Goal: Use online tool/utility: Utilize a website feature to perform a specific function

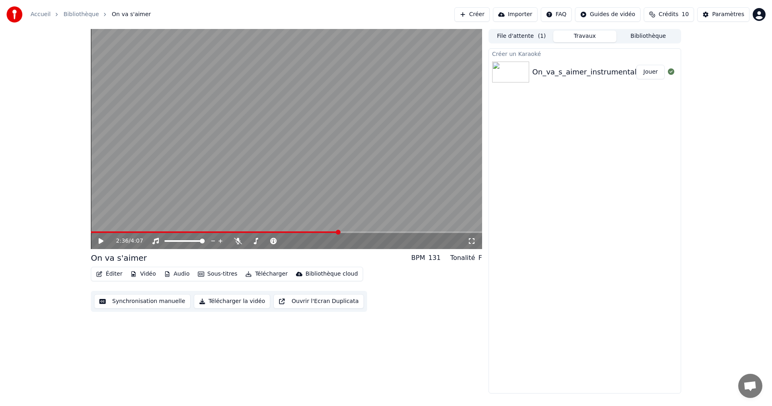
click at [67, 274] on div "2:36 / 4:07 On va s'aimer BPM 131 Tonalité F Éditer Vidéo Audio Sous-titres Tél…" at bounding box center [386, 211] width 772 height 364
click at [73, 271] on div "2:36 / 4:07 On va s'aimer BPM 131 Tonalité F Éditer Vidéo Audio Sous-titres Tél…" at bounding box center [386, 211] width 772 height 364
click at [61, 291] on div "2:36 / 4:07 On va s'aimer BPM 131 Tonalité F Éditer Vidéo Audio Sous-titres Tél…" at bounding box center [386, 211] width 772 height 364
click at [131, 300] on button "Synchronisation manuelle" at bounding box center [142, 301] width 96 height 14
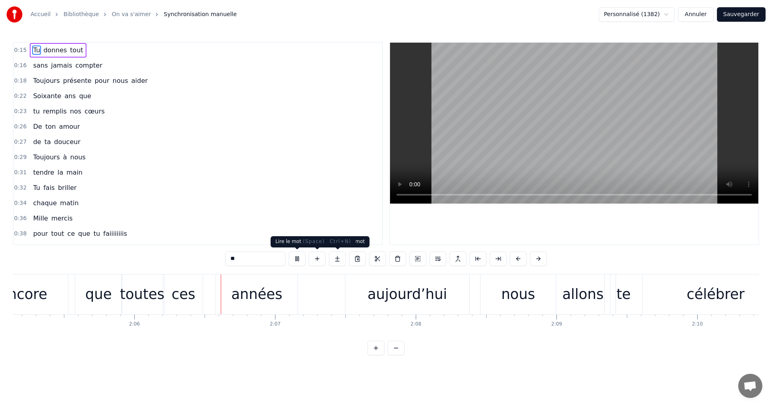
scroll to position [0, 17675]
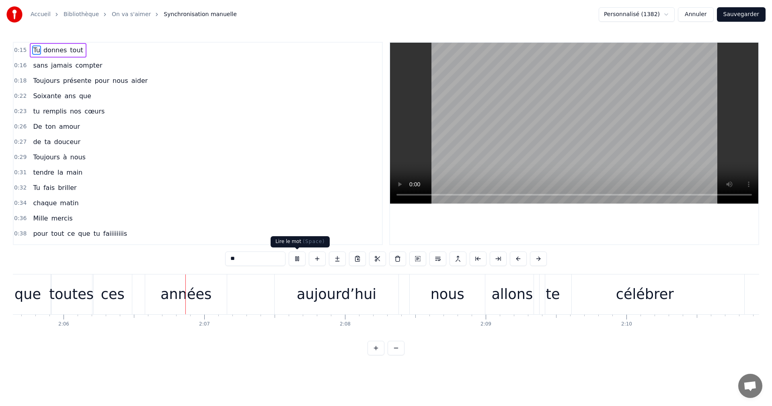
click at [299, 260] on button at bounding box center [297, 258] width 17 height 14
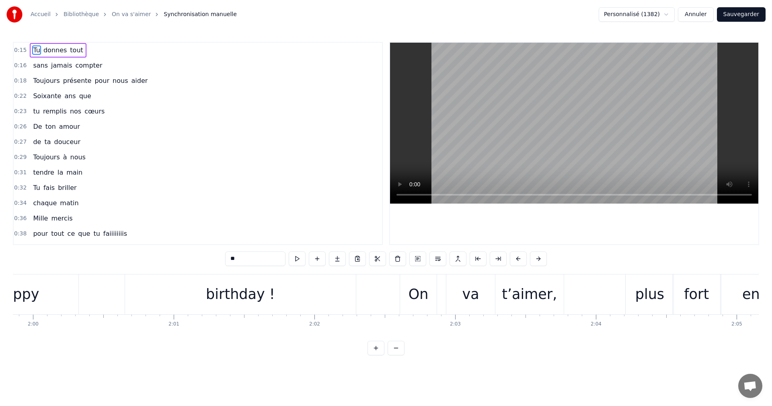
scroll to position [0, 16855]
click at [412, 294] on div "On" at bounding box center [424, 294] width 37 height 40
type input "**"
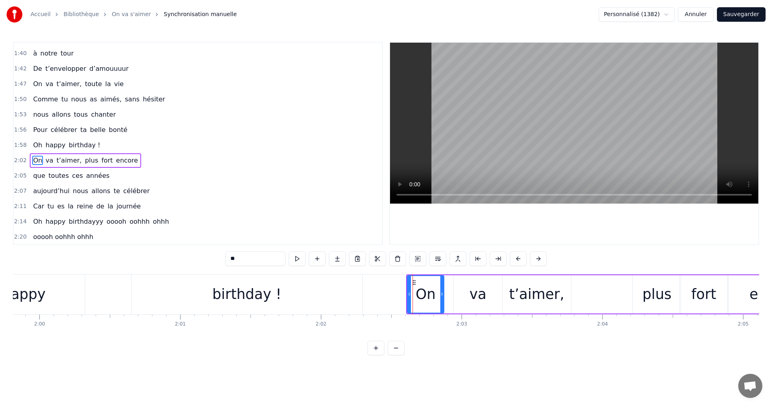
scroll to position [455, 0]
click at [518, 259] on button at bounding box center [518, 258] width 17 height 14
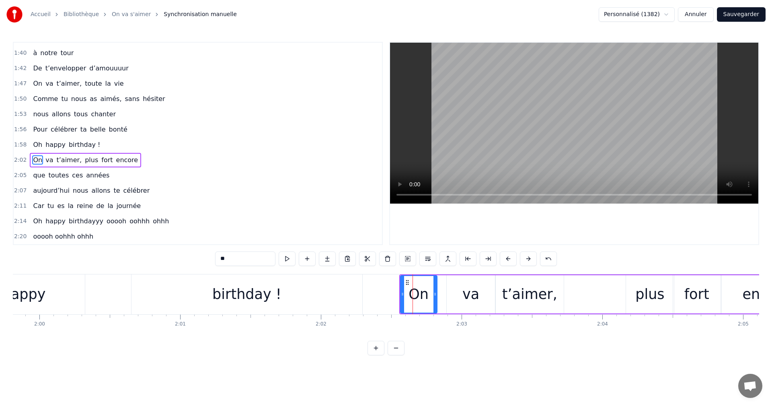
click at [519, 255] on div "**" at bounding box center [386, 258] width 342 height 14
click at [509, 257] on button at bounding box center [508, 258] width 17 height 14
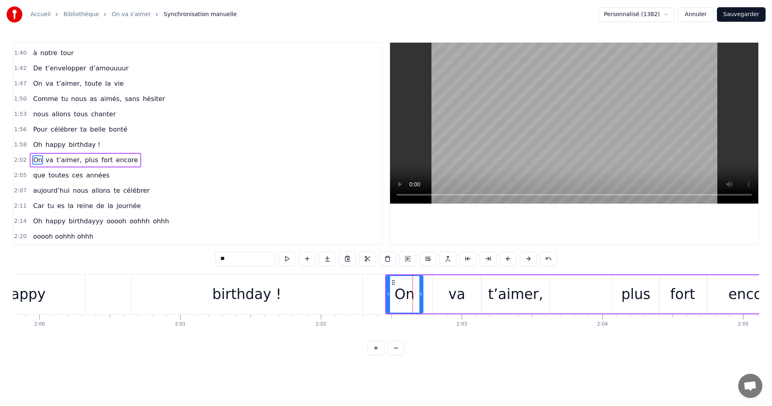
click at [509, 257] on button at bounding box center [508, 258] width 17 height 14
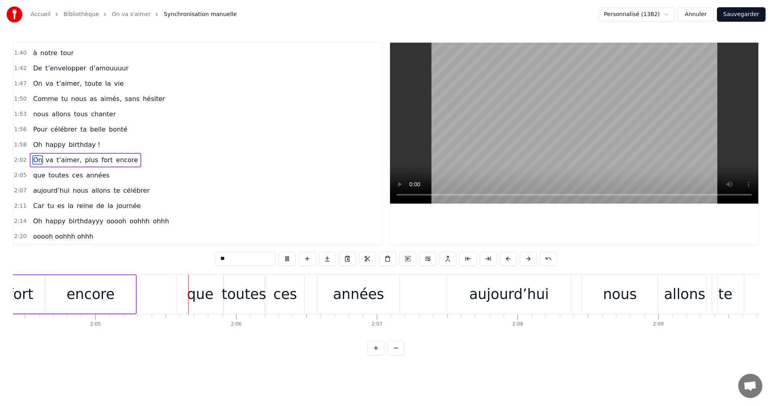
scroll to position [0, 17543]
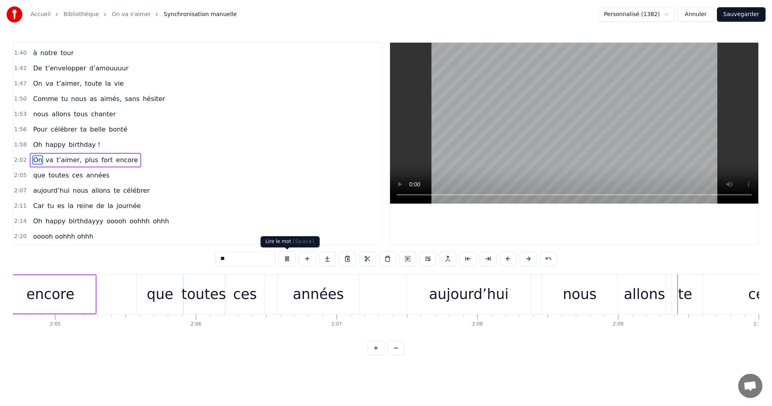
click at [287, 260] on button at bounding box center [287, 258] width 17 height 14
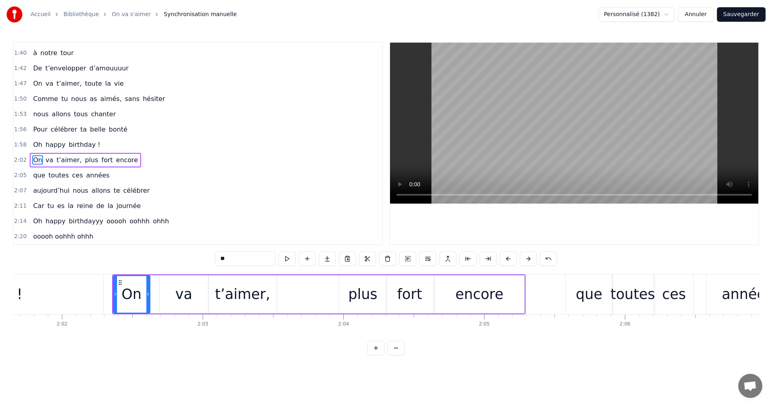
scroll to position [0, 17108]
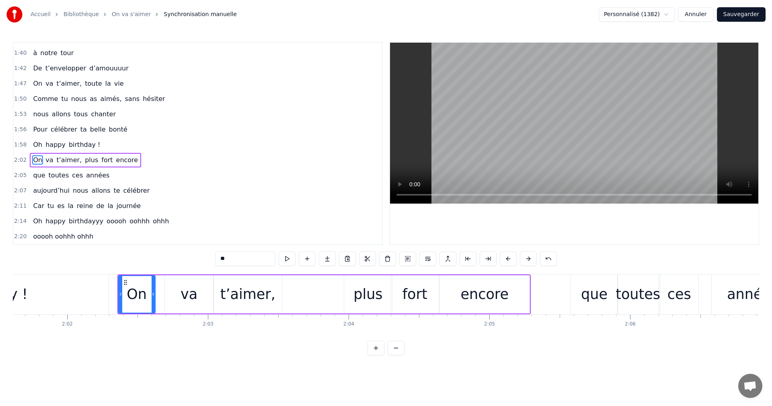
click at [314, 288] on div "On va t’aimer, plus fort encore" at bounding box center [323, 294] width 413 height 40
click at [269, 294] on div "t’aimer," at bounding box center [247, 293] width 55 height 21
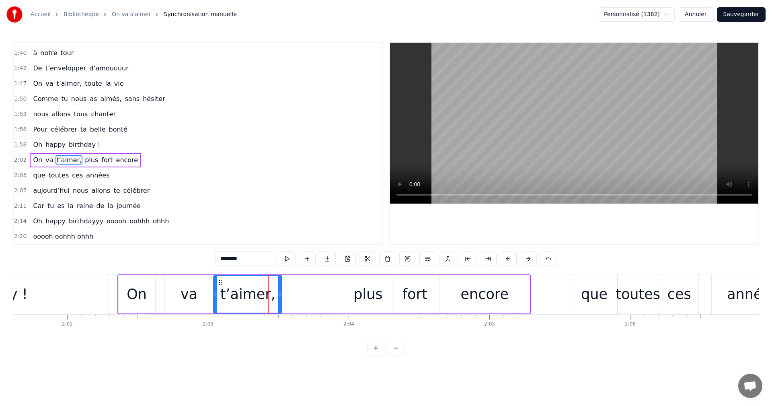
click at [346, 292] on div "plus" at bounding box center [368, 294] width 48 height 38
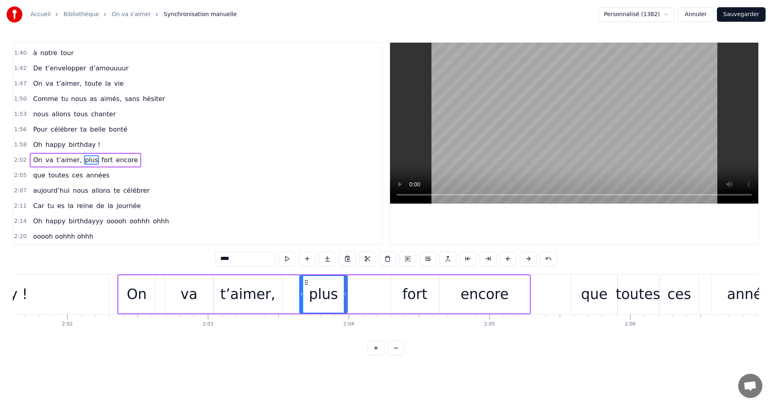
drag, startPoint x: 351, startPoint y: 281, endPoint x: 305, endPoint y: 286, distance: 46.9
click at [305, 286] on div "plus" at bounding box center [323, 294] width 47 height 37
click at [405, 292] on div "fort" at bounding box center [414, 293] width 25 height 21
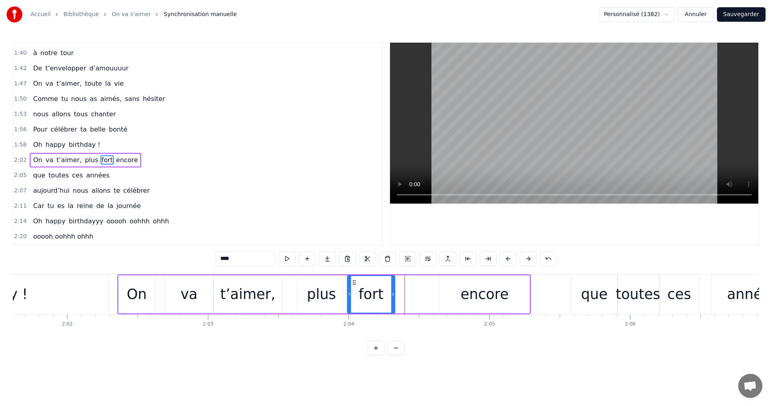
drag, startPoint x: 396, startPoint y: 279, endPoint x: 352, endPoint y: 284, distance: 44.2
click at [352, 284] on icon at bounding box center [354, 282] width 6 height 6
click at [452, 291] on div "encore" at bounding box center [485, 294] width 90 height 38
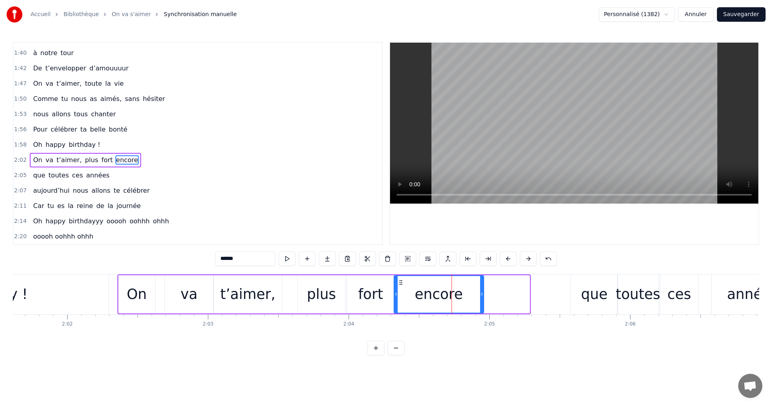
drag, startPoint x: 445, startPoint y: 280, endPoint x: 400, endPoint y: 287, distance: 46.4
click at [400, 287] on div "encore" at bounding box center [438, 294] width 89 height 37
click at [605, 276] on div "que" at bounding box center [594, 294] width 47 height 40
type input "***"
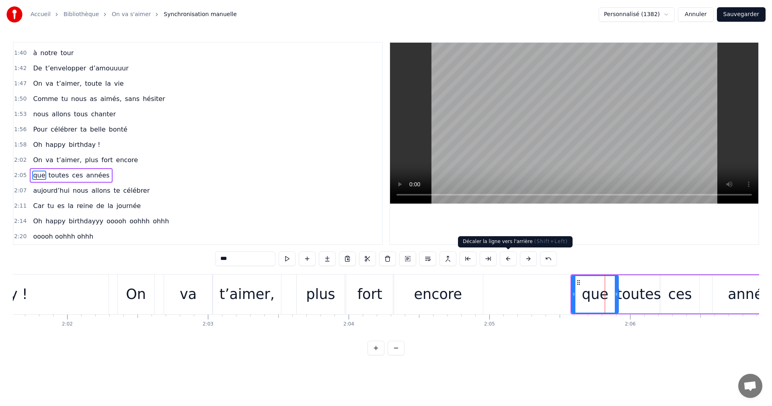
click at [509, 258] on button at bounding box center [508, 258] width 17 height 14
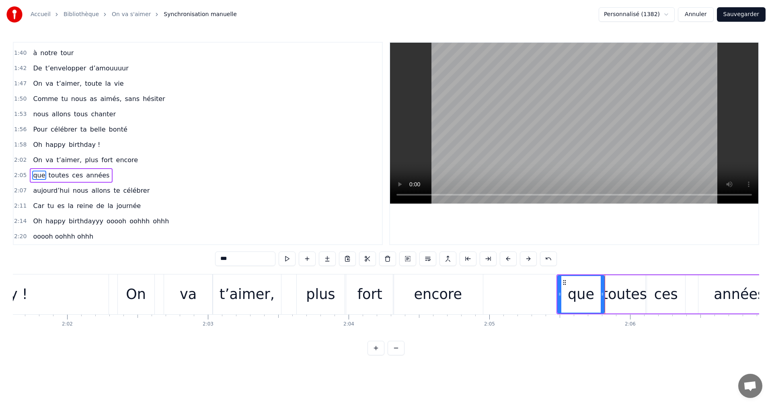
click at [509, 258] on button at bounding box center [508, 258] width 17 height 14
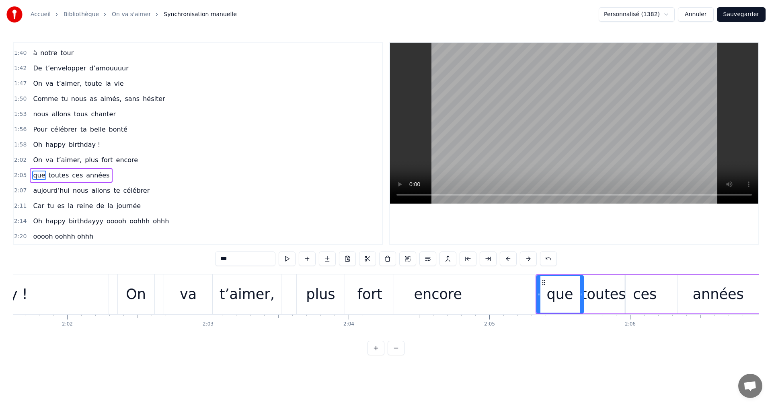
click at [509, 258] on button at bounding box center [508, 258] width 17 height 14
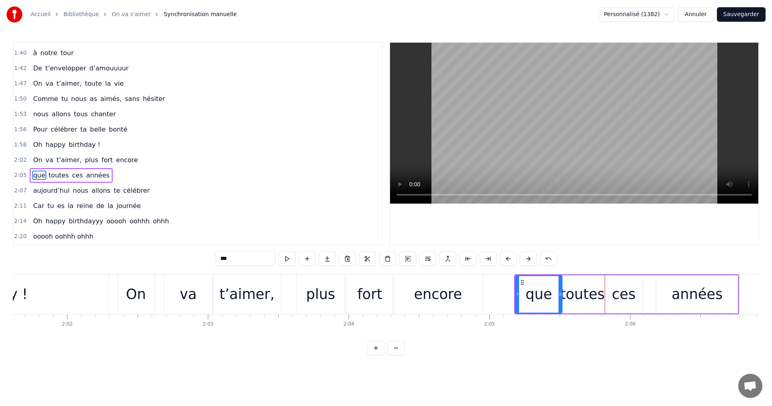
click at [509, 258] on button at bounding box center [508, 258] width 17 height 14
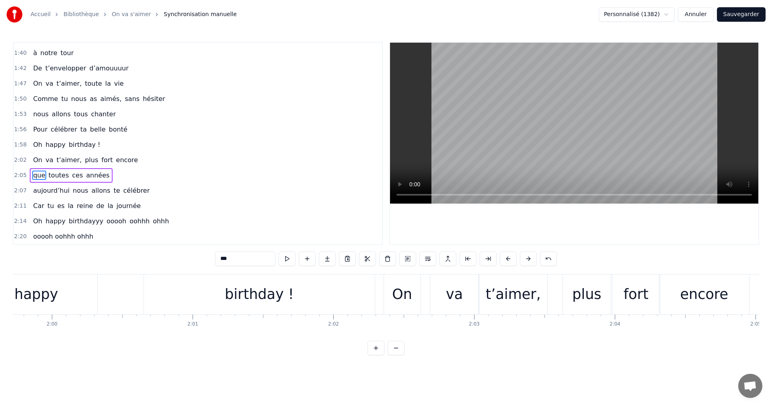
scroll to position [0, 16833]
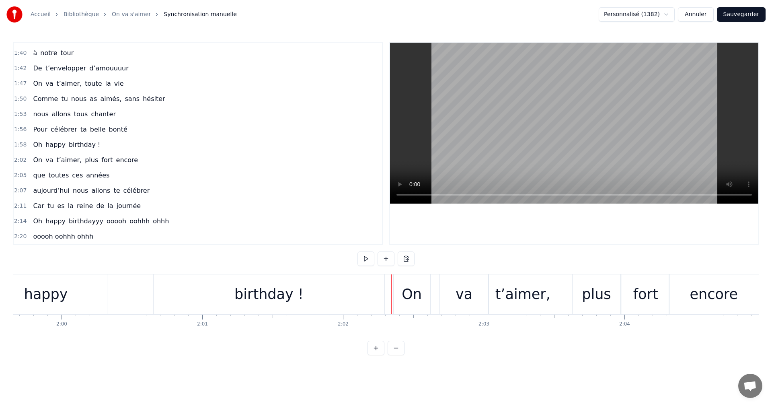
click at [400, 285] on div "On" at bounding box center [411, 294] width 37 height 40
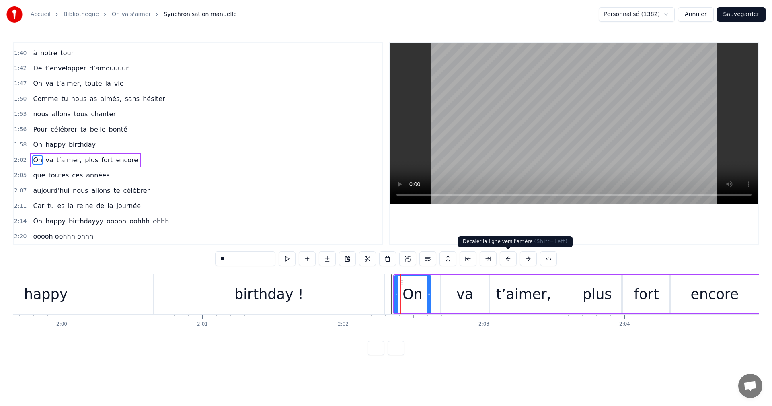
click at [504, 259] on button at bounding box center [508, 258] width 17 height 14
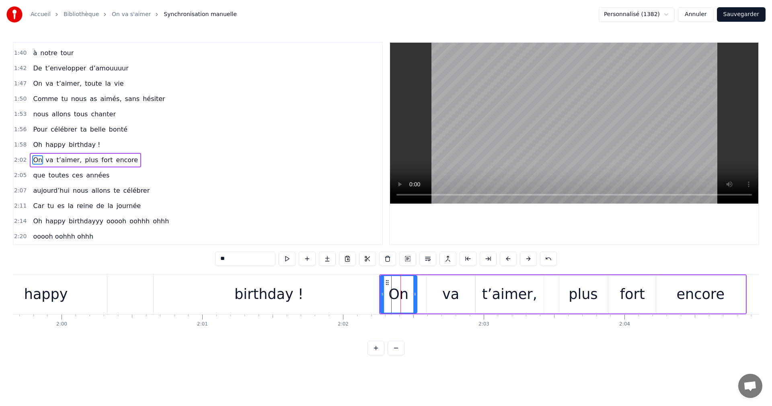
click at [504, 259] on button at bounding box center [508, 258] width 17 height 14
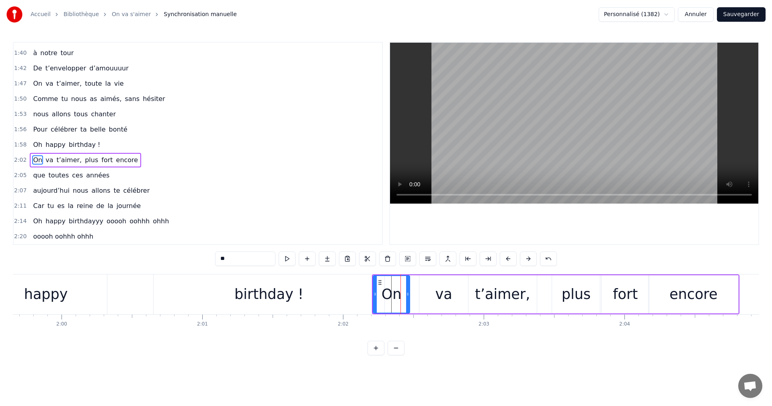
click at [504, 259] on button at bounding box center [508, 258] width 17 height 14
click at [279, 298] on div "birthday !" at bounding box center [268, 293] width 69 height 21
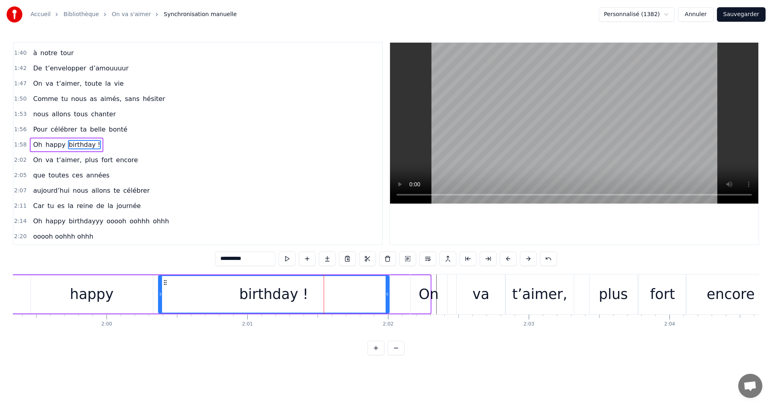
scroll to position [0, 16786]
click at [163, 283] on icon at bounding box center [163, 282] width 6 height 6
click at [426, 291] on div "On" at bounding box center [430, 293] width 20 height 21
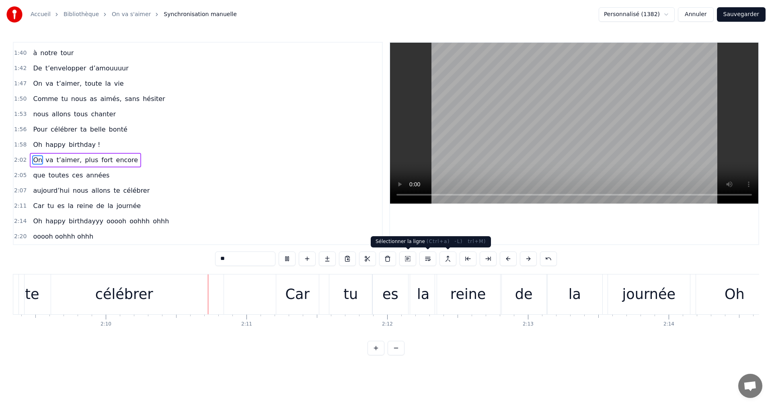
scroll to position [0, 18225]
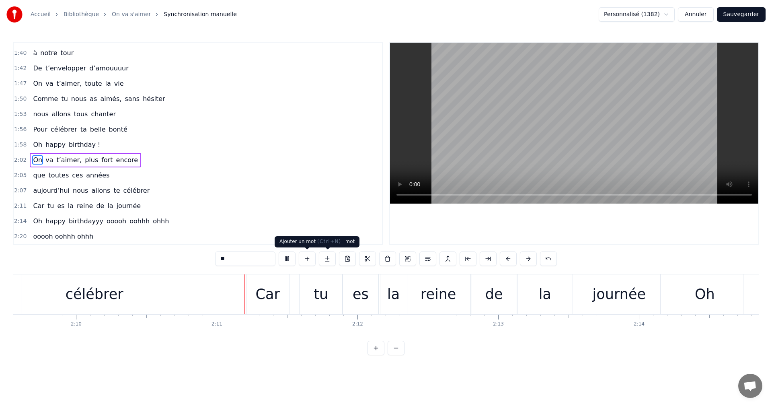
click at [289, 256] on button at bounding box center [287, 258] width 17 height 14
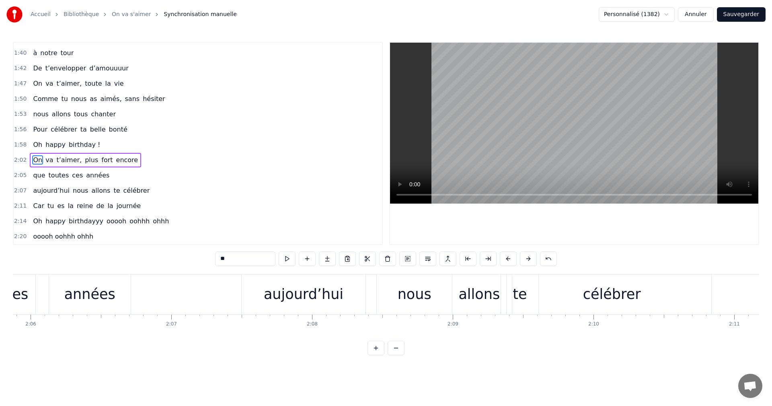
scroll to position [0, 17694]
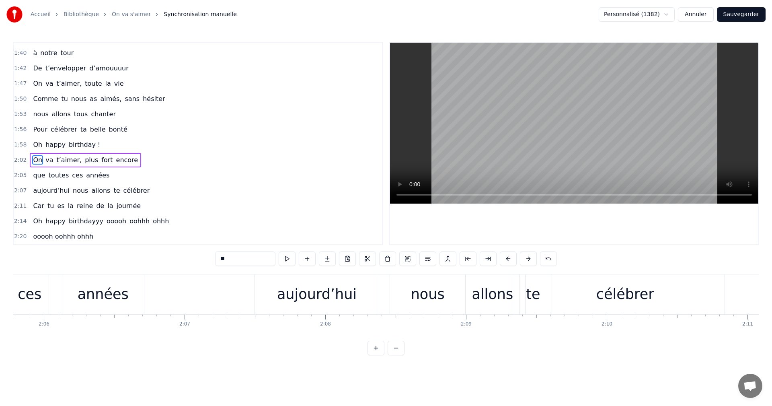
click at [351, 295] on div "aujourd’hui" at bounding box center [317, 293] width 80 height 21
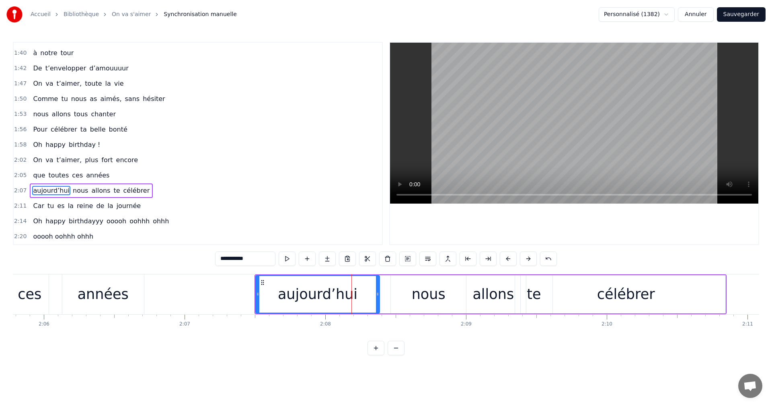
click at [412, 291] on div "nous" at bounding box center [428, 294] width 75 height 38
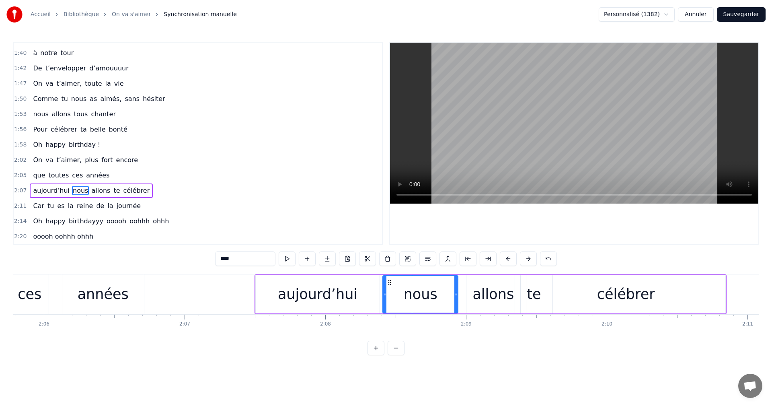
drag, startPoint x: 397, startPoint y: 281, endPoint x: 389, endPoint y: 282, distance: 8.6
click at [389, 282] on icon at bounding box center [389, 282] width 6 height 6
click at [370, 291] on div "aujourd’hui" at bounding box center [318, 294] width 124 height 38
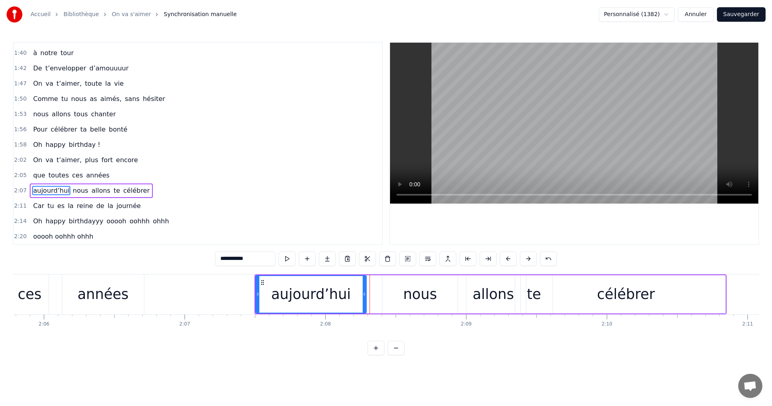
drag, startPoint x: 376, startPoint y: 293, endPoint x: 363, endPoint y: 293, distance: 12.9
click at [363, 293] on icon at bounding box center [364, 294] width 3 height 6
click at [397, 290] on div "nous" at bounding box center [419, 294] width 75 height 38
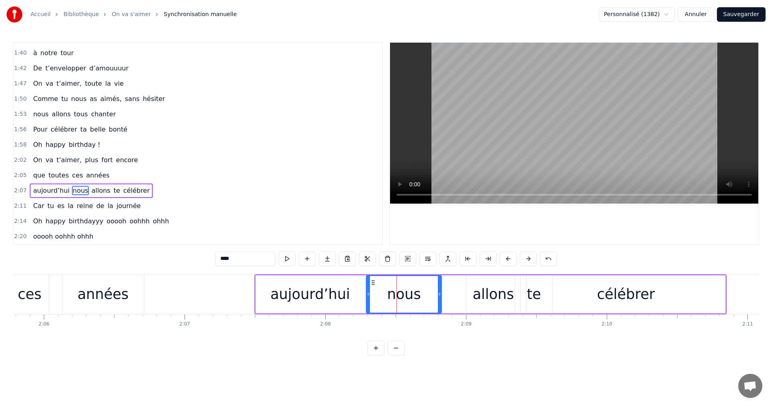
drag, startPoint x: 389, startPoint y: 281, endPoint x: 373, endPoint y: 283, distance: 15.7
click at [373, 283] on icon at bounding box center [373, 282] width 6 height 6
click at [482, 292] on div "allons" at bounding box center [492, 293] width 41 height 21
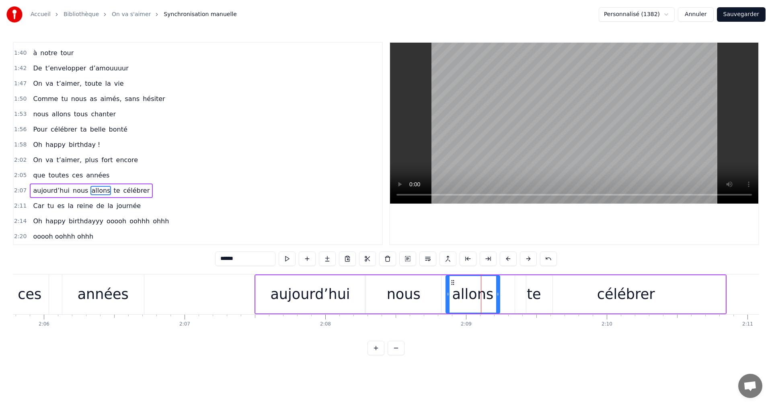
drag, startPoint x: 473, startPoint y: 281, endPoint x: 452, endPoint y: 282, distance: 21.0
click at [452, 282] on icon at bounding box center [452, 282] width 6 height 6
click at [531, 292] on div "célébrer" at bounding box center [625, 294] width 199 height 38
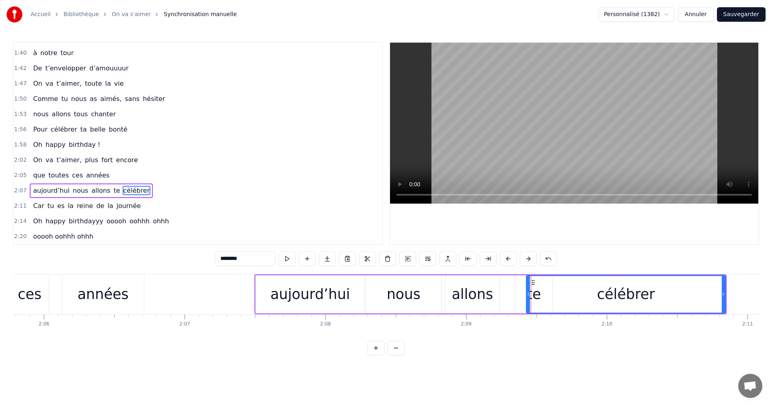
click at [524, 290] on div "te" at bounding box center [533, 294] width 37 height 38
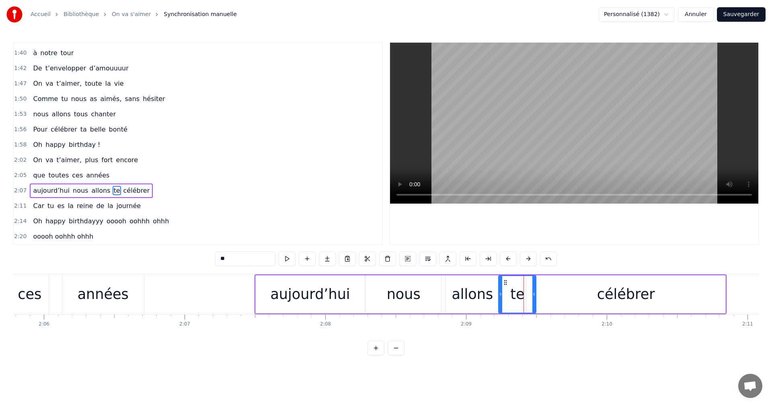
drag, startPoint x: 520, startPoint y: 281, endPoint x: 504, endPoint y: 282, distance: 16.6
click at [504, 282] on icon at bounding box center [505, 282] width 6 height 6
click at [545, 288] on div "célébrer" at bounding box center [625, 294] width 199 height 38
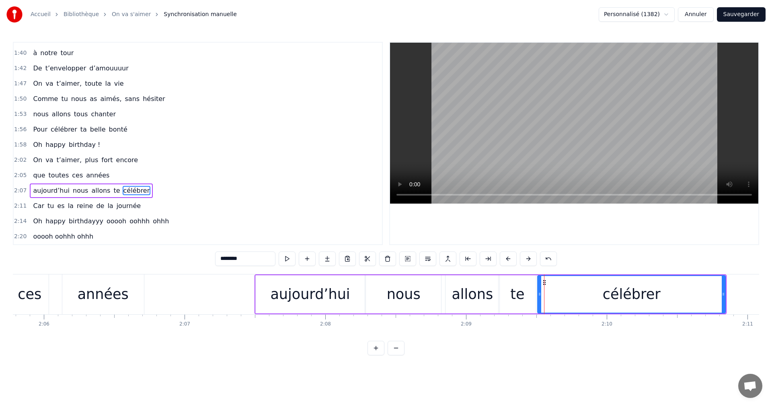
drag, startPoint x: 529, startPoint y: 292, endPoint x: 540, endPoint y: 292, distance: 11.3
click at [540, 292] on icon at bounding box center [539, 294] width 3 height 6
drag, startPoint x: 723, startPoint y: 293, endPoint x: 695, endPoint y: 294, distance: 28.2
click at [610, 294] on icon at bounding box center [694, 294] width 3 height 6
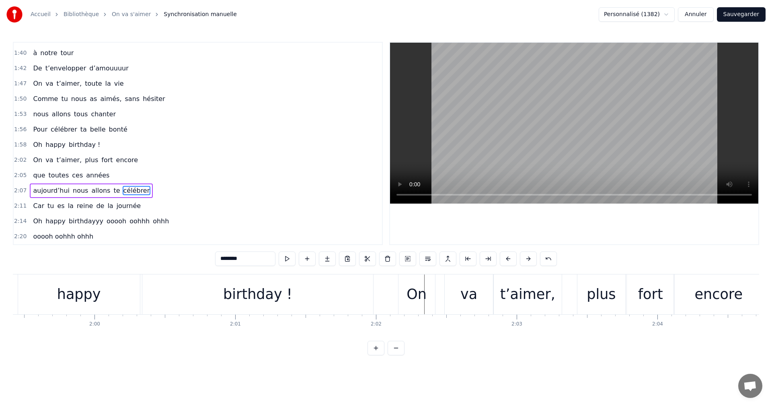
scroll to position [0, 16838]
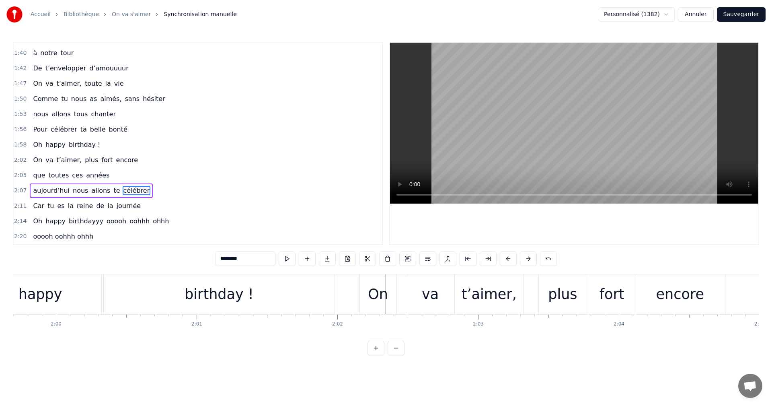
click at [370, 301] on div "On" at bounding box center [378, 293] width 20 height 21
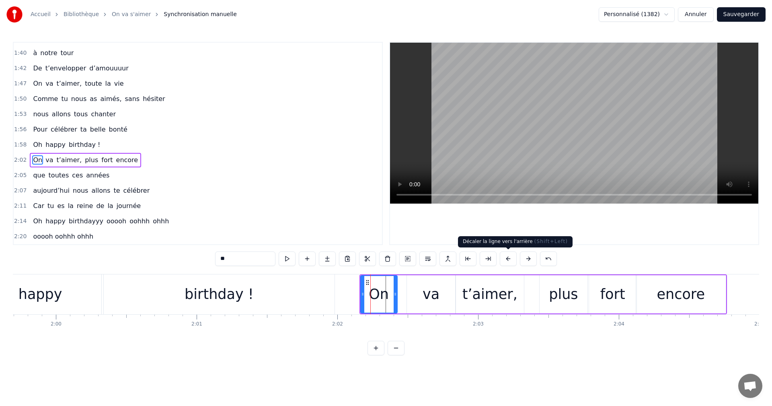
click at [506, 256] on button at bounding box center [508, 258] width 17 height 14
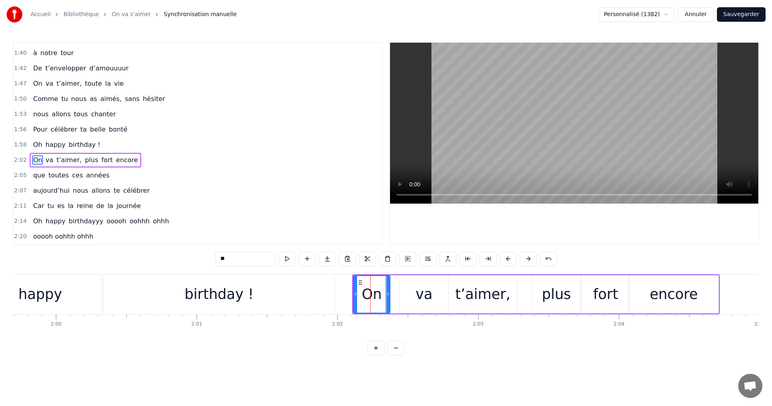
click at [506, 256] on button at bounding box center [508, 258] width 17 height 14
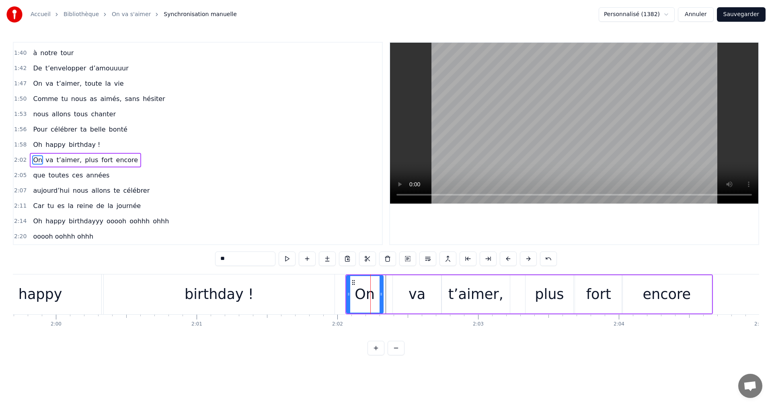
click at [506, 256] on button at bounding box center [508, 258] width 17 height 14
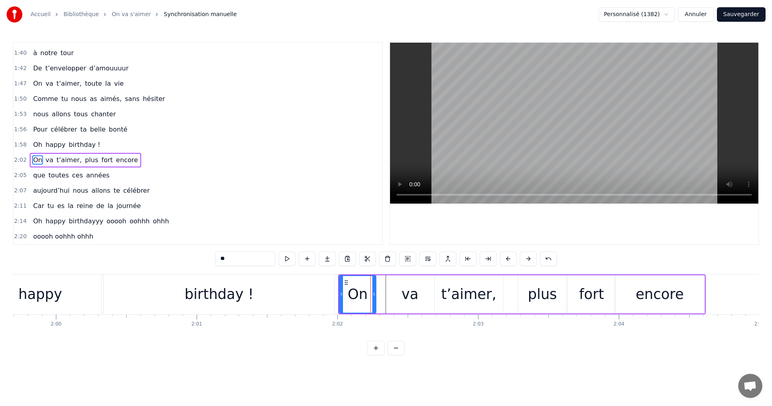
click at [506, 256] on button at bounding box center [508, 258] width 17 height 14
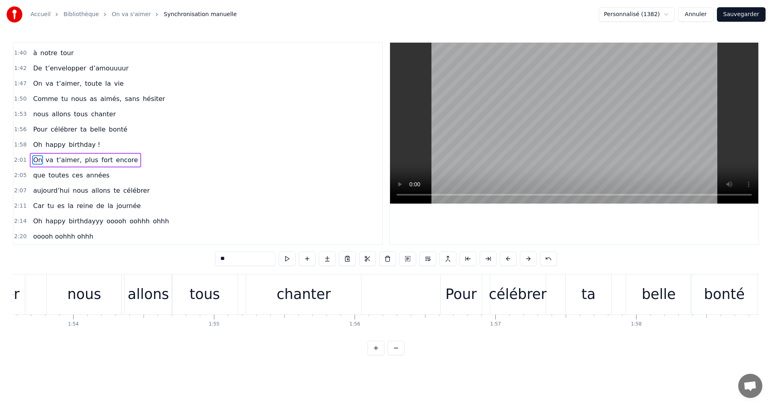
scroll to position [0, 15881]
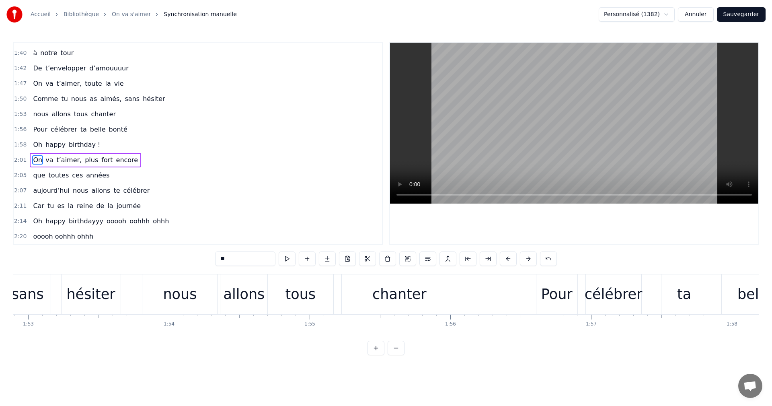
click at [383, 293] on div "chanter" at bounding box center [399, 293] width 54 height 21
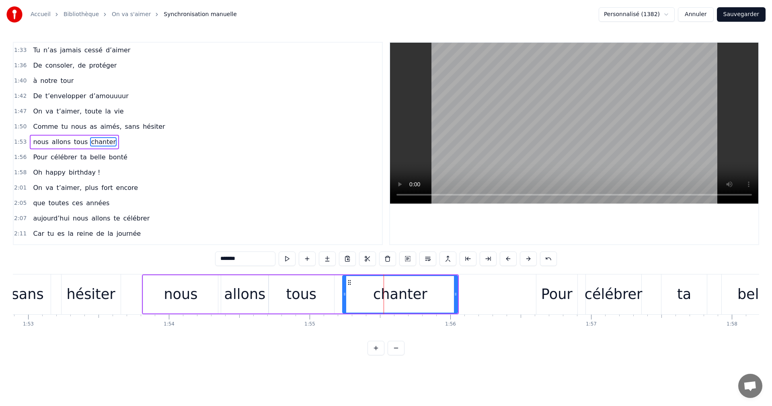
scroll to position [426, 0]
drag, startPoint x: 348, startPoint y: 282, endPoint x: 340, endPoint y: 282, distance: 8.0
click at [340, 282] on circle at bounding box center [340, 282] width 0 height 0
click at [297, 296] on div "tous" at bounding box center [301, 293] width 31 height 21
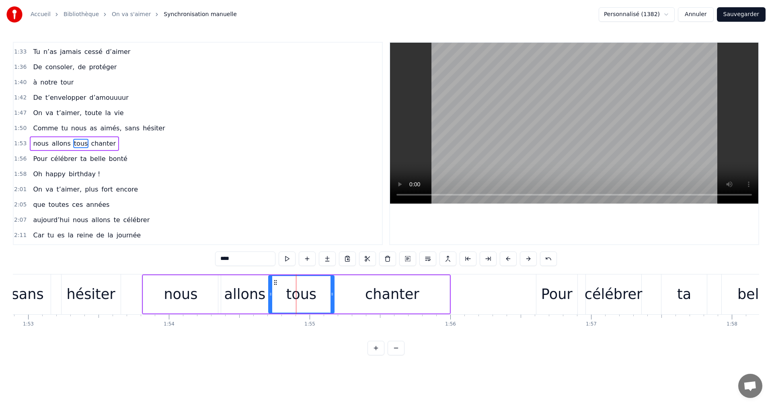
click at [201, 294] on div "nous" at bounding box center [180, 294] width 75 height 38
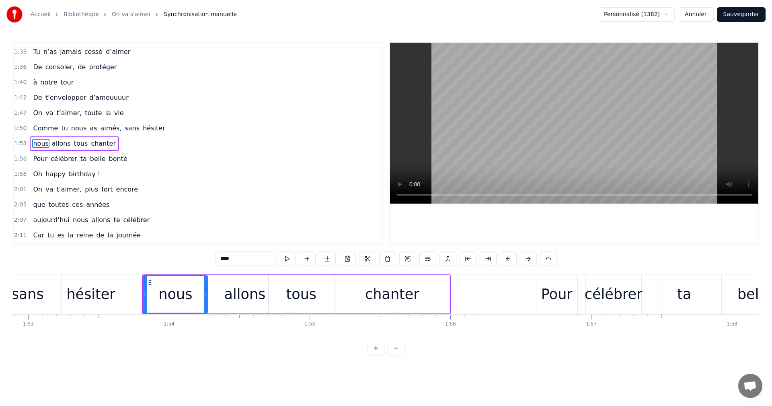
drag, startPoint x: 215, startPoint y: 294, endPoint x: 205, endPoint y: 293, distance: 10.5
click at [205, 293] on icon at bounding box center [205, 294] width 3 height 6
click at [231, 294] on div "allons" at bounding box center [244, 293] width 41 height 21
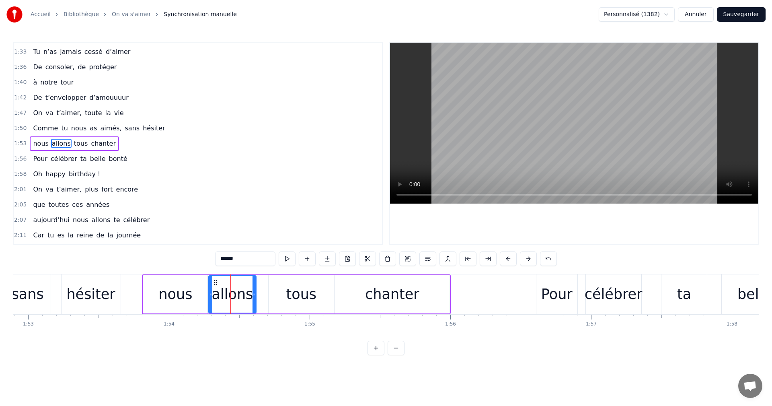
drag, startPoint x: 228, startPoint y: 281, endPoint x: 215, endPoint y: 282, distance: 12.5
click at [215, 282] on icon at bounding box center [215, 282] width 6 height 6
click at [275, 291] on div "tous" at bounding box center [301, 294] width 66 height 38
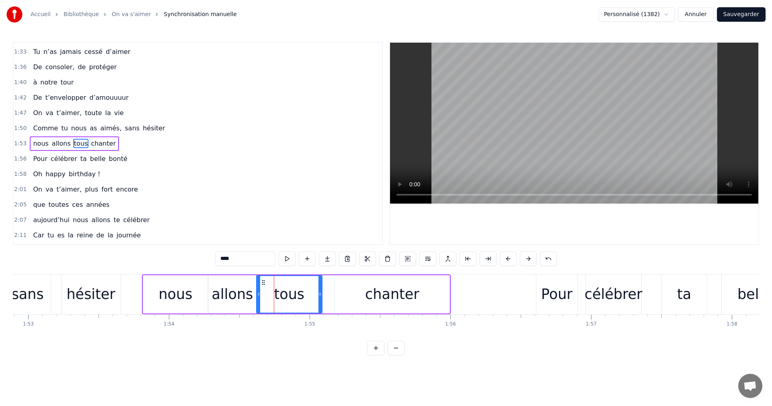
drag, startPoint x: 275, startPoint y: 282, endPoint x: 263, endPoint y: 283, distance: 12.1
click at [263, 283] on icon at bounding box center [263, 282] width 6 height 6
click at [337, 289] on div "chanter" at bounding box center [391, 294] width 115 height 38
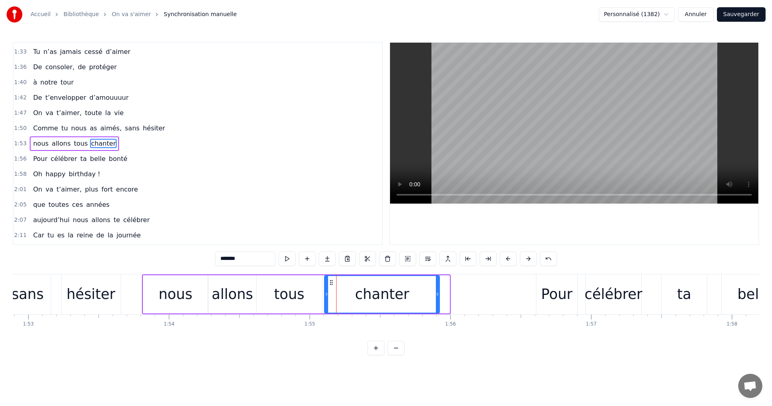
drag, startPoint x: 342, startPoint y: 281, endPoint x: 330, endPoint y: 281, distance: 11.3
click at [330, 281] on icon at bounding box center [331, 282] width 6 height 6
drag, startPoint x: 435, startPoint y: 295, endPoint x: 429, endPoint y: 296, distance: 6.1
click at [429, 296] on icon at bounding box center [430, 294] width 3 height 6
click at [556, 279] on div "Pour" at bounding box center [556, 294] width 41 height 40
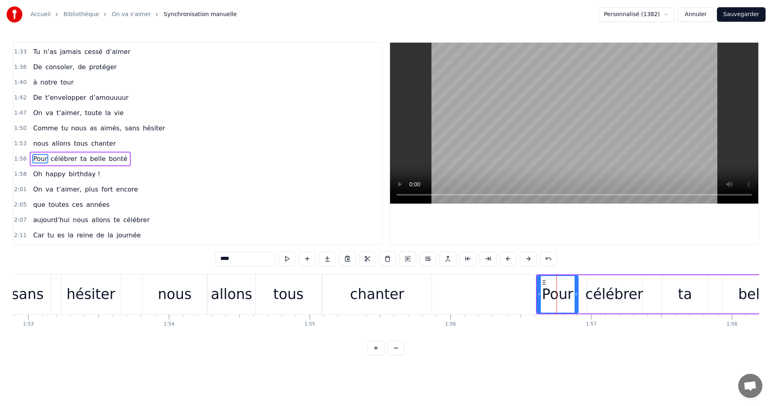
scroll to position [441, 0]
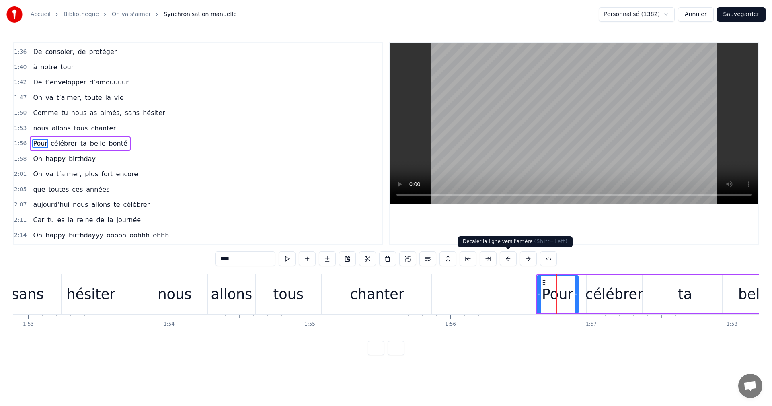
click at [512, 260] on button at bounding box center [508, 258] width 17 height 14
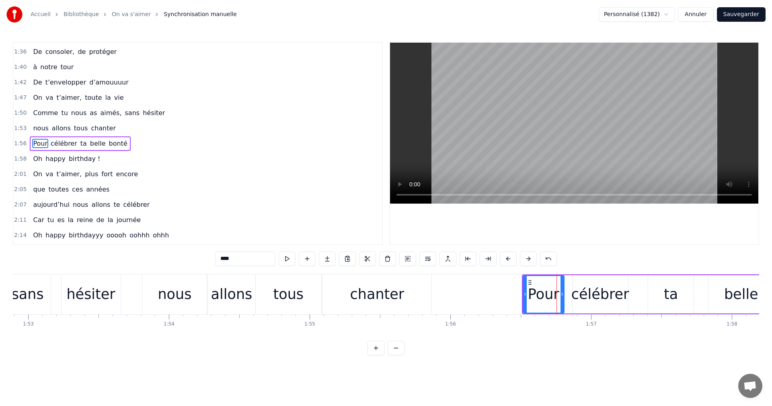
click at [512, 260] on button at bounding box center [508, 258] width 17 height 14
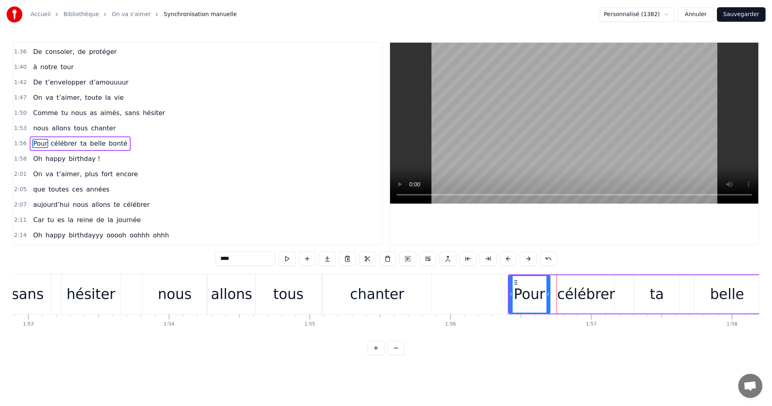
click at [512, 260] on button at bounding box center [508, 258] width 17 height 14
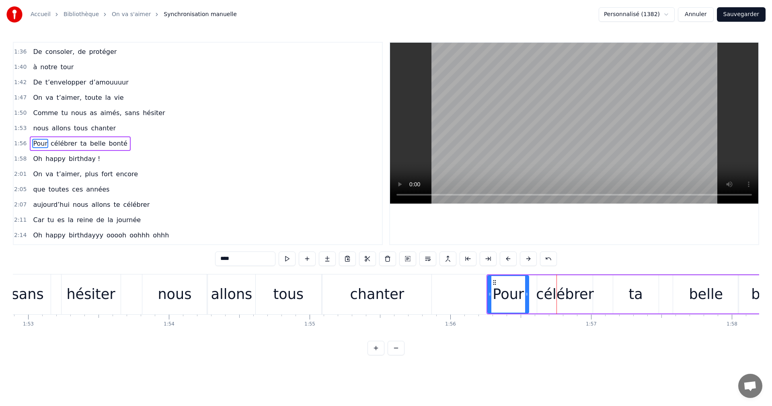
click at [512, 260] on button at bounding box center [508, 258] width 17 height 14
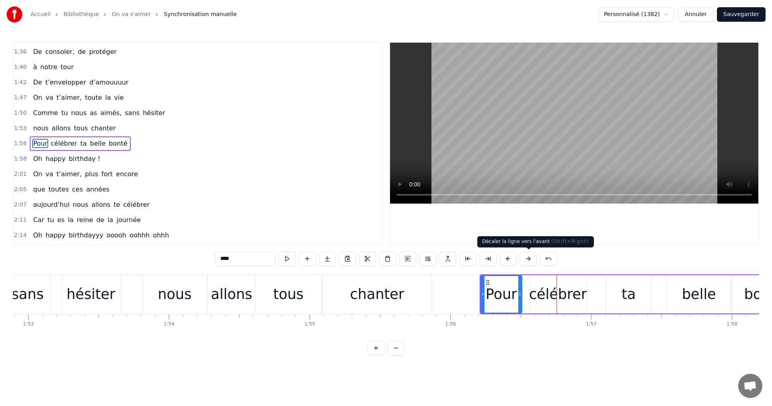
click at [523, 258] on button at bounding box center [528, 258] width 17 height 14
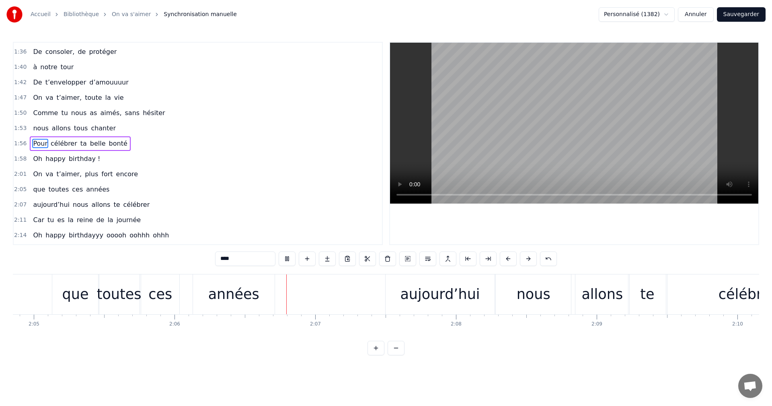
scroll to position [0, 17701]
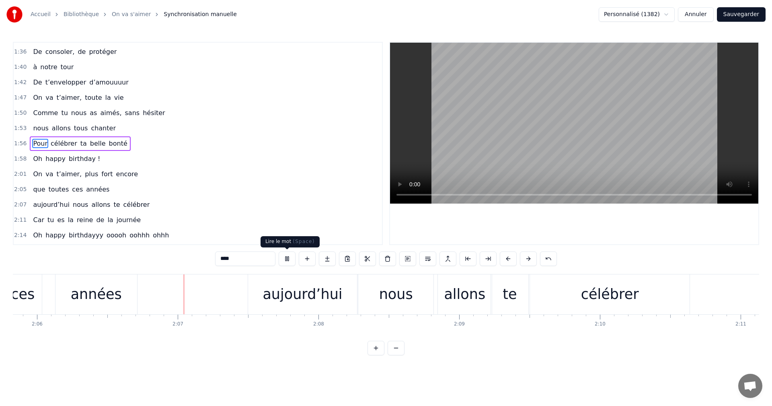
click at [287, 258] on button at bounding box center [287, 258] width 17 height 14
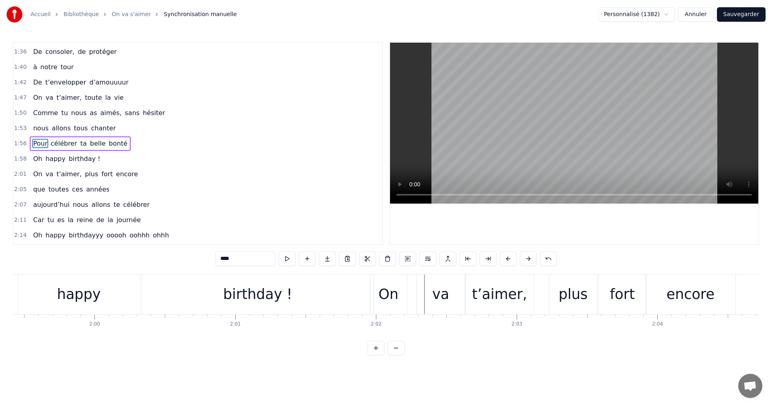
scroll to position [0, 16723]
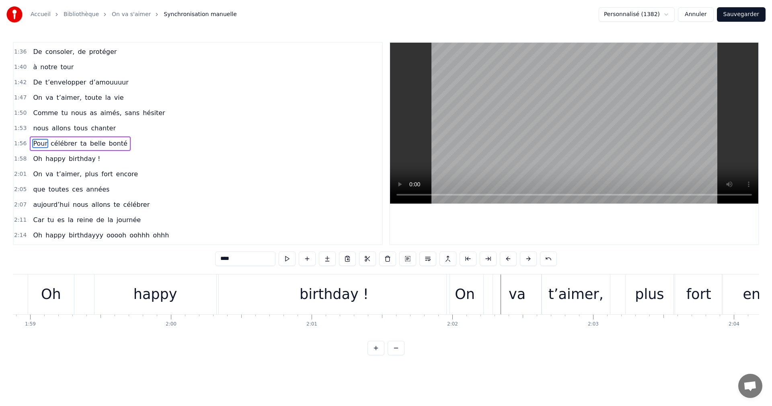
click at [472, 293] on div "On" at bounding box center [465, 293] width 20 height 21
type input "**"
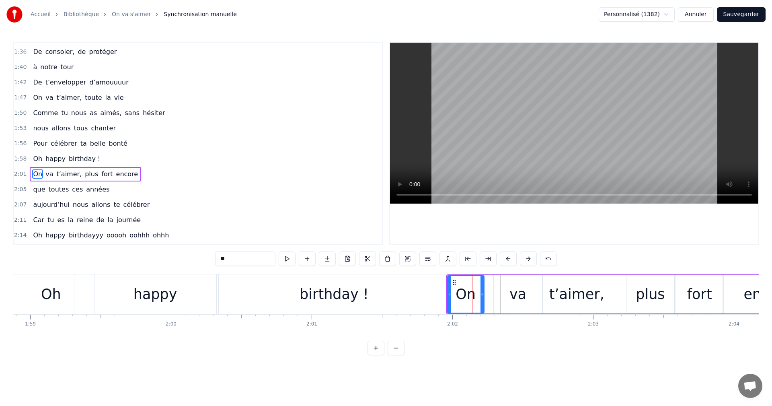
scroll to position [455, 0]
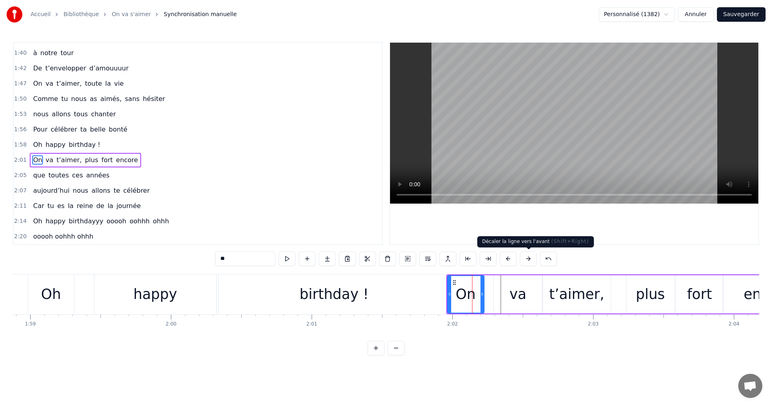
click at [525, 258] on button at bounding box center [528, 258] width 17 height 14
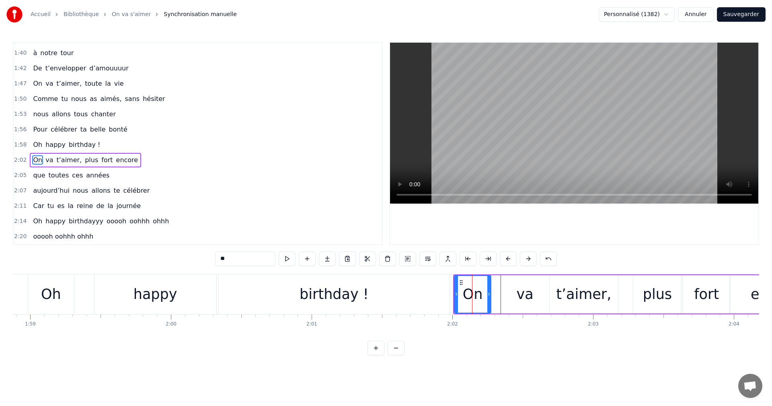
click at [525, 258] on button at bounding box center [528, 258] width 17 height 14
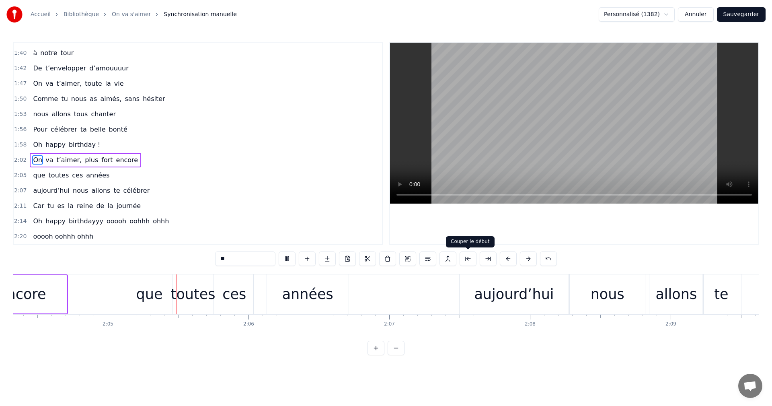
scroll to position [0, 17498]
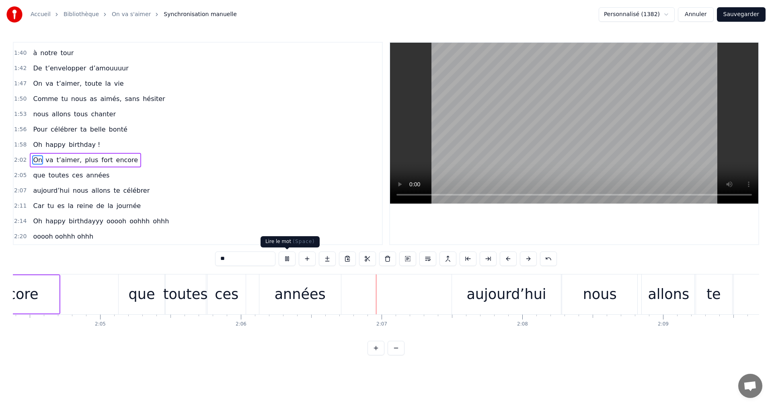
click at [291, 259] on button at bounding box center [287, 258] width 17 height 14
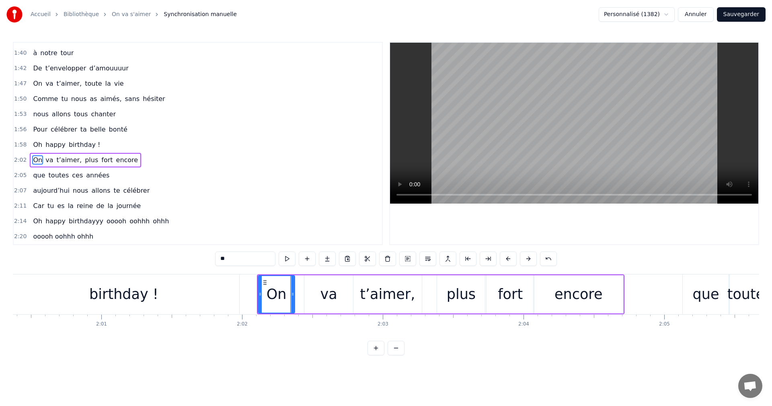
scroll to position [0, 16953]
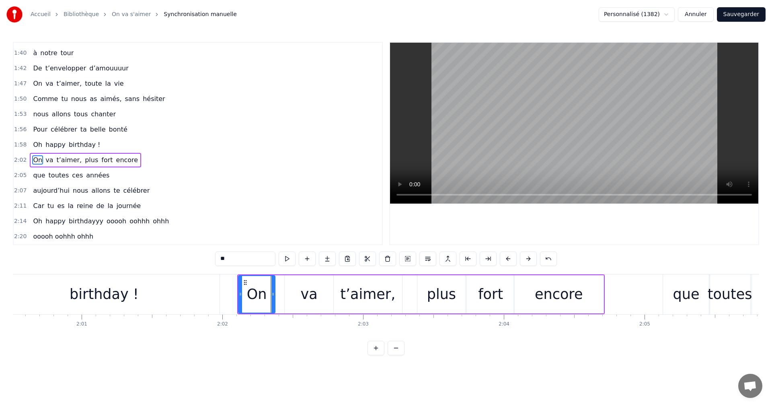
click at [413, 291] on div "On va t’aimer, plus fort encore" at bounding box center [420, 294] width 367 height 40
click at [599, 291] on div "encore" at bounding box center [559, 294] width 90 height 38
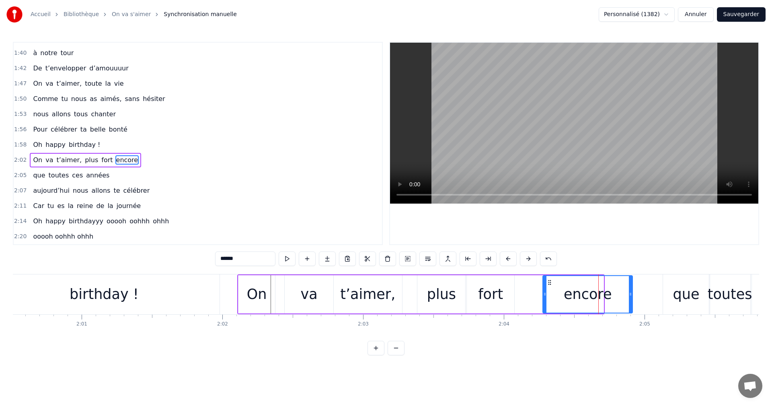
drag, startPoint x: 521, startPoint y: 281, endPoint x: 552, endPoint y: 283, distance: 31.0
click at [552, 283] on icon at bounding box center [549, 282] width 6 height 6
click at [496, 292] on div "fort" at bounding box center [490, 293] width 25 height 21
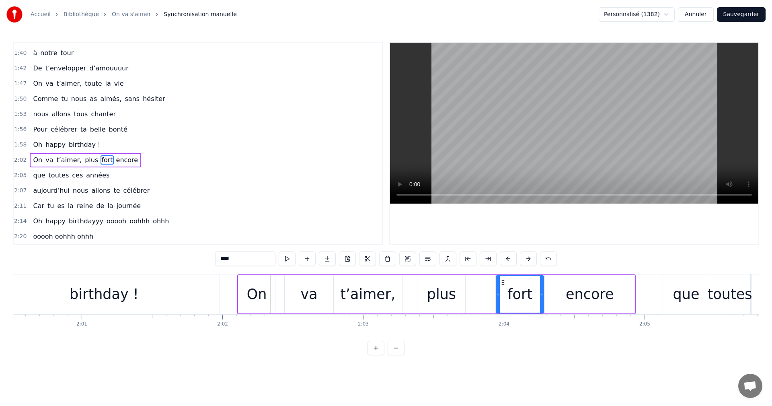
drag, startPoint x: 474, startPoint y: 280, endPoint x: 469, endPoint y: 292, distance: 13.4
click at [503, 285] on icon at bounding box center [503, 282] width 6 height 6
click at [447, 294] on div "plus" at bounding box center [441, 293] width 29 height 21
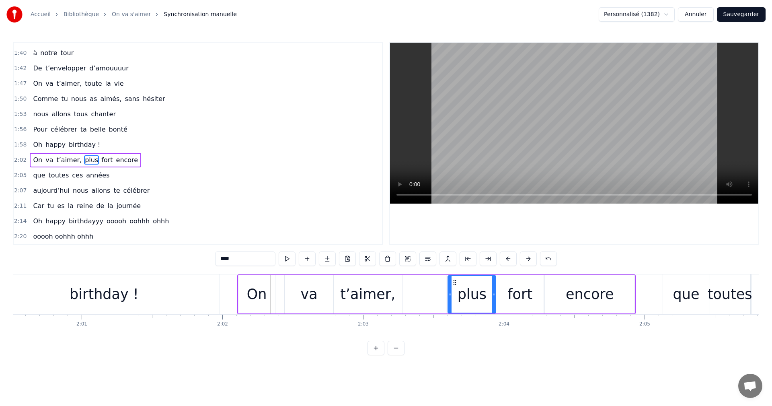
drag, startPoint x: 422, startPoint y: 281, endPoint x: 453, endPoint y: 286, distance: 31.0
click at [453, 286] on div "plus" at bounding box center [471, 294] width 47 height 37
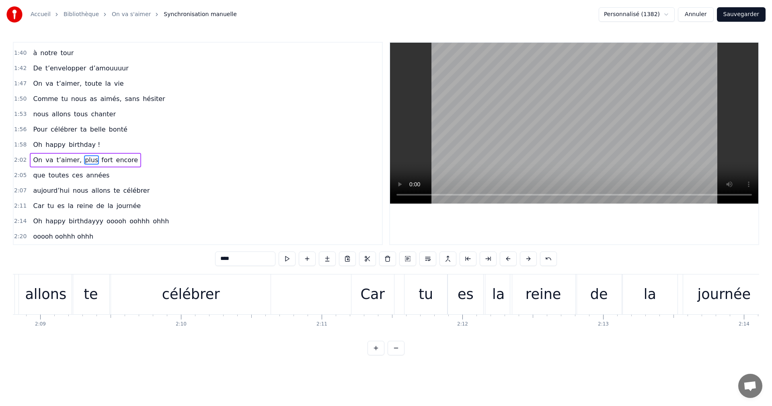
scroll to position [0, 18082]
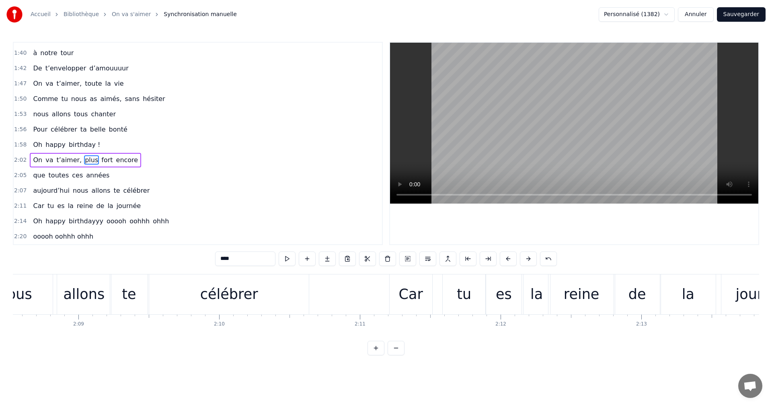
click at [451, 299] on div "tu" at bounding box center [464, 294] width 43 height 40
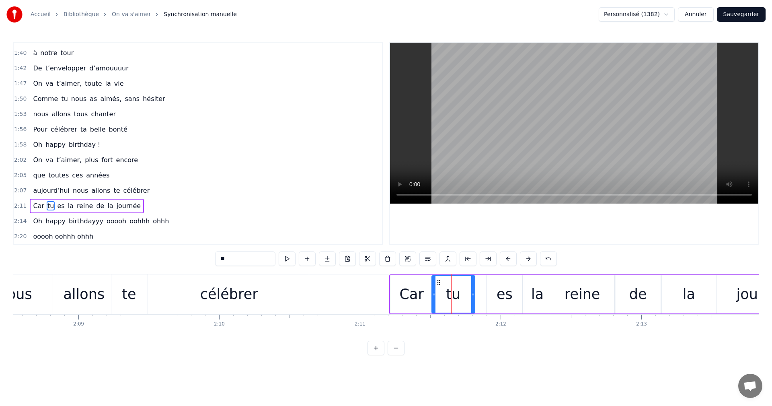
drag, startPoint x: 449, startPoint y: 281, endPoint x: 437, endPoint y: 285, distance: 12.2
click at [437, 285] on icon at bounding box center [438, 282] width 6 height 6
click at [503, 298] on div "es" at bounding box center [504, 293] width 16 height 21
drag, startPoint x: 492, startPoint y: 280, endPoint x: 476, endPoint y: 282, distance: 15.4
click at [476, 282] on icon at bounding box center [478, 282] width 6 height 6
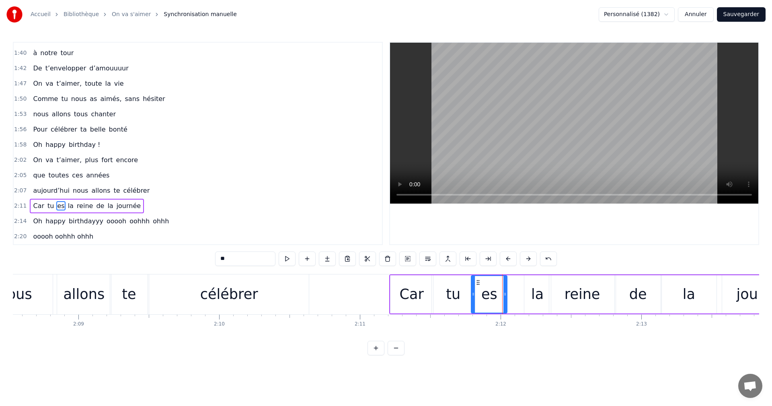
click at [541, 293] on div "la" at bounding box center [537, 293] width 12 height 21
drag, startPoint x: 530, startPoint y: 279, endPoint x: 513, endPoint y: 281, distance: 17.0
click at [513, 281] on icon at bounding box center [514, 282] width 6 height 6
click at [553, 285] on div "reine" at bounding box center [582, 294] width 66 height 38
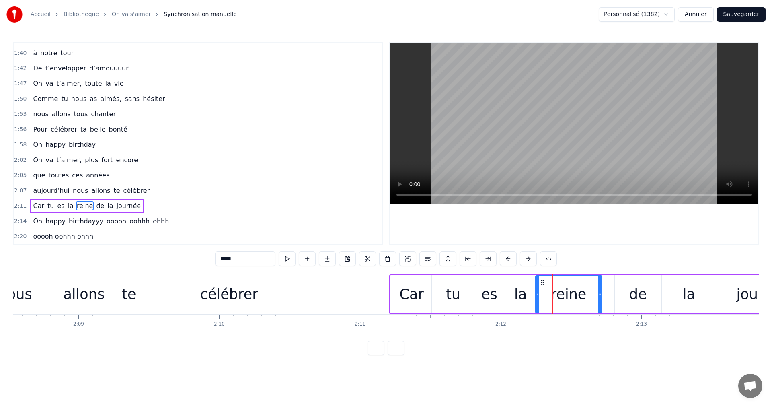
drag, startPoint x: 555, startPoint y: 279, endPoint x: 540, endPoint y: 281, distance: 14.5
click at [540, 281] on icon at bounding box center [542, 282] width 6 height 6
click at [610, 297] on div "de" at bounding box center [638, 294] width 47 height 38
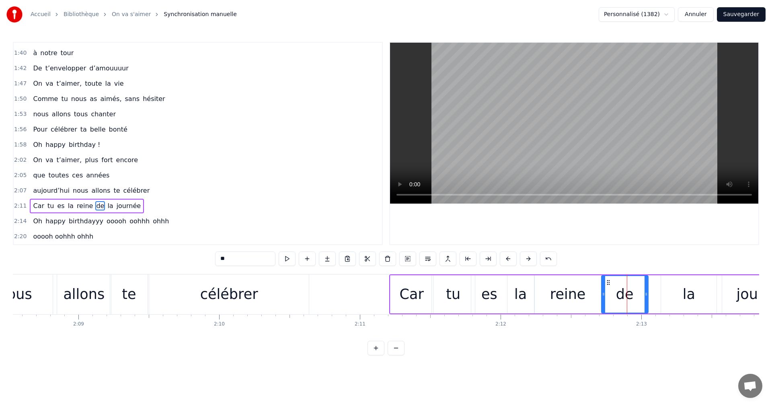
drag, startPoint x: 619, startPoint y: 279, endPoint x: 605, endPoint y: 281, distance: 14.2
click at [605, 281] on icon at bounding box center [608, 282] width 6 height 6
click at [581, 292] on div "reine" at bounding box center [568, 293] width 36 height 21
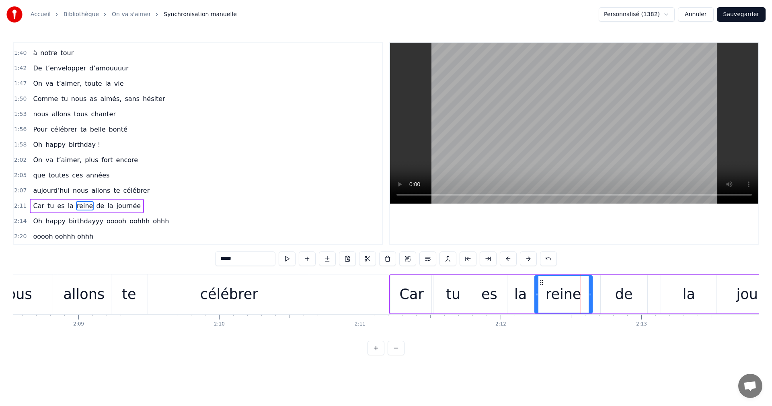
drag, startPoint x: 598, startPoint y: 293, endPoint x: 589, endPoint y: 293, distance: 8.9
click at [589, 293] on icon at bounding box center [589, 294] width 3 height 6
click at [610, 292] on div "de" at bounding box center [623, 294] width 47 height 38
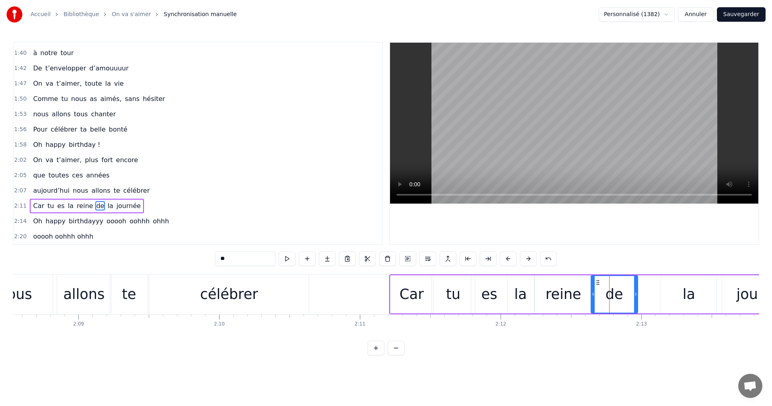
drag, startPoint x: 606, startPoint y: 279, endPoint x: 596, endPoint y: 279, distance: 9.6
click at [596, 279] on icon at bounding box center [597, 282] width 6 height 6
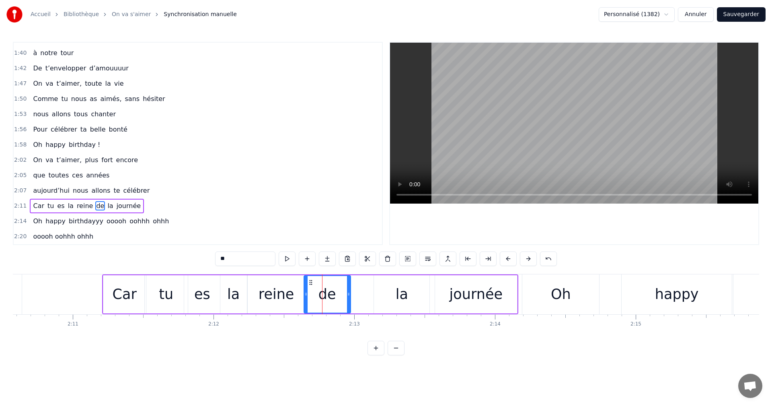
scroll to position [0, 18311]
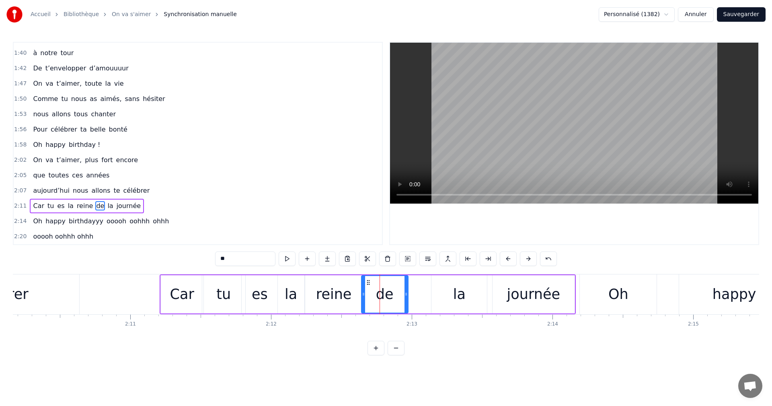
click at [449, 300] on div "la" at bounding box center [458, 294] width 55 height 38
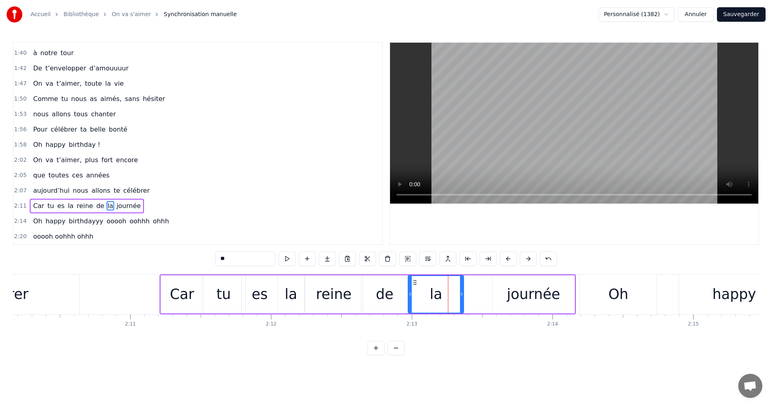
drag, startPoint x: 437, startPoint y: 281, endPoint x: 414, endPoint y: 283, distance: 23.4
click at [414, 283] on icon at bounding box center [415, 282] width 6 height 6
drag, startPoint x: 461, startPoint y: 293, endPoint x: 447, endPoint y: 295, distance: 14.6
click at [447, 295] on icon at bounding box center [446, 294] width 3 height 6
click at [516, 291] on div "journée" at bounding box center [533, 293] width 53 height 21
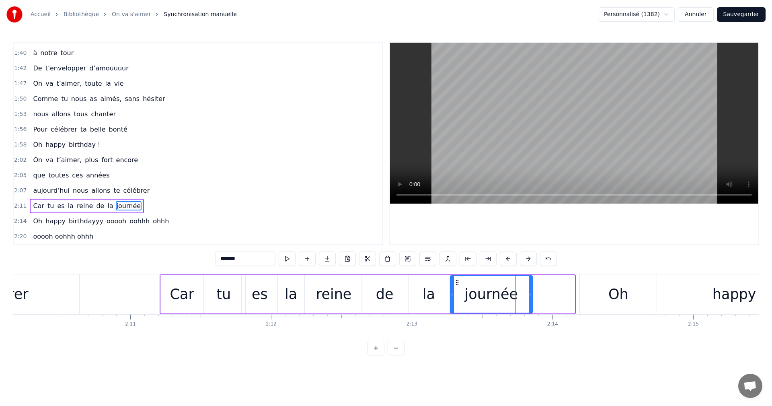
drag, startPoint x: 497, startPoint y: 281, endPoint x: 455, endPoint y: 286, distance: 42.5
click at [455, 286] on div "journée" at bounding box center [491, 294] width 81 height 37
drag, startPoint x: 531, startPoint y: 295, endPoint x: 523, endPoint y: 295, distance: 8.4
click at [523, 295] on icon at bounding box center [522, 294] width 3 height 6
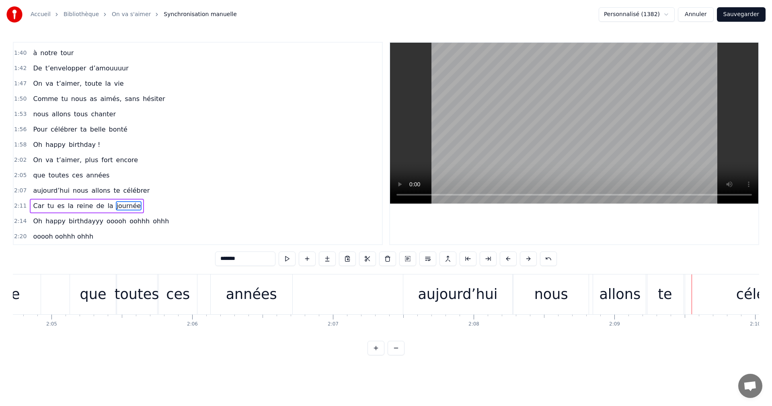
scroll to position [0, 17527]
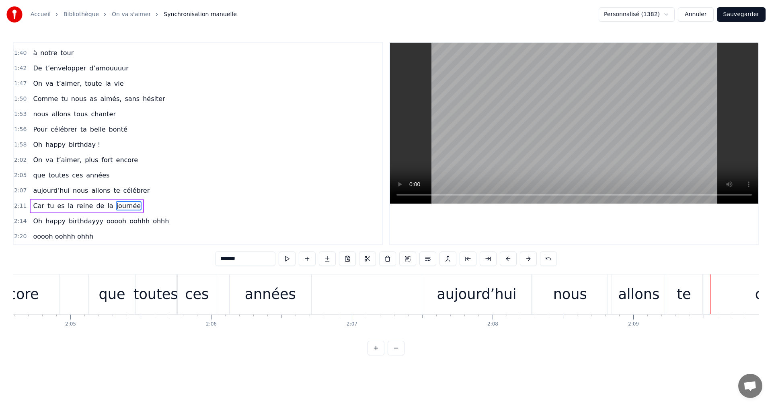
click at [431, 283] on div "aujourd’hui" at bounding box center [476, 294] width 109 height 40
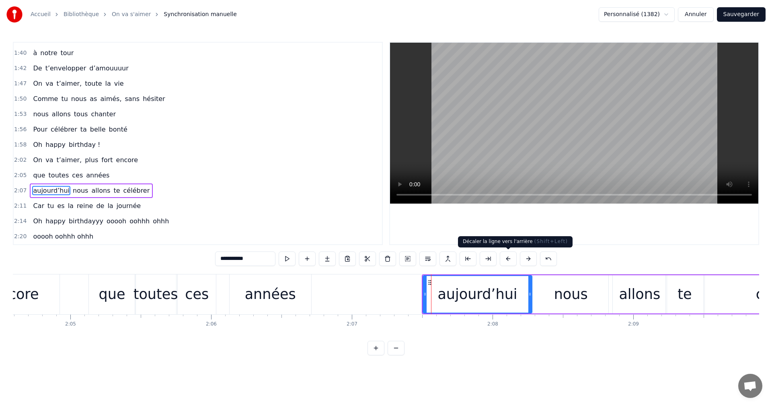
click at [506, 256] on button at bounding box center [508, 258] width 17 height 14
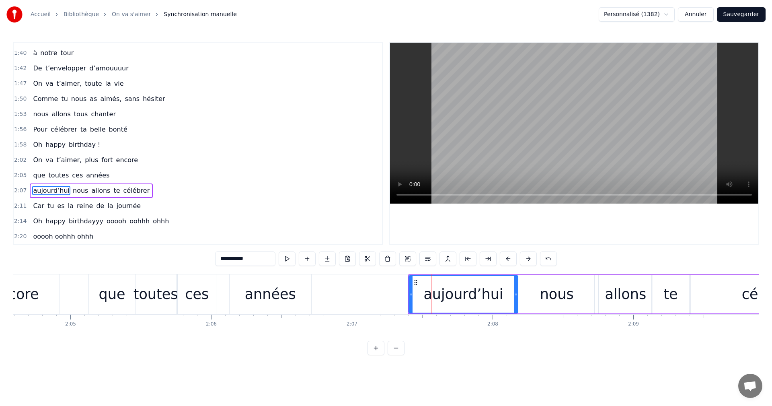
click at [506, 256] on button at bounding box center [508, 258] width 17 height 14
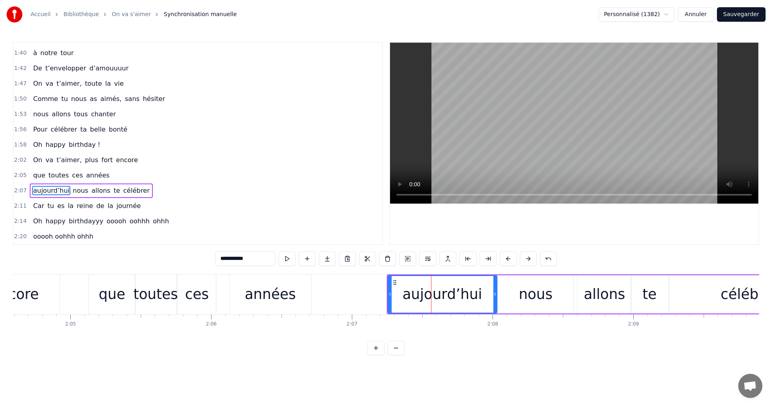
click at [506, 256] on button at bounding box center [508, 258] width 17 height 14
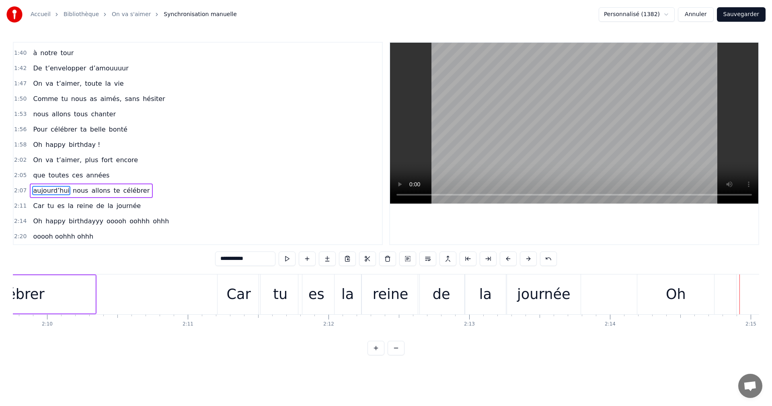
scroll to position [0, 18120]
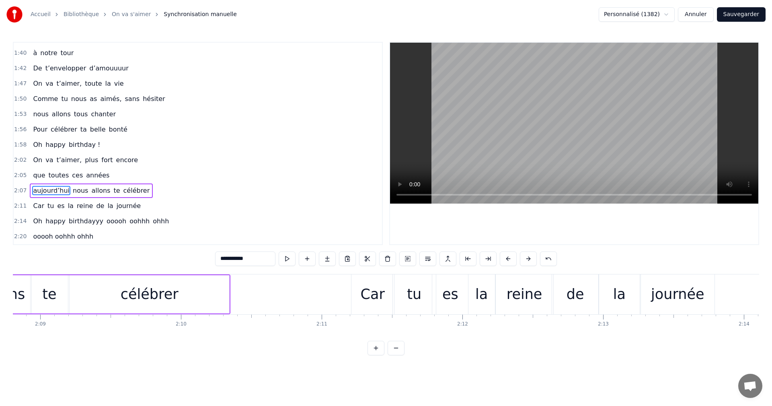
click at [423, 280] on div "tu" at bounding box center [414, 294] width 43 height 40
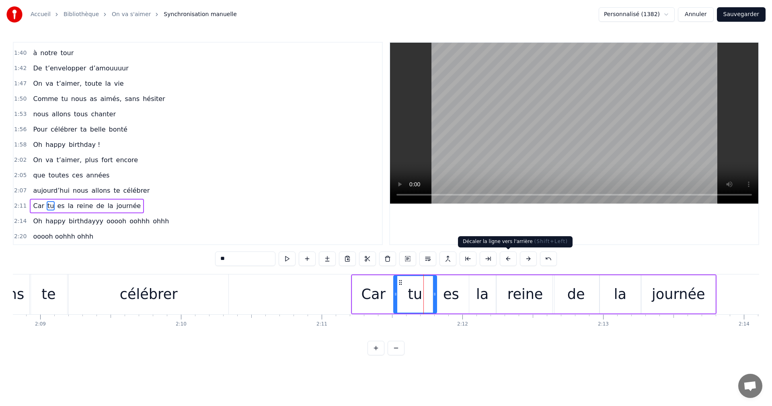
click at [508, 257] on button at bounding box center [508, 258] width 17 height 14
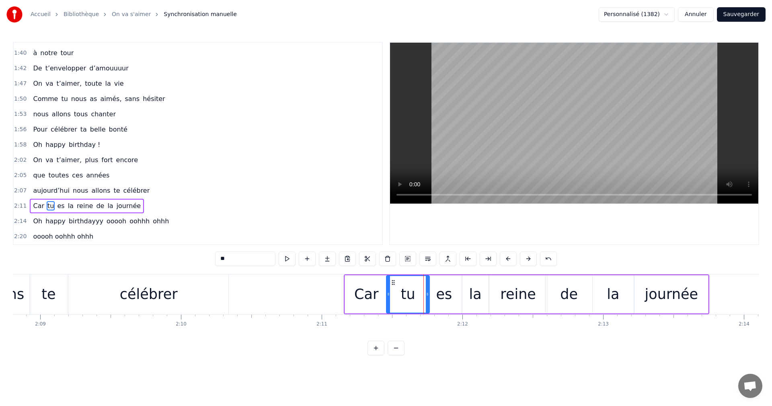
click at [508, 257] on button at bounding box center [508, 258] width 17 height 14
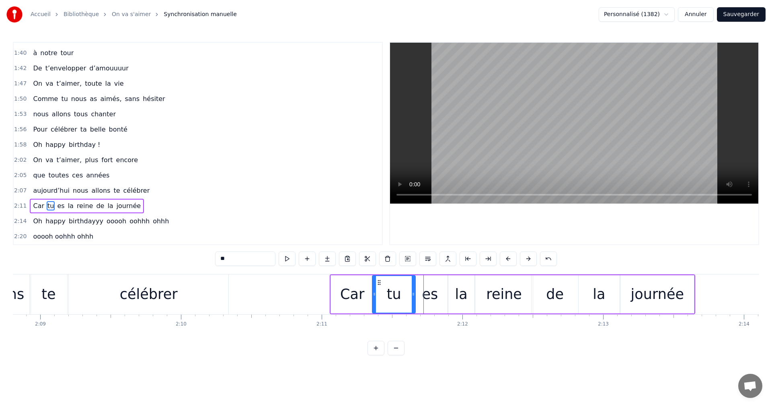
click at [508, 257] on button at bounding box center [508, 258] width 17 height 14
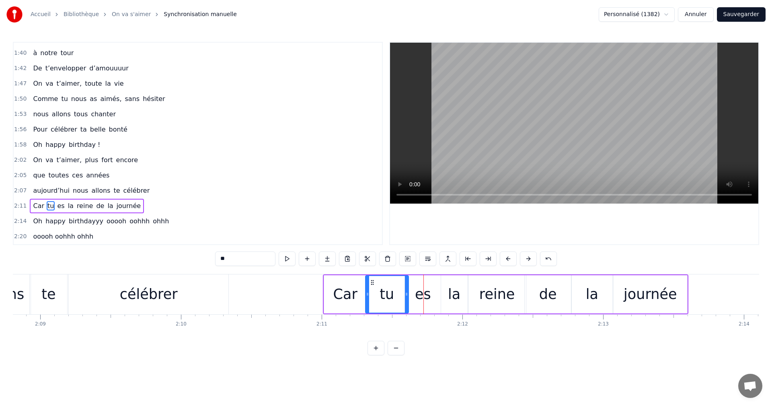
click at [508, 257] on button at bounding box center [508, 258] width 17 height 14
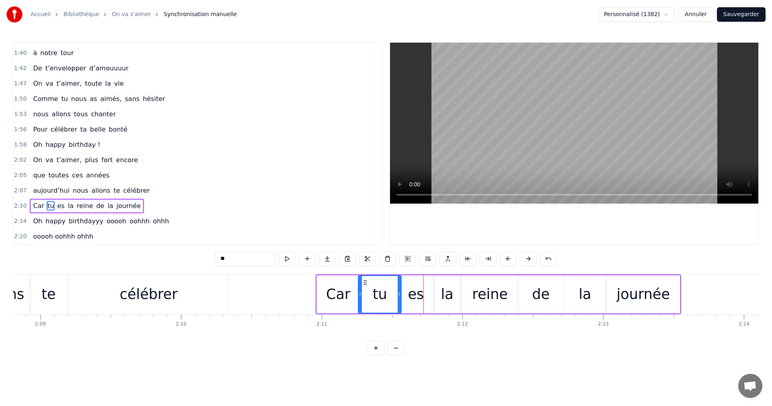
click at [508, 257] on button at bounding box center [508, 258] width 17 height 14
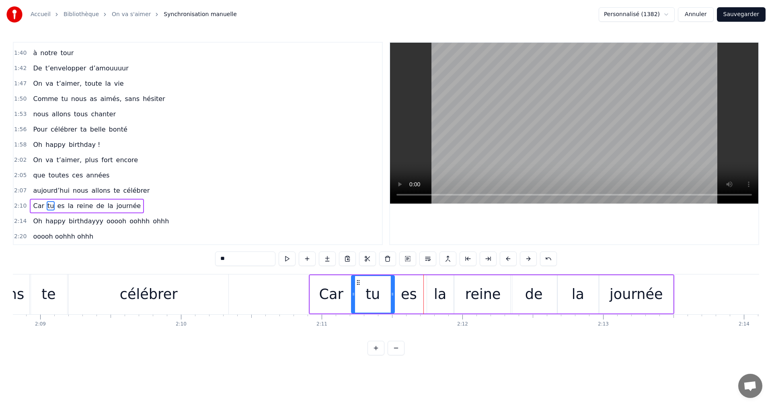
click at [508, 257] on button at bounding box center [508, 258] width 17 height 14
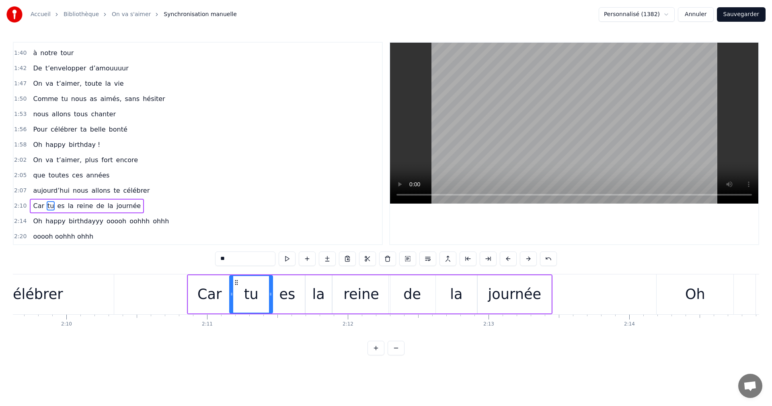
scroll to position [0, 18197]
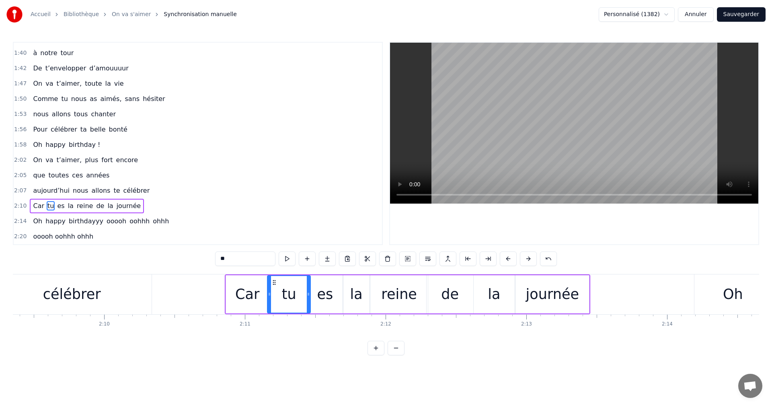
click at [251, 295] on div "Car" at bounding box center [247, 293] width 24 height 21
click at [262, 297] on div at bounding box center [263, 294] width 3 height 37
click at [287, 296] on div "tu" at bounding box center [289, 293] width 14 height 21
drag, startPoint x: 309, startPoint y: 293, endPoint x: 305, endPoint y: 297, distance: 5.1
click at [305, 297] on icon at bounding box center [304, 294] width 3 height 6
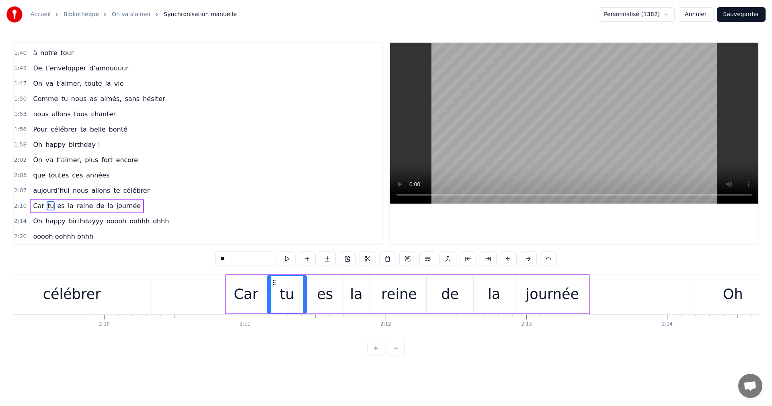
click at [319, 294] on div "es" at bounding box center [325, 293] width 16 height 21
click at [337, 293] on icon at bounding box center [337, 294] width 3 height 6
click at [357, 293] on div "la" at bounding box center [356, 293] width 12 height 21
click at [346, 282] on circle at bounding box center [346, 282] width 0 height 0
click at [391, 294] on div "reine" at bounding box center [399, 293] width 36 height 21
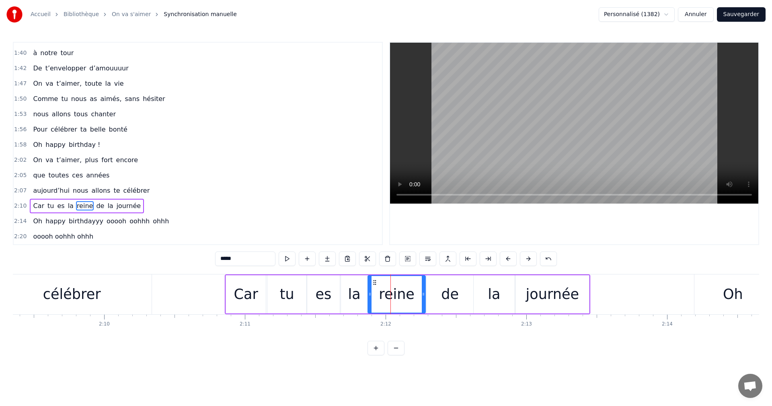
click at [375, 281] on icon at bounding box center [374, 282] width 6 height 6
drag, startPoint x: 424, startPoint y: 293, endPoint x: 418, endPoint y: 294, distance: 6.1
click at [418, 294] on icon at bounding box center [417, 294] width 3 height 6
click at [441, 296] on div "de" at bounding box center [449, 294] width 47 height 38
drag, startPoint x: 433, startPoint y: 281, endPoint x: 427, endPoint y: 282, distance: 6.6
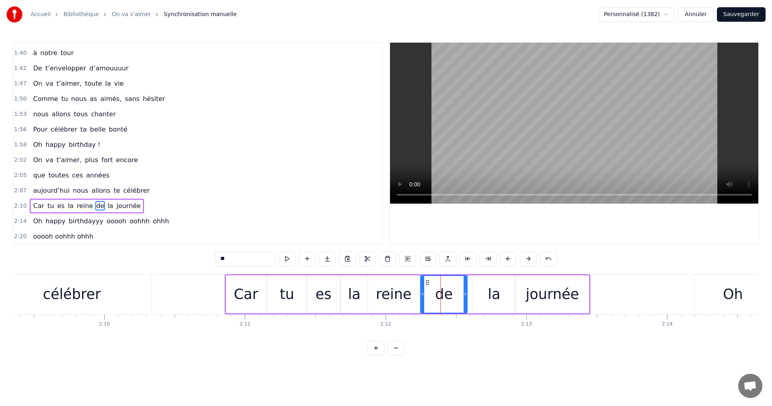
click at [427, 282] on icon at bounding box center [427, 282] width 6 height 6
drag, startPoint x: 465, startPoint y: 292, endPoint x: 457, endPoint y: 294, distance: 8.6
click at [457, 294] on icon at bounding box center [456, 294] width 3 height 6
click at [484, 291] on div "la" at bounding box center [493, 294] width 41 height 38
drag, startPoint x: 480, startPoint y: 281, endPoint x: 466, endPoint y: 283, distance: 14.2
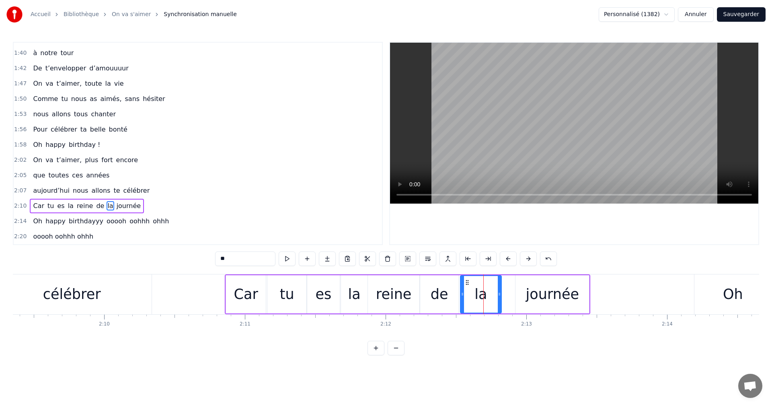
click at [466, 283] on icon at bounding box center [467, 282] width 6 height 6
click at [494, 295] on icon at bounding box center [493, 294] width 3 height 6
click at [523, 293] on div "journée" at bounding box center [552, 294] width 74 height 38
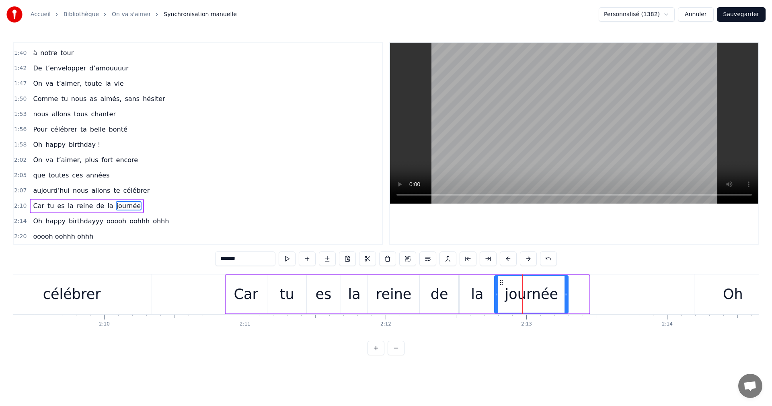
drag, startPoint x: 521, startPoint y: 282, endPoint x: 500, endPoint y: 282, distance: 20.9
click at [500, 282] on icon at bounding box center [501, 282] width 6 height 6
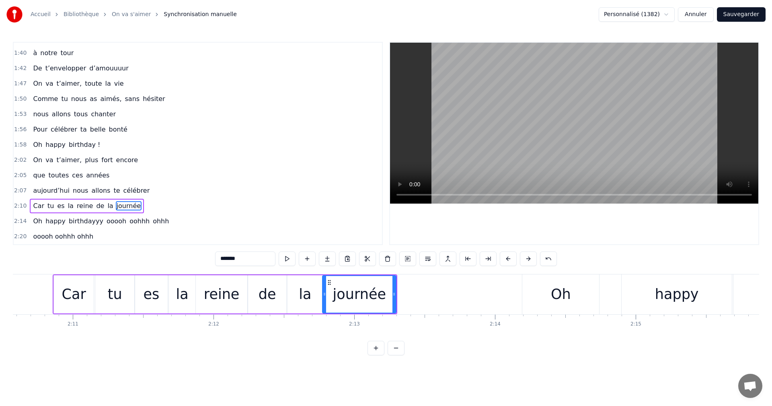
scroll to position [0, 18350]
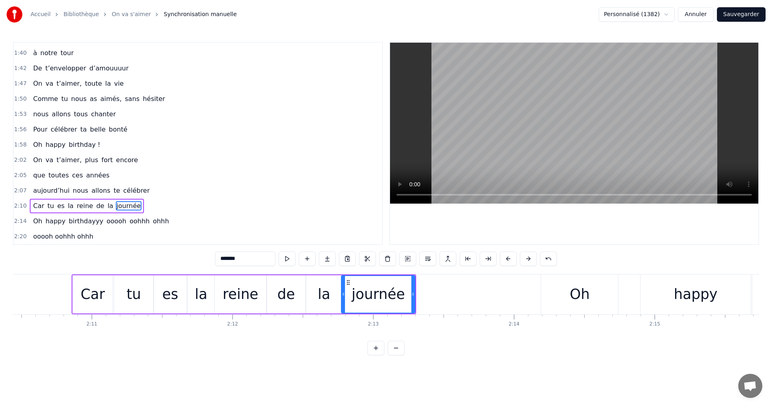
click at [554, 298] on div "Oh" at bounding box center [579, 294] width 77 height 40
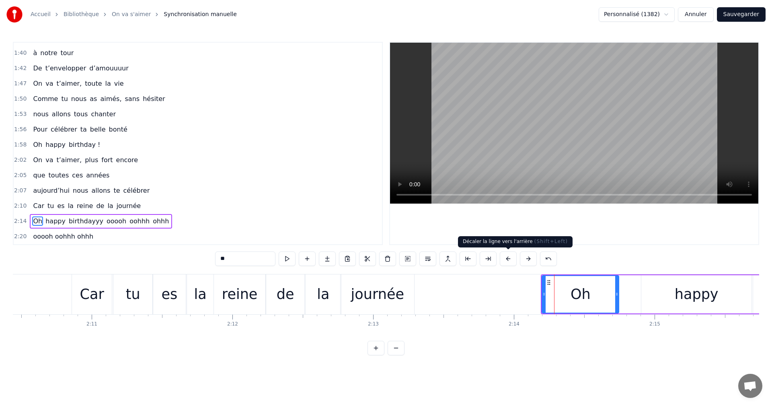
click at [510, 260] on button at bounding box center [508, 258] width 17 height 14
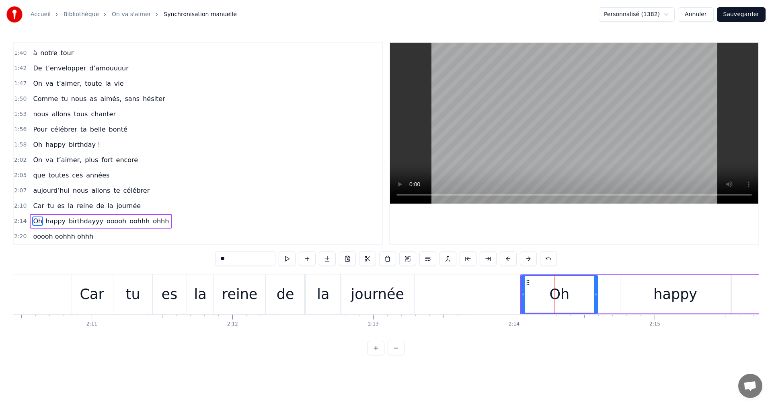
click at [510, 260] on button at bounding box center [508, 258] width 17 height 14
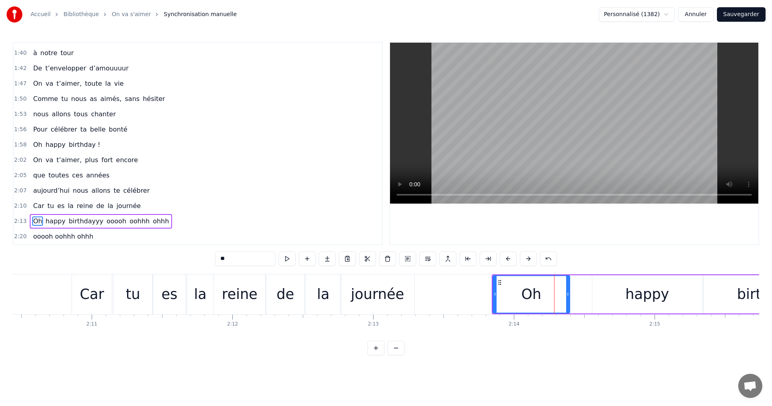
click at [510, 260] on button at bounding box center [508, 258] width 17 height 14
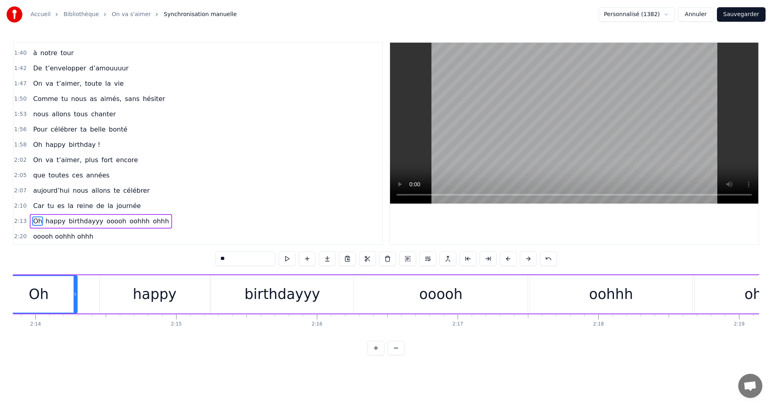
scroll to position [0, 18847]
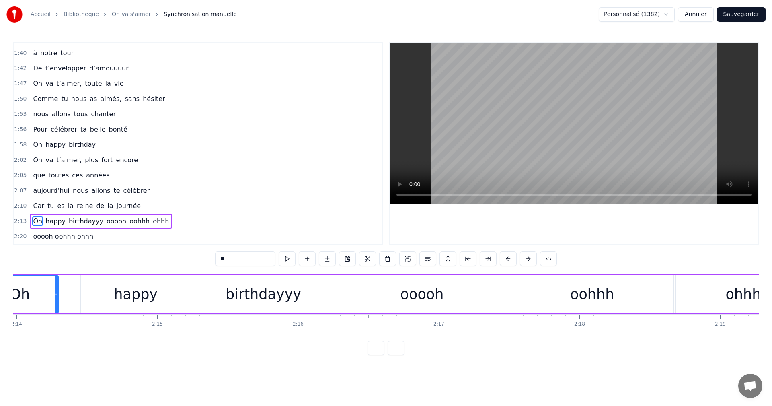
click at [404, 293] on div "ooooh" at bounding box center [421, 293] width 43 height 21
type input "*****"
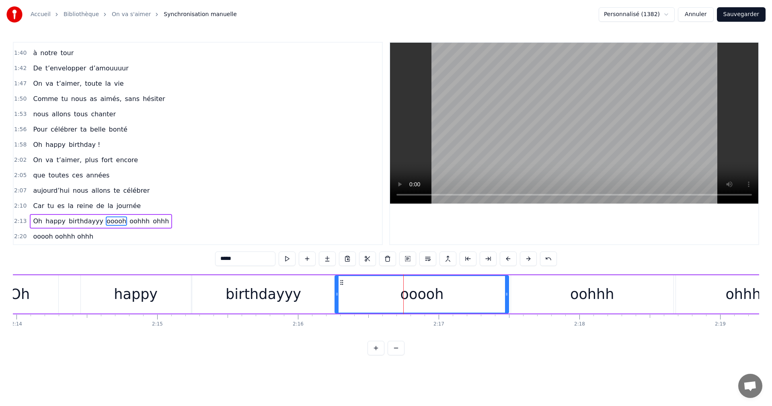
click at [341, 281] on icon at bounding box center [341, 282] width 6 height 6
click at [387, 260] on button at bounding box center [387, 258] width 17 height 14
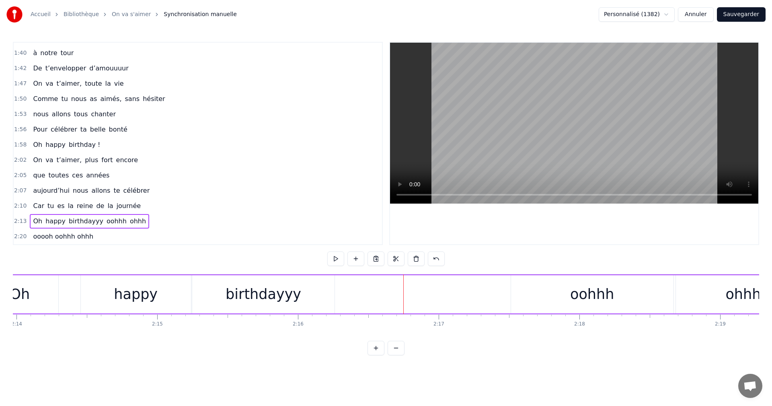
click at [571, 297] on div "oohhh" at bounding box center [592, 294] width 162 height 38
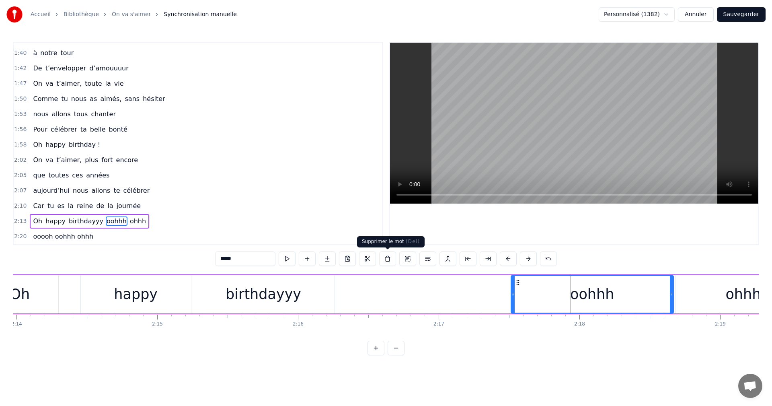
click at [389, 258] on button at bounding box center [387, 258] width 17 height 14
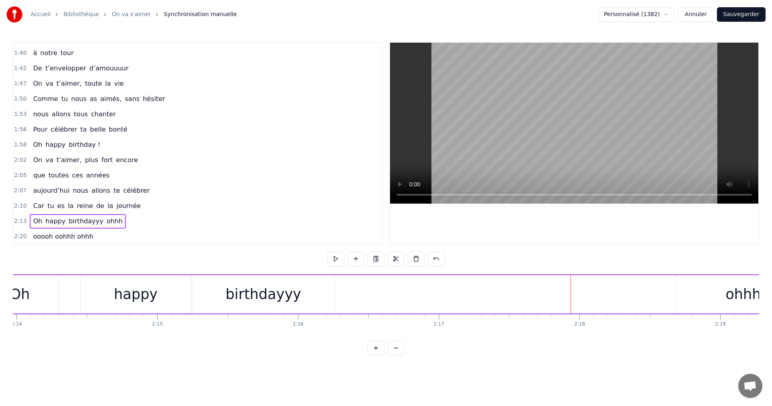
click at [610, 301] on div "ohhh" at bounding box center [742, 293] width 35 height 21
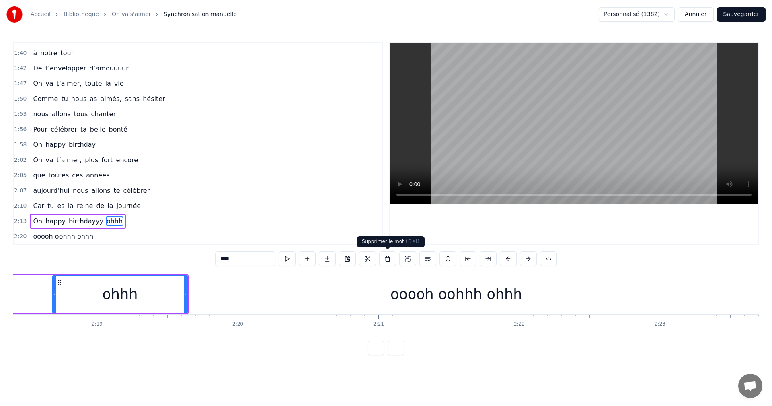
scroll to position [0, 19523]
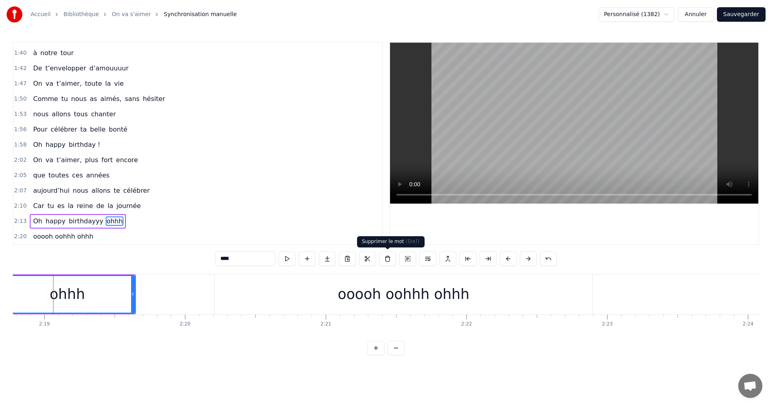
click at [389, 259] on button at bounding box center [387, 258] width 17 height 14
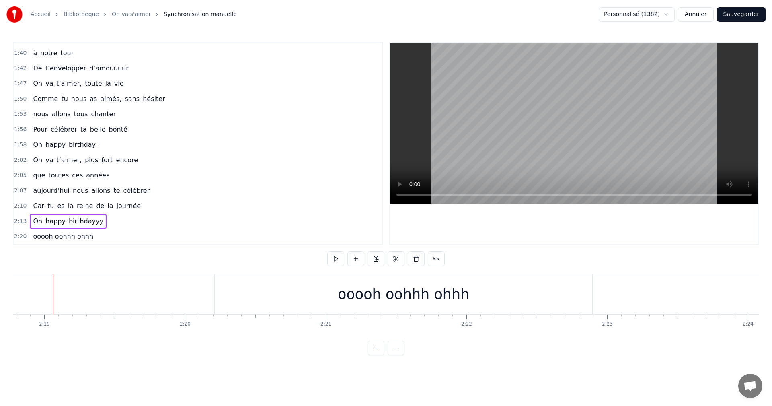
click at [385, 290] on div "ooooh oohhh ohhh" at bounding box center [403, 293] width 131 height 21
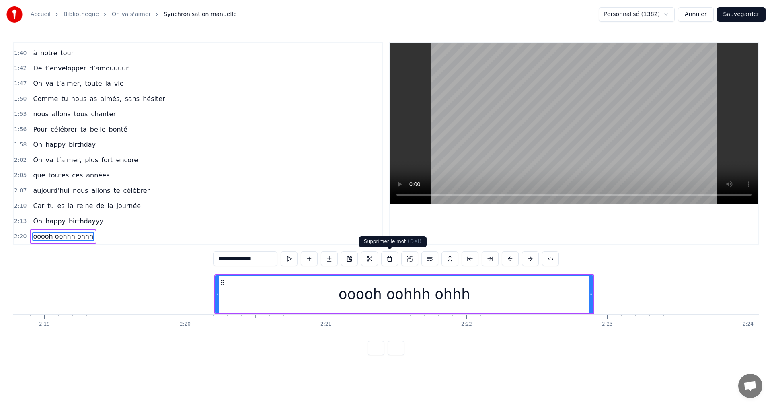
click at [391, 258] on button at bounding box center [389, 258] width 17 height 14
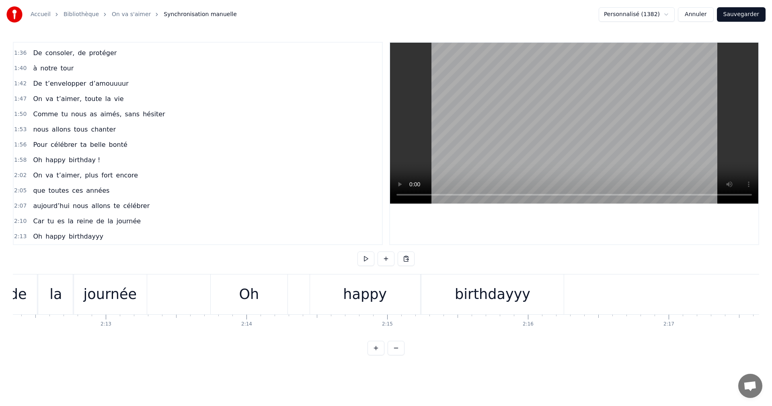
scroll to position [0, 18560]
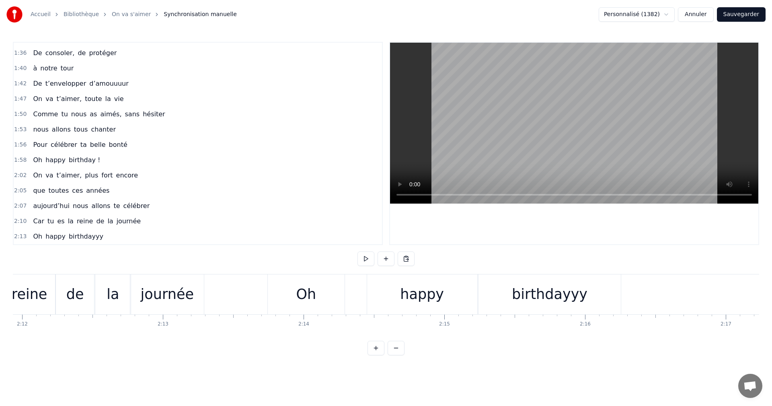
click at [127, 175] on div "On va t’aimer, plus fort encore" at bounding box center [85, 175] width 111 height 14
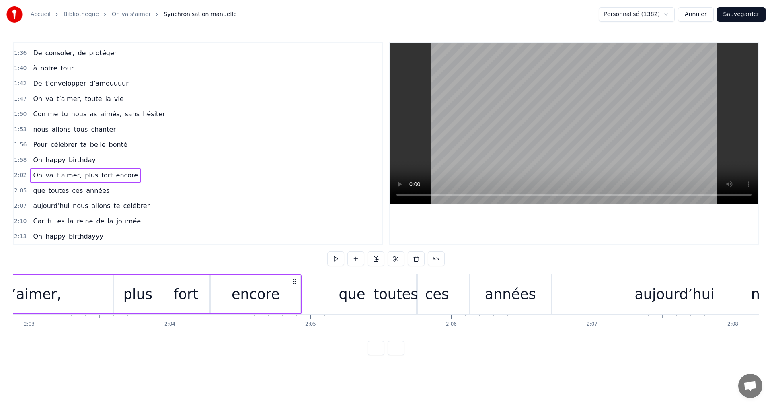
scroll to position [0, 17137]
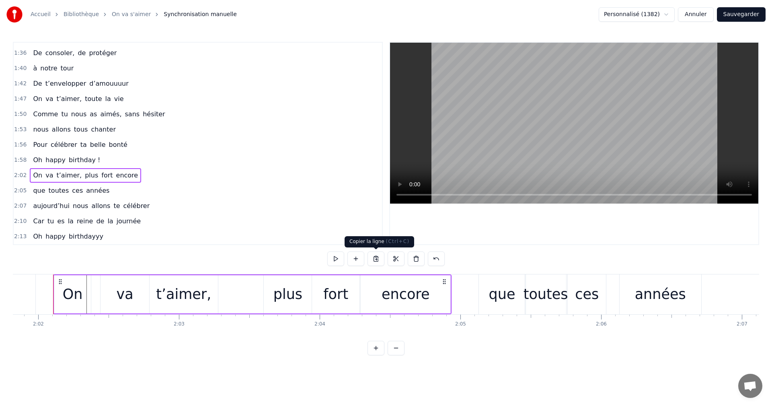
click at [378, 258] on button at bounding box center [375, 258] width 17 height 14
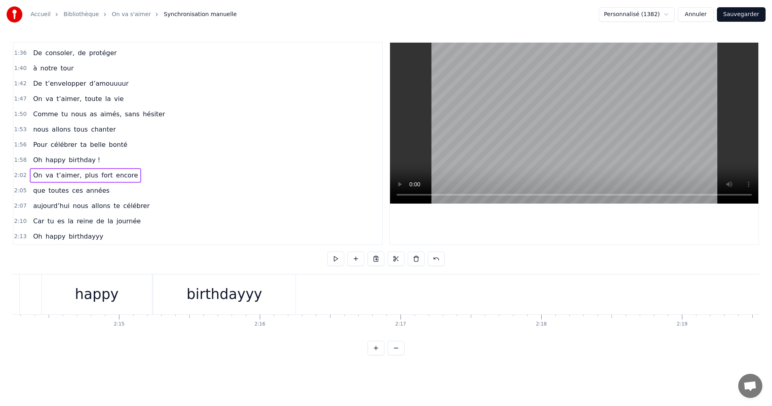
scroll to position [0, 18790]
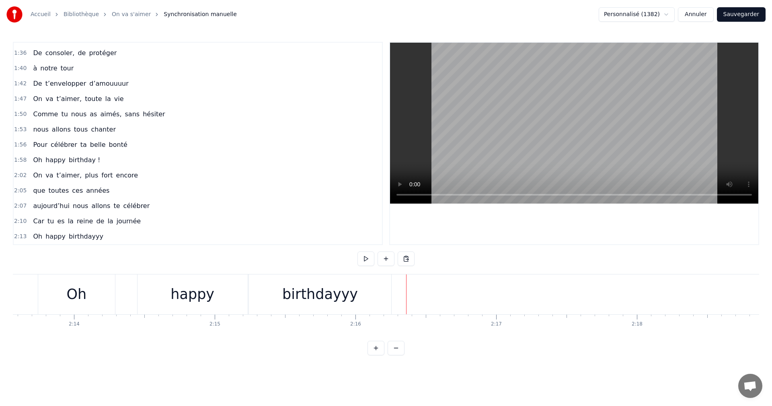
click at [405, 258] on button at bounding box center [406, 258] width 17 height 14
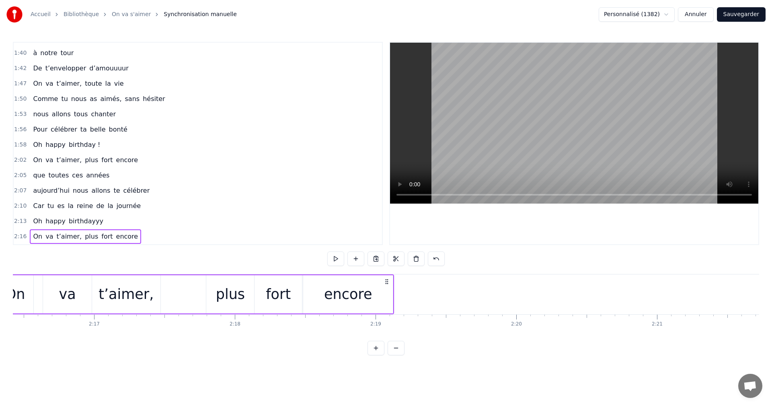
scroll to position [0, 19211]
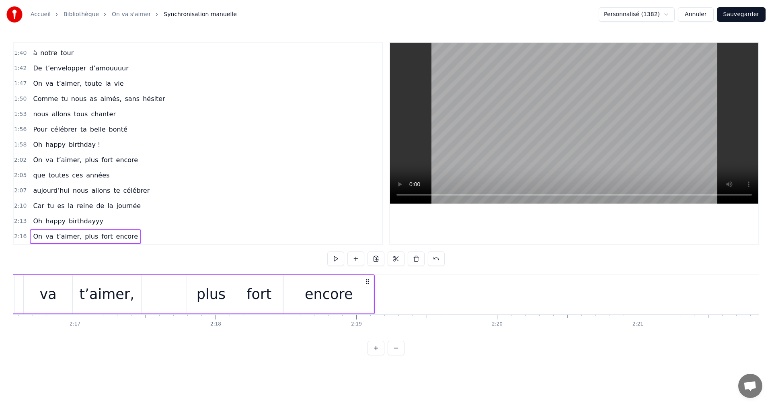
click at [372, 293] on div "encore" at bounding box center [329, 294] width 90 height 38
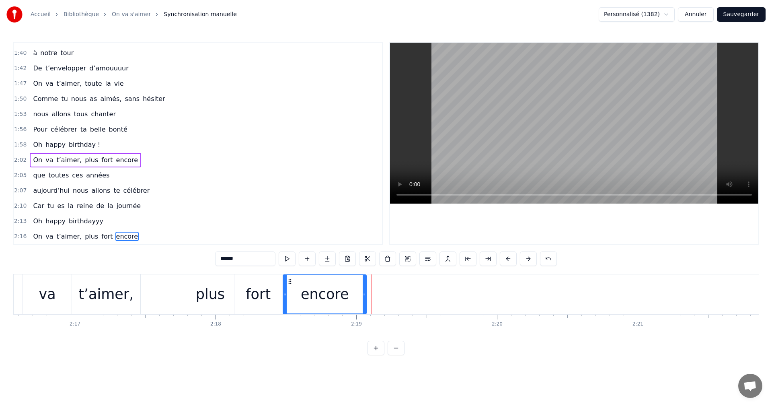
drag, startPoint x: 372, startPoint y: 292, endPoint x: 365, endPoint y: 293, distance: 7.3
click at [365, 293] on icon at bounding box center [364, 294] width 3 height 6
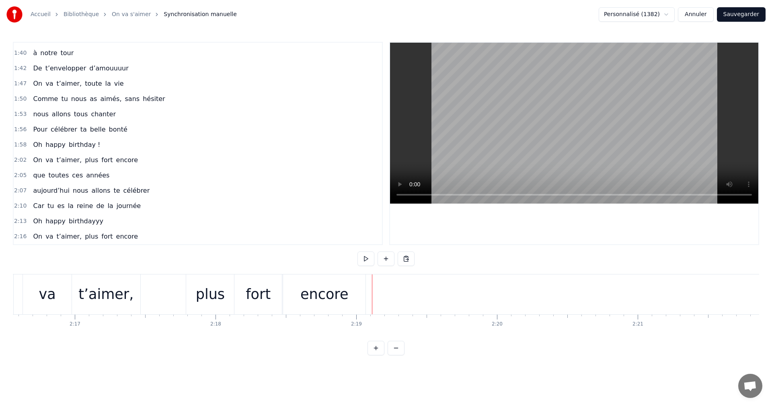
click at [100, 176] on div "que toutes ces années" at bounding box center [71, 175] width 83 height 14
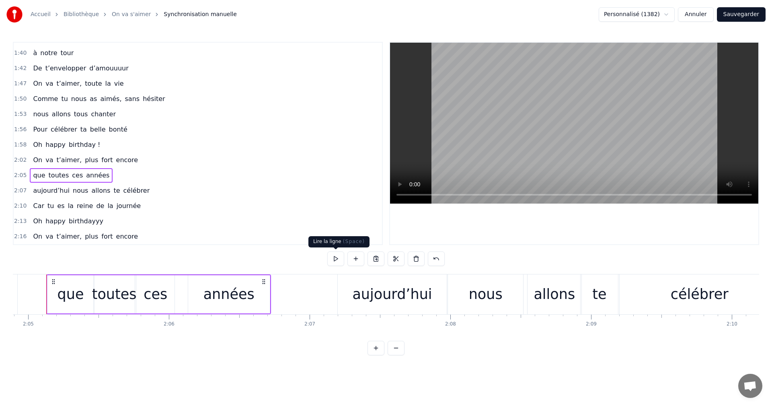
scroll to position [0, 17562]
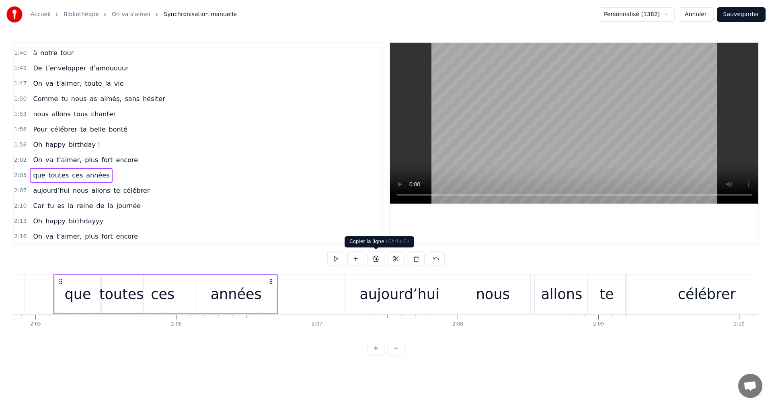
click at [378, 257] on button at bounding box center [375, 258] width 17 height 14
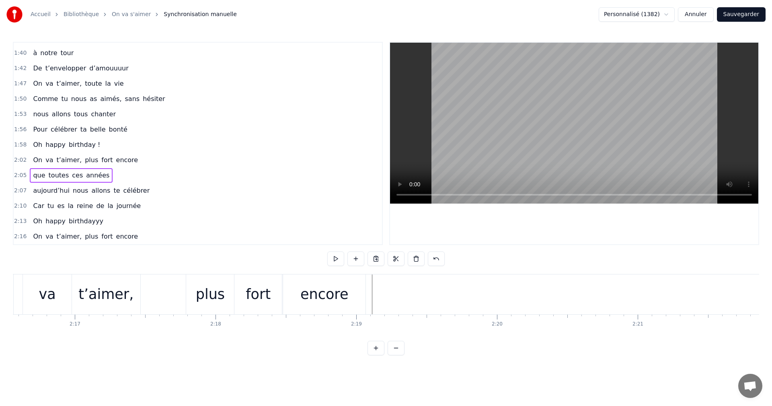
scroll to position [0, 19268]
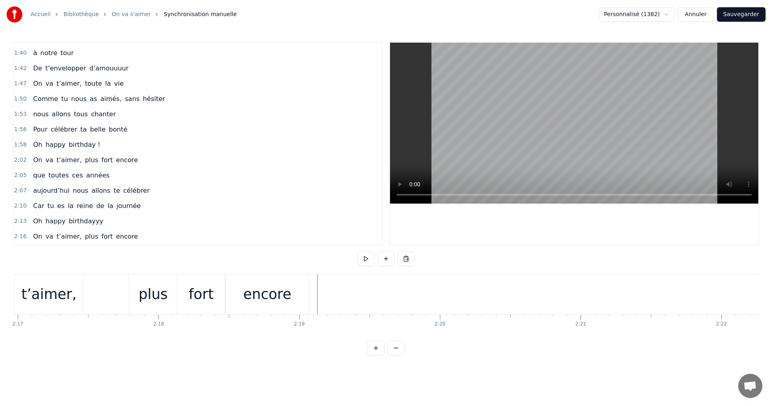
click at [404, 259] on button at bounding box center [406, 258] width 17 height 14
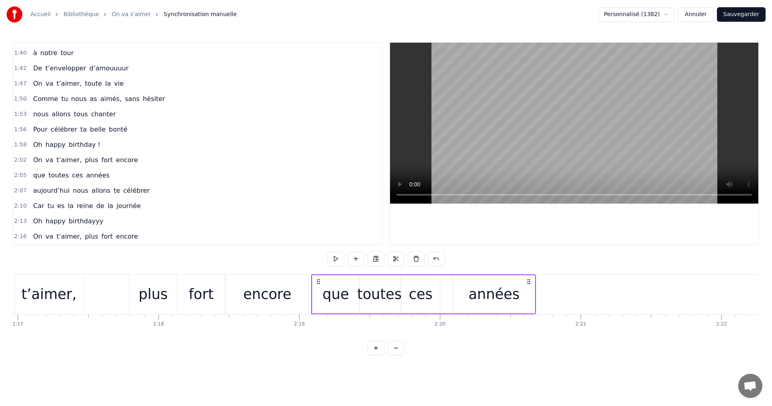
click at [137, 195] on div "aujourd’hui nous allons te célébrer" at bounding box center [91, 190] width 123 height 14
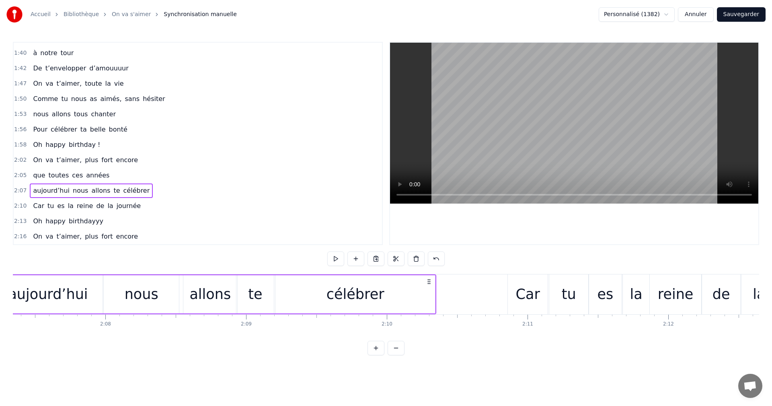
scroll to position [0, 17854]
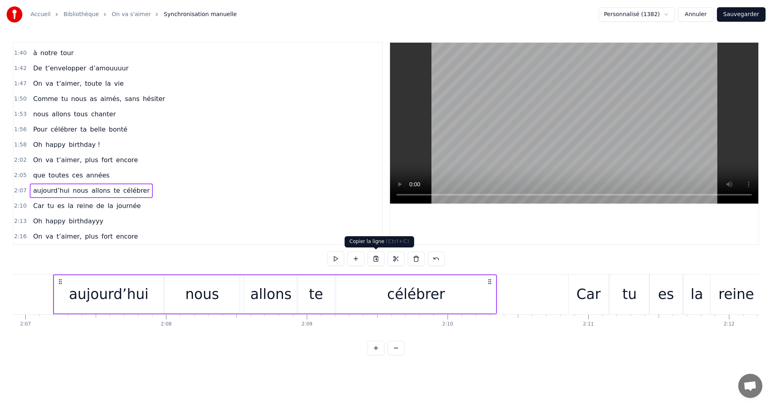
click at [378, 260] on button at bounding box center [375, 258] width 17 height 14
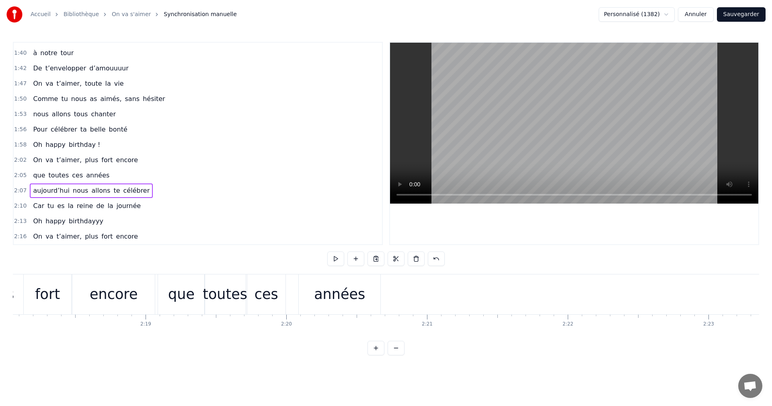
scroll to position [0, 19574]
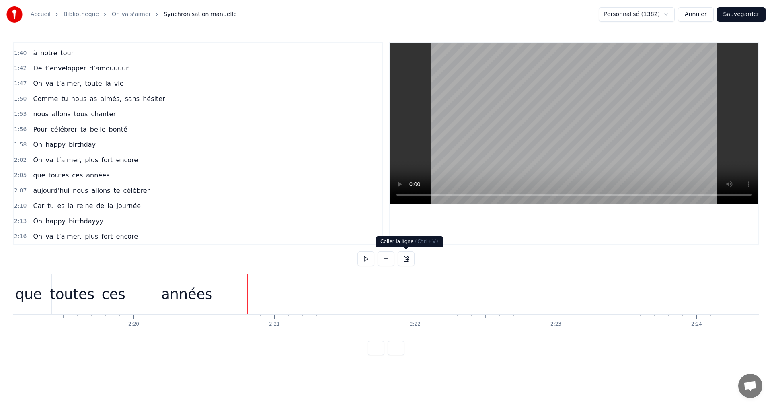
click at [408, 259] on button at bounding box center [406, 258] width 17 height 14
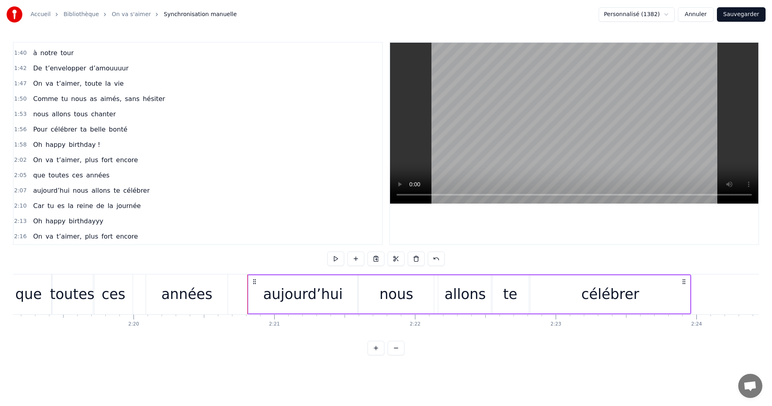
click at [129, 209] on div "Car tu [PERSON_NAME] de la journée" at bounding box center [87, 206] width 114 height 14
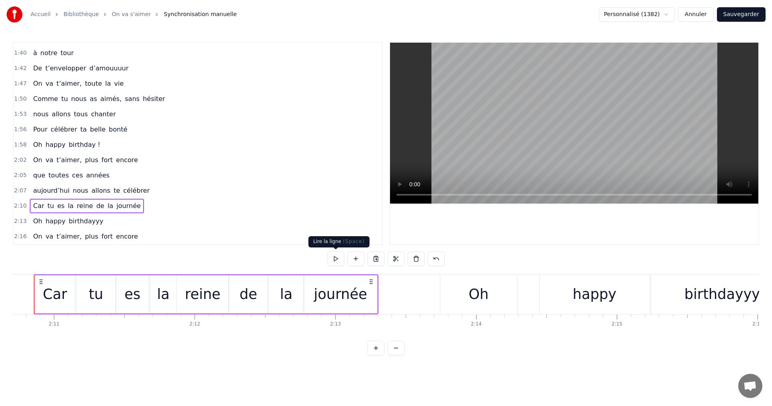
scroll to position [0, 18369]
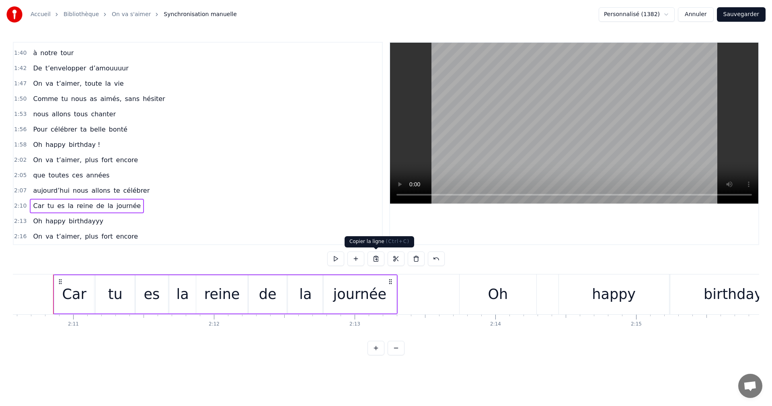
click at [376, 259] on button at bounding box center [375, 258] width 17 height 14
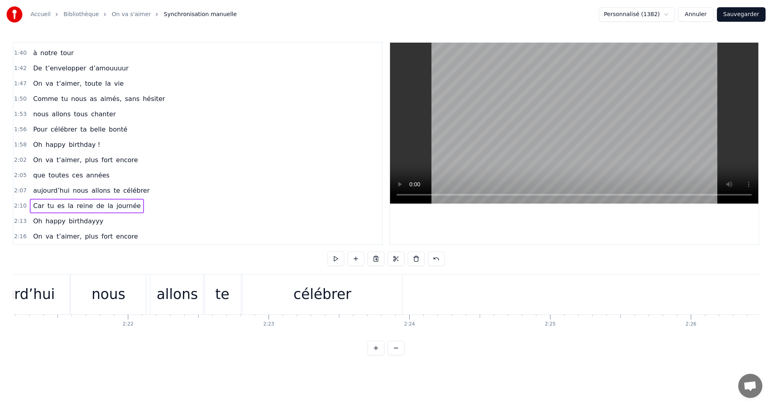
scroll to position [0, 19881]
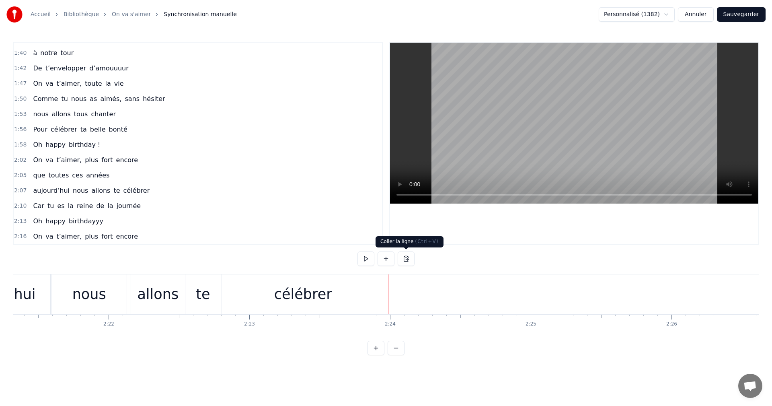
click at [402, 262] on button at bounding box center [406, 258] width 17 height 14
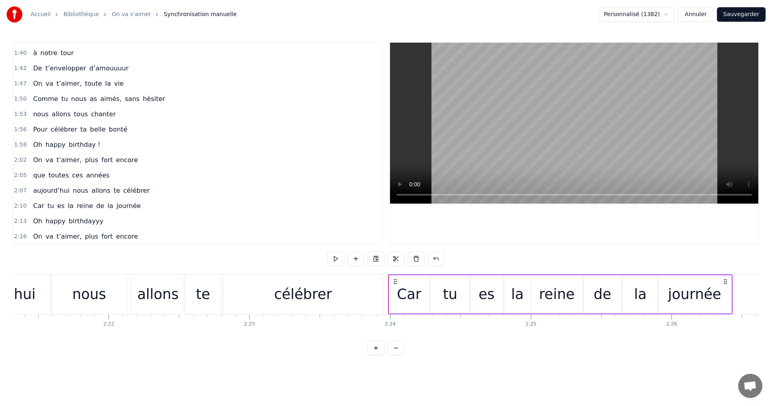
click at [96, 223] on div "Oh happy birthdayyy" at bounding box center [68, 221] width 76 height 14
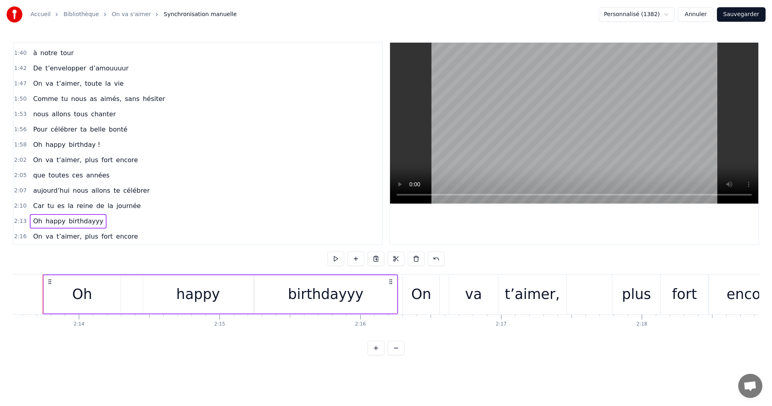
scroll to position [0, 18774]
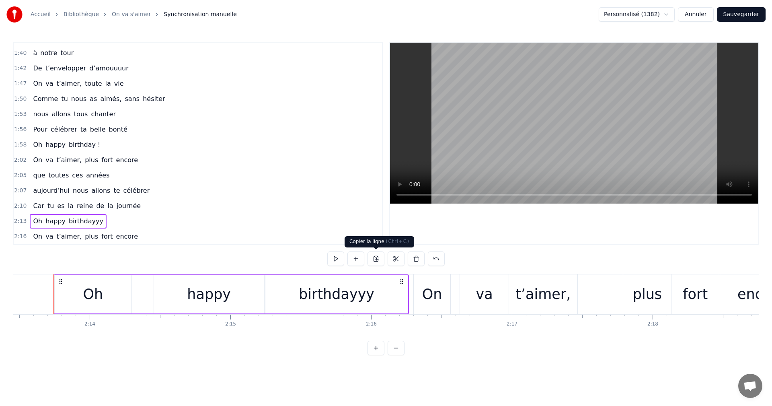
click at [373, 258] on button at bounding box center [375, 258] width 17 height 14
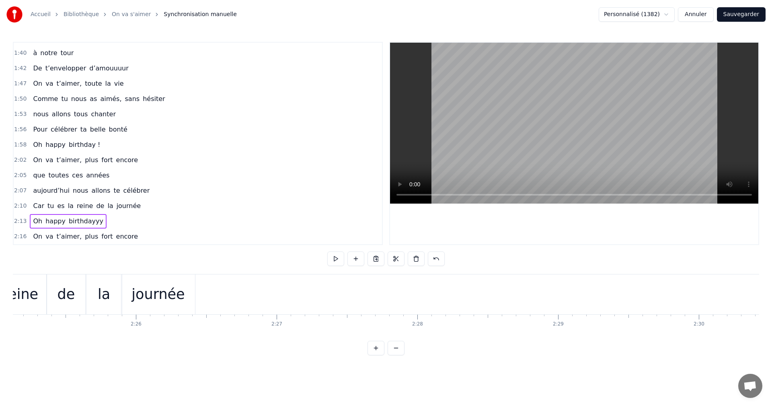
scroll to position [0, 20340]
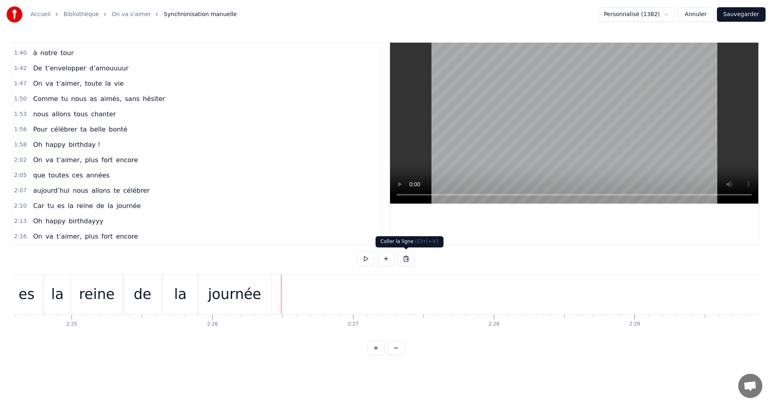
click at [404, 260] on button at bounding box center [406, 258] width 17 height 14
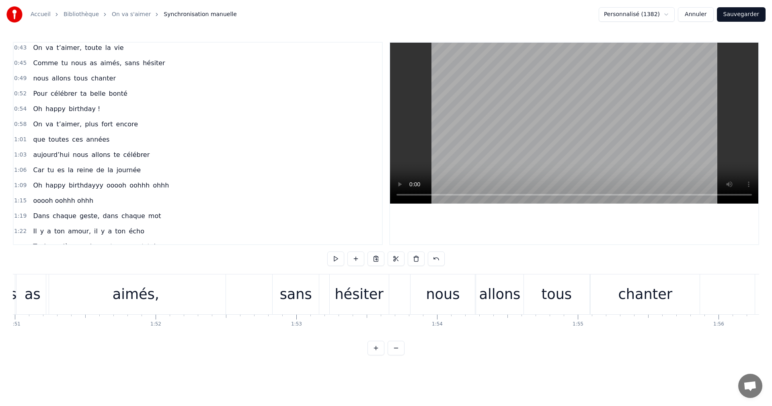
scroll to position [241, 0]
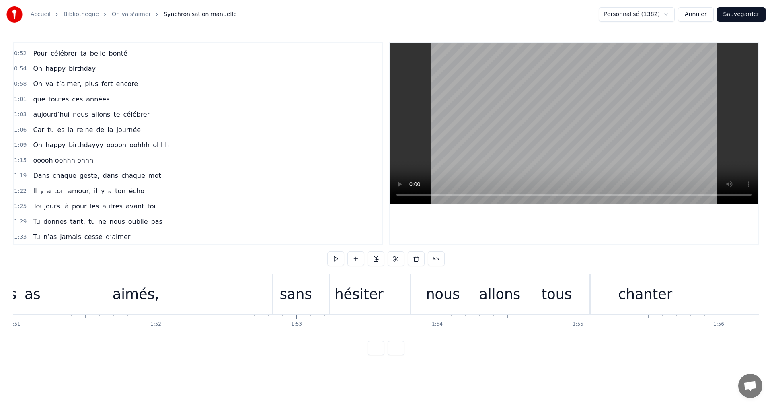
click at [87, 163] on span "ooooh oohhh ohhh" at bounding box center [63, 161] width 62 height 10
click at [80, 166] on div "ooooh oohhh ohhh" at bounding box center [63, 160] width 67 height 14
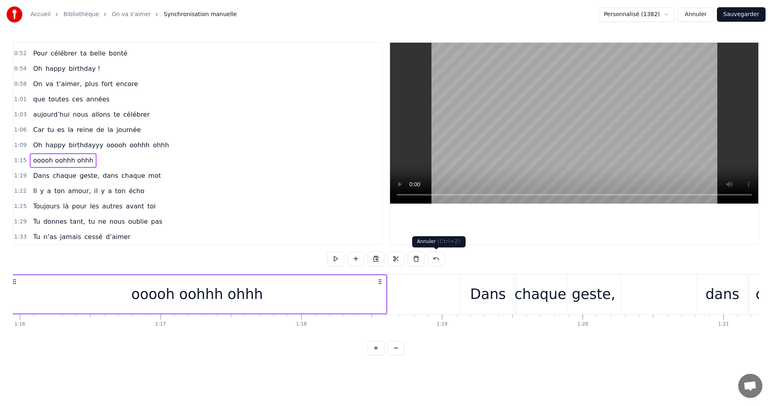
scroll to position [0, 10638]
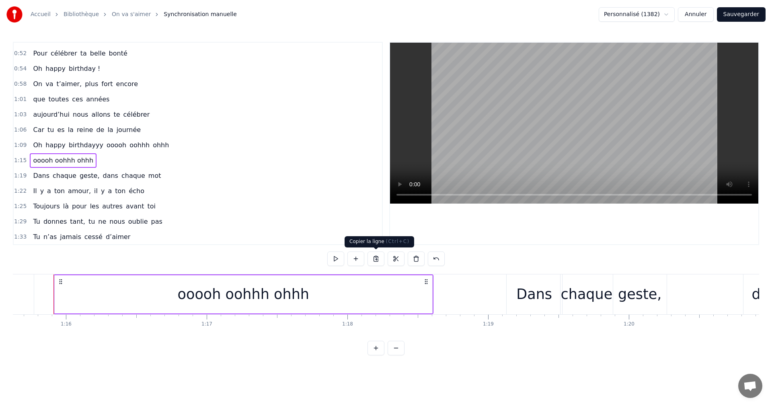
click at [379, 258] on button at bounding box center [375, 258] width 17 height 14
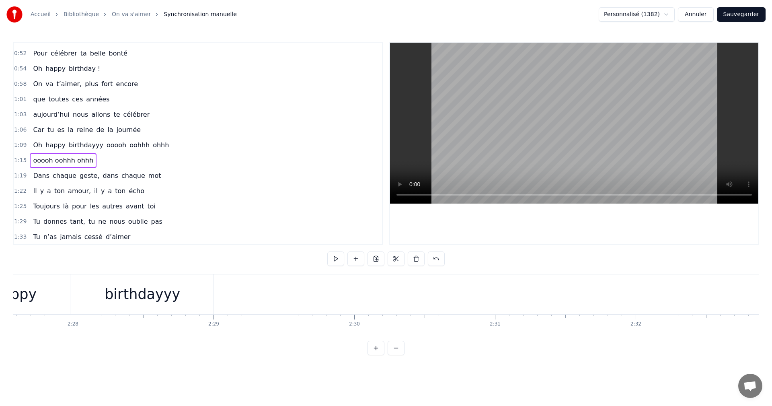
scroll to position [0, 20607]
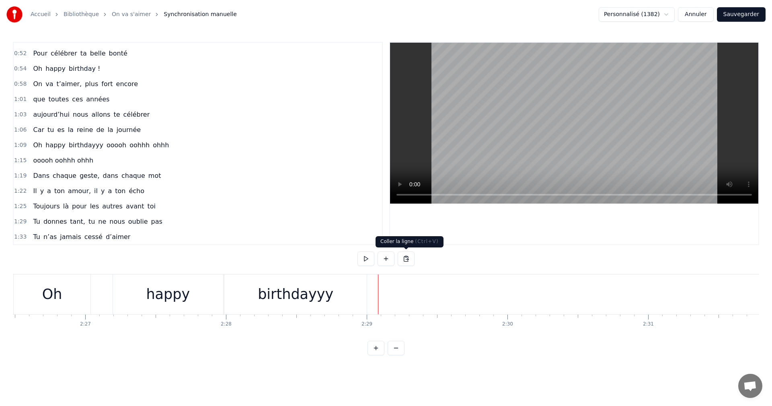
click at [404, 259] on button at bounding box center [406, 258] width 17 height 14
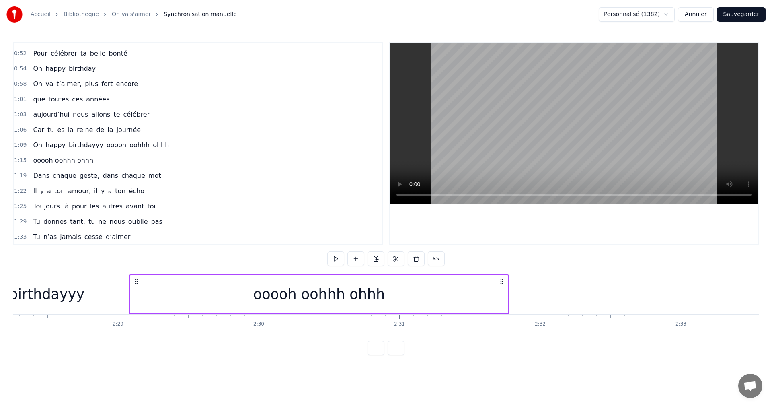
scroll to position [0, 20895]
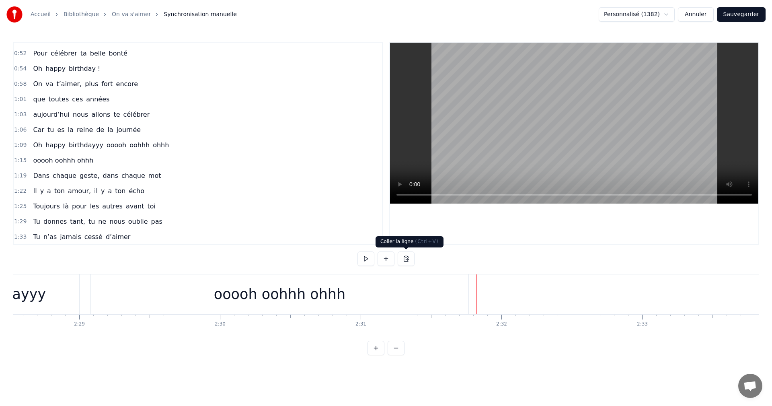
click at [407, 260] on button at bounding box center [406, 258] width 17 height 14
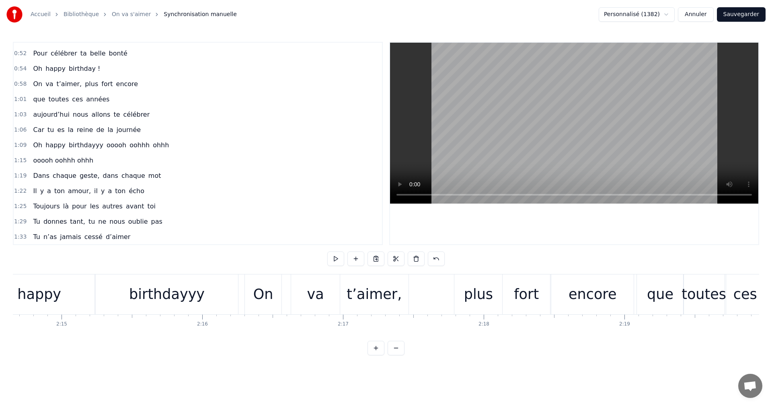
scroll to position [0, 18962]
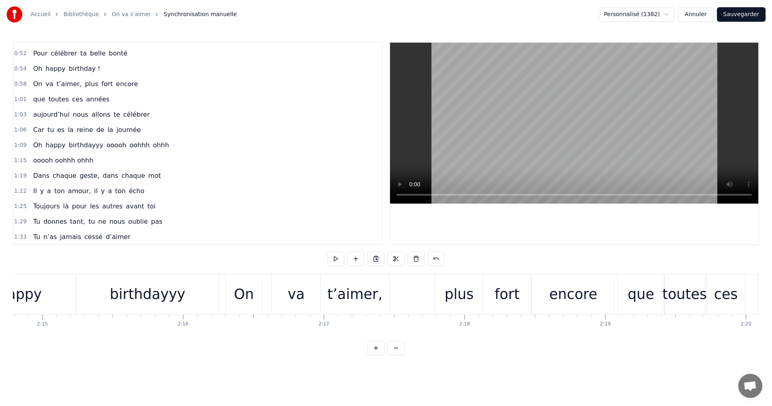
click at [449, 286] on div "plus" at bounding box center [459, 293] width 29 height 21
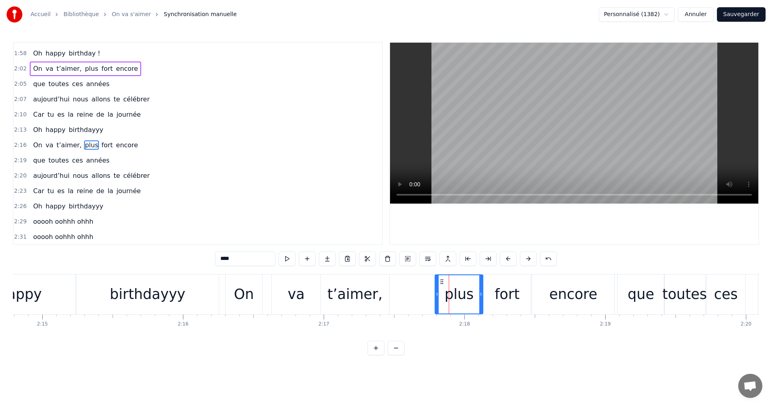
scroll to position [547, 0]
click at [436, 281] on div at bounding box center [436, 294] width 3 height 38
click at [481, 282] on div at bounding box center [480, 294] width 3 height 38
click at [492, 282] on div "fort" at bounding box center [506, 294] width 47 height 40
click at [469, 282] on div "plus" at bounding box center [459, 294] width 48 height 40
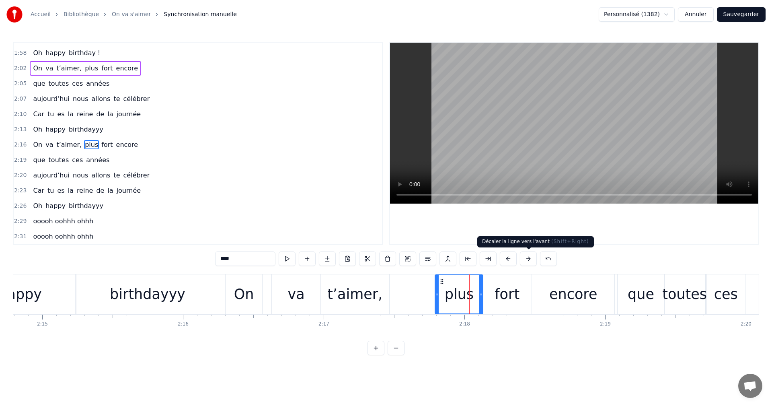
click at [524, 257] on button at bounding box center [528, 258] width 17 height 14
click at [530, 259] on button at bounding box center [528, 258] width 17 height 14
click at [512, 298] on div "fort" at bounding box center [506, 293] width 25 height 21
click at [527, 256] on button at bounding box center [528, 258] width 17 height 14
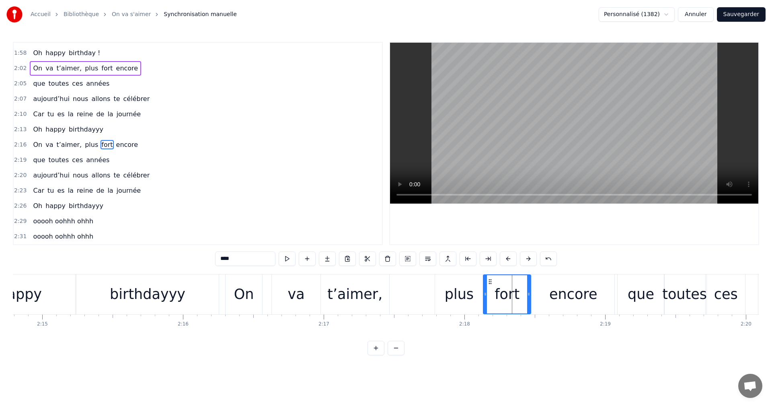
click at [527, 256] on button at bounding box center [528, 258] width 17 height 14
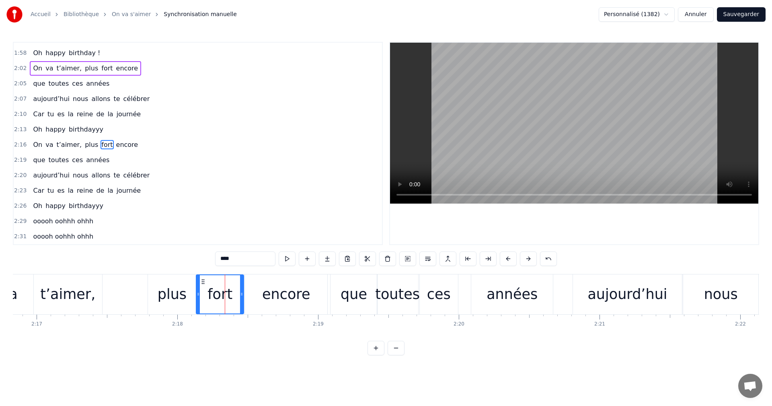
scroll to position [0, 19153]
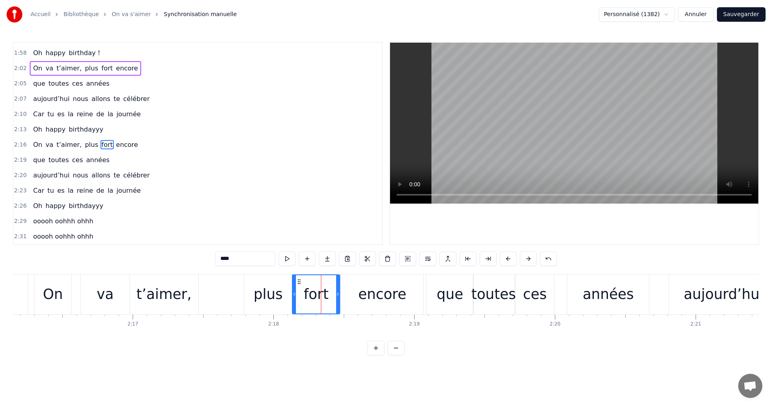
click at [403, 309] on div "encore" at bounding box center [382, 294] width 82 height 40
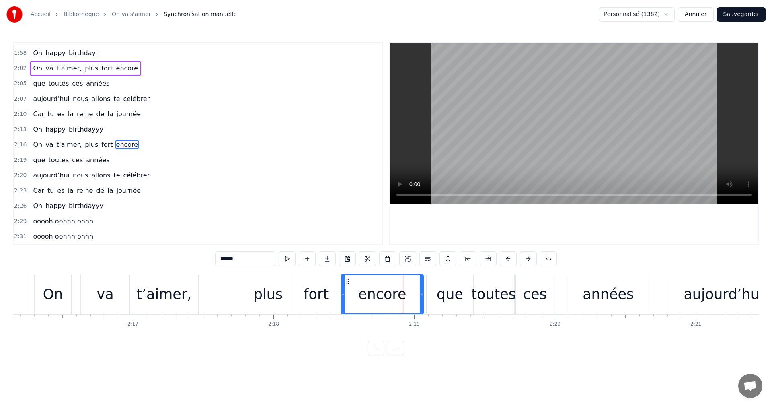
click at [275, 291] on div "plus" at bounding box center [268, 293] width 29 height 21
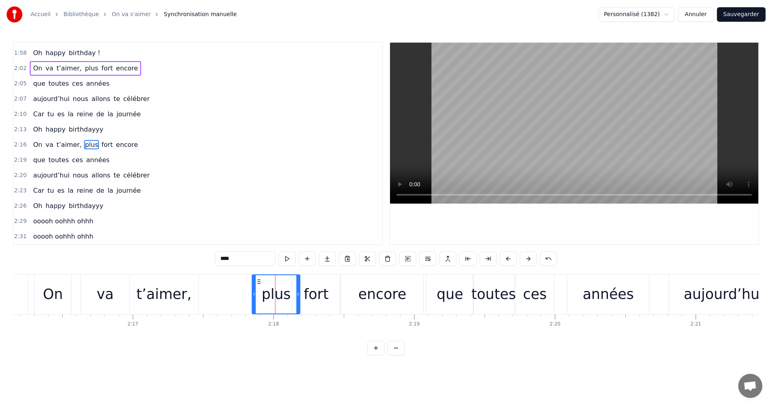
drag, startPoint x: 250, startPoint y: 280, endPoint x: 258, endPoint y: 281, distance: 8.1
click at [258, 281] on icon at bounding box center [259, 281] width 6 height 6
click at [316, 291] on div "fort" at bounding box center [315, 293] width 25 height 21
drag, startPoint x: 294, startPoint y: 293, endPoint x: 300, endPoint y: 294, distance: 6.1
click at [300, 293] on icon at bounding box center [298, 294] width 3 height 6
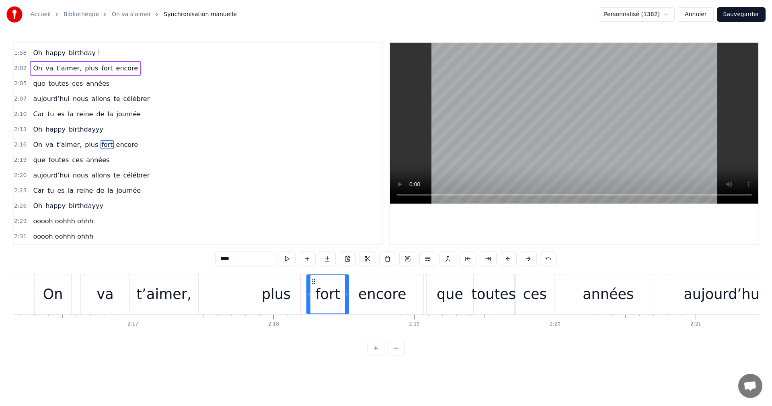
drag, startPoint x: 303, startPoint y: 281, endPoint x: 312, endPoint y: 282, distance: 8.9
click at [312, 282] on icon at bounding box center [313, 281] width 6 height 6
click at [364, 291] on div "encore" at bounding box center [382, 293] width 48 height 21
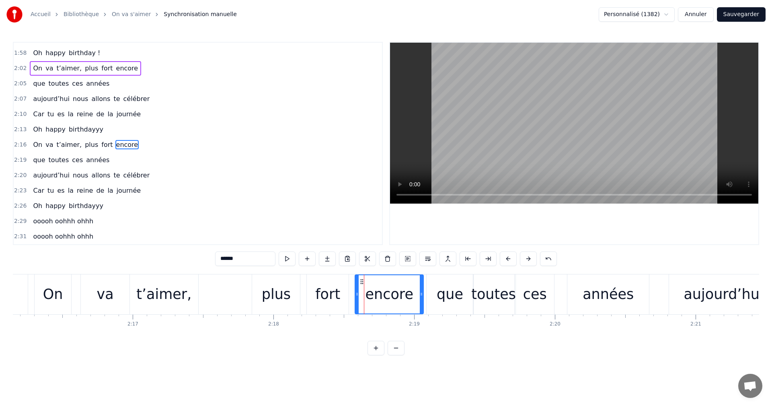
drag, startPoint x: 344, startPoint y: 292, endPoint x: 361, endPoint y: 293, distance: 17.7
click at [359, 293] on icon at bounding box center [356, 294] width 3 height 6
click at [311, 278] on div "fort" at bounding box center [328, 294] width 42 height 40
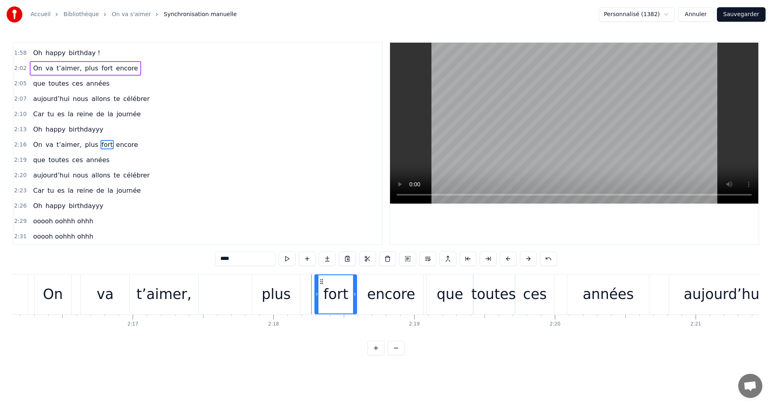
drag, startPoint x: 313, startPoint y: 279, endPoint x: 321, endPoint y: 282, distance: 8.4
click at [321, 282] on icon at bounding box center [321, 281] width 6 height 6
click at [283, 287] on div "plus" at bounding box center [276, 293] width 29 height 21
drag, startPoint x: 259, startPoint y: 279, endPoint x: 275, endPoint y: 279, distance: 16.1
click at [275, 279] on icon at bounding box center [275, 281] width 6 height 6
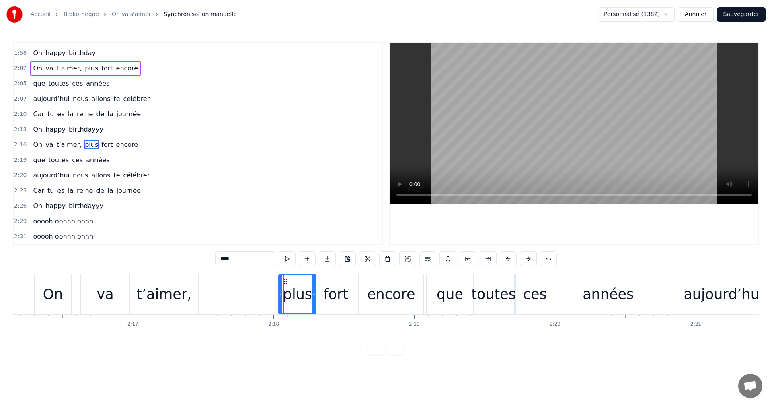
drag, startPoint x: 272, startPoint y: 291, endPoint x: 281, endPoint y: 292, distance: 8.9
click at [281, 292] on div at bounding box center [280, 294] width 3 height 38
click at [401, 289] on div "encore" at bounding box center [391, 293] width 48 height 21
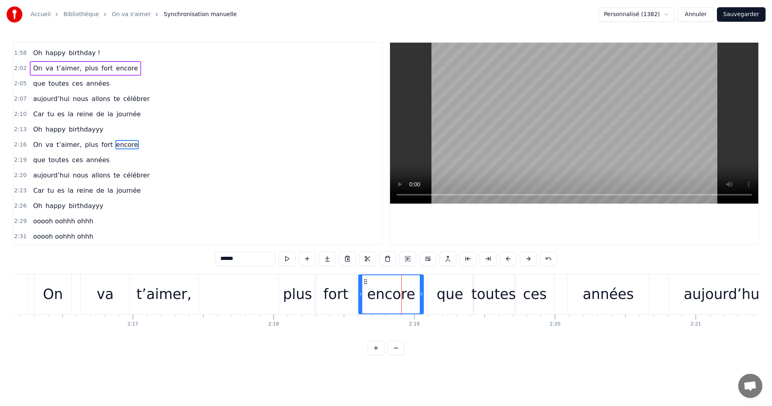
click at [442, 292] on div "que" at bounding box center [450, 293] width 27 height 21
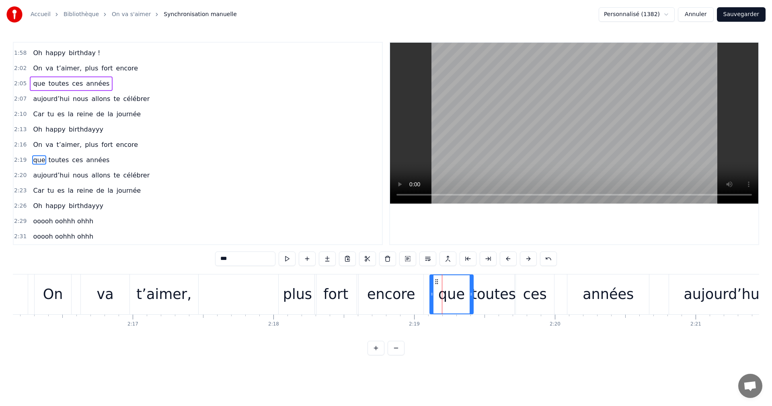
drag, startPoint x: 428, startPoint y: 293, endPoint x: 433, endPoint y: 293, distance: 4.4
click at [432, 293] on icon at bounding box center [431, 294] width 3 height 6
click at [363, 278] on div "encore" at bounding box center [391, 294] width 65 height 40
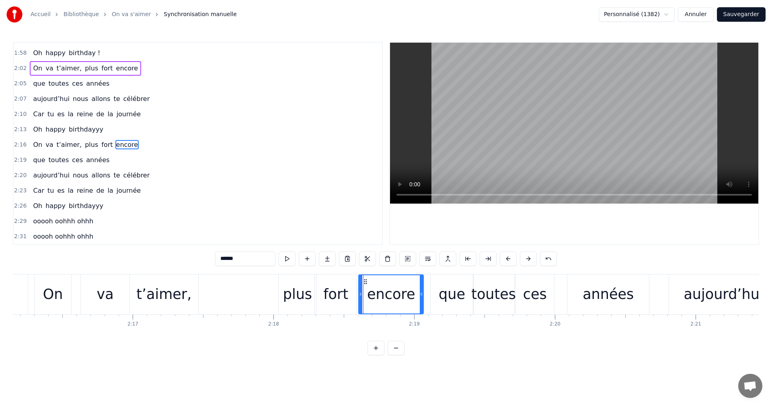
drag, startPoint x: 365, startPoint y: 277, endPoint x: 373, endPoint y: 280, distance: 8.0
click at [373, 280] on div "encore" at bounding box center [391, 294] width 64 height 38
drag, startPoint x: 366, startPoint y: 281, endPoint x: 375, endPoint y: 281, distance: 9.7
click at [375, 281] on circle at bounding box center [375, 281] width 0 height 0
click at [346, 293] on div "fort" at bounding box center [335, 293] width 25 height 21
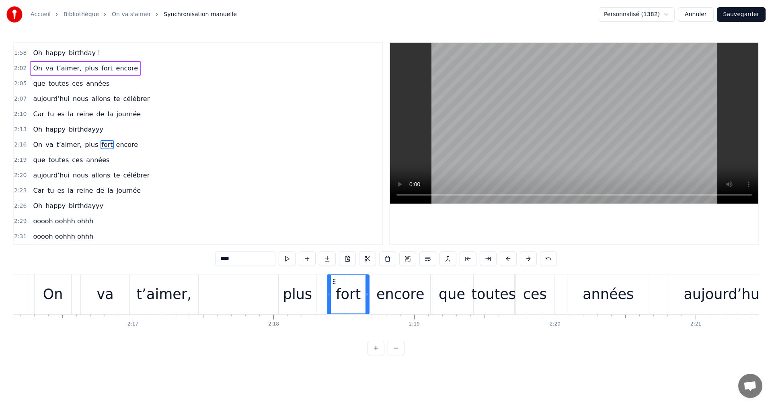
drag, startPoint x: 322, startPoint y: 280, endPoint x: 334, endPoint y: 282, distance: 13.0
click at [334, 282] on icon at bounding box center [334, 281] width 6 height 6
click at [305, 292] on div "plus" at bounding box center [297, 293] width 29 height 21
drag, startPoint x: 286, startPoint y: 279, endPoint x: 301, endPoint y: 281, distance: 14.9
click at [301, 281] on icon at bounding box center [299, 281] width 6 height 6
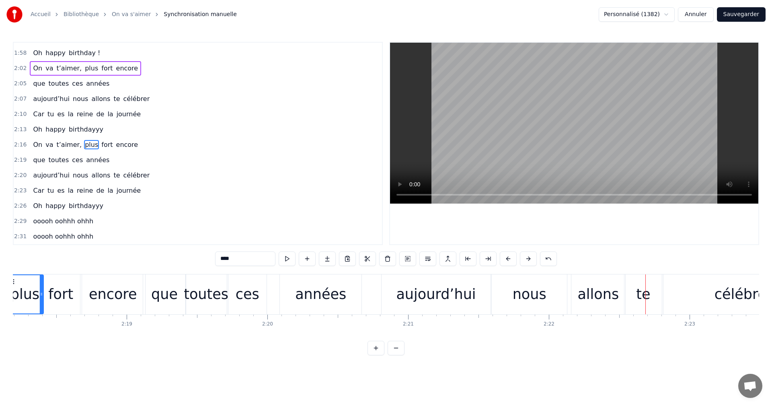
scroll to position [0, 19383]
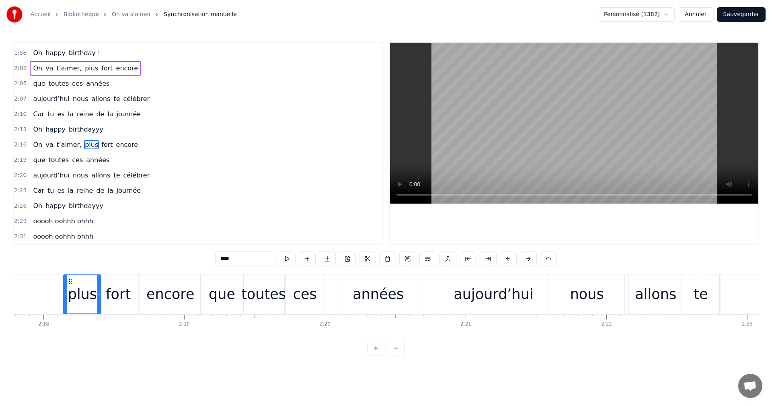
click at [390, 293] on div "années" at bounding box center [377, 293] width 51 height 21
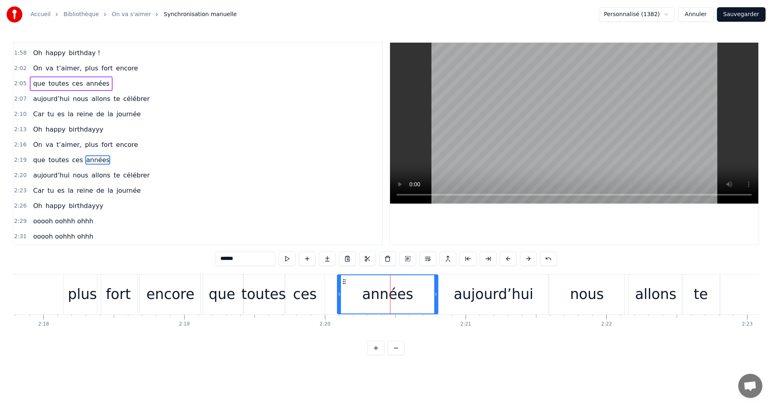
drag, startPoint x: 418, startPoint y: 295, endPoint x: 437, endPoint y: 295, distance: 18.9
click at [437, 295] on icon at bounding box center [435, 294] width 3 height 6
click at [474, 290] on div "aujourd’hui" at bounding box center [493, 293] width 80 height 21
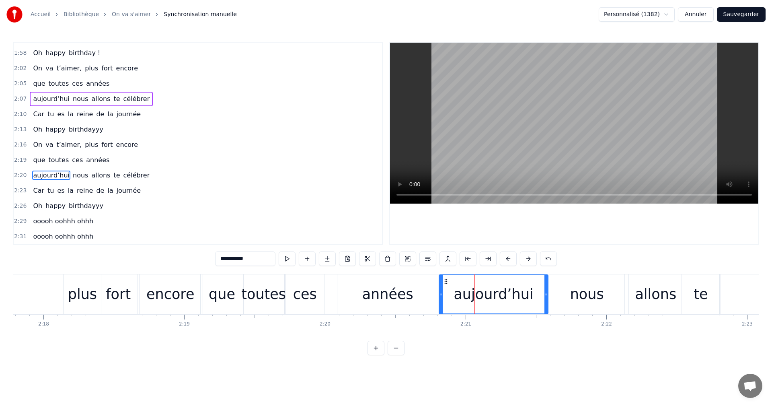
click at [579, 297] on div "nous" at bounding box center [587, 293] width 34 height 21
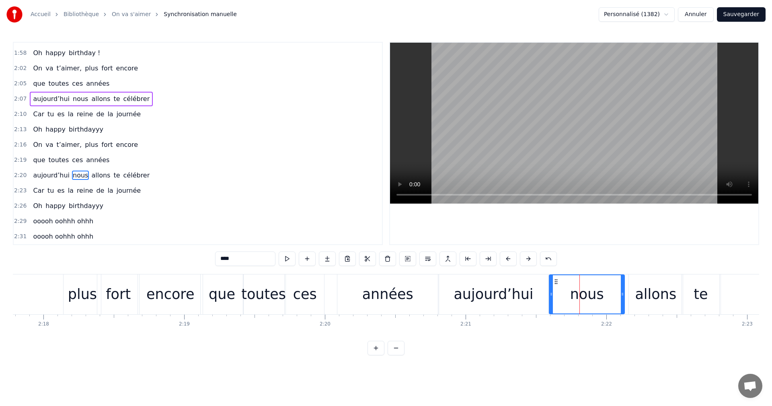
click at [418, 299] on div "années" at bounding box center [387, 294] width 100 height 40
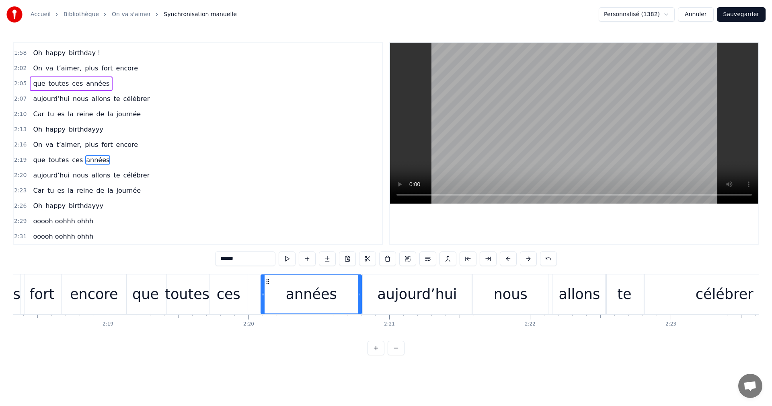
scroll to position [0, 19517]
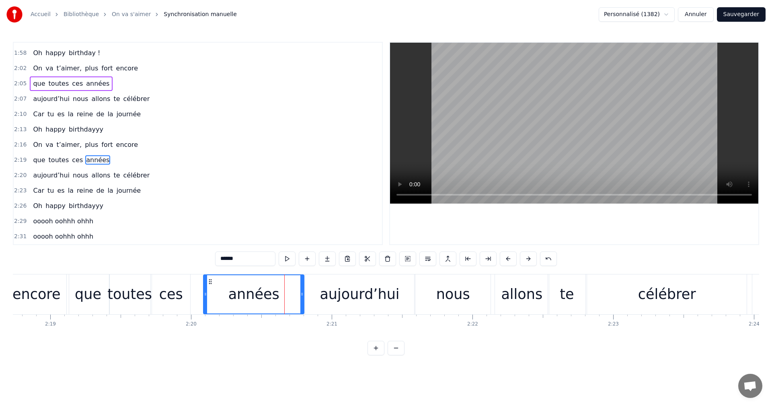
click at [401, 299] on div "aujourd’hui" at bounding box center [359, 294] width 109 height 40
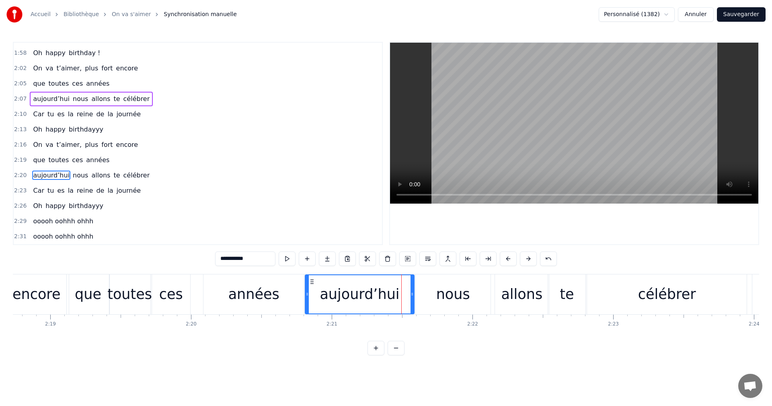
click at [459, 291] on div "nous" at bounding box center [453, 293] width 34 height 21
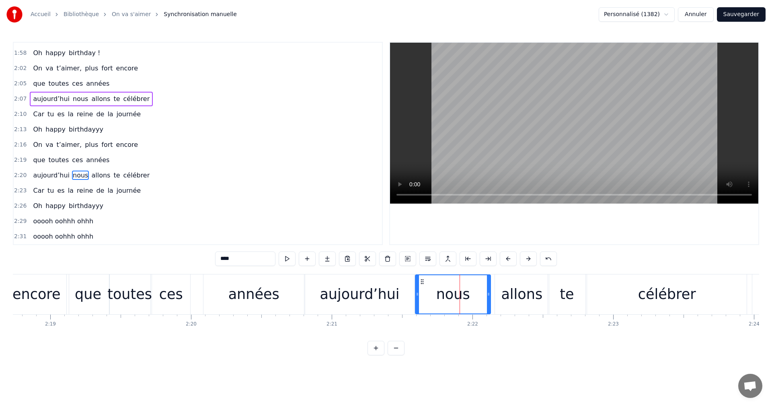
click at [525, 288] on div "allons" at bounding box center [521, 293] width 41 height 21
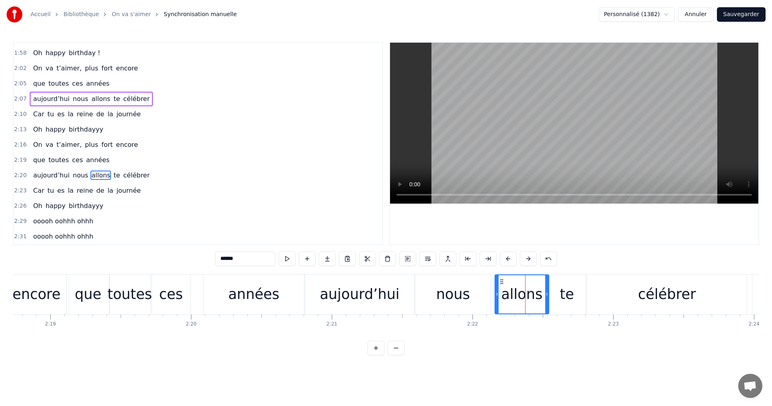
click at [570, 295] on div "te" at bounding box center [566, 293] width 14 height 21
click at [609, 289] on div "célébrer" at bounding box center [667, 294] width 160 height 40
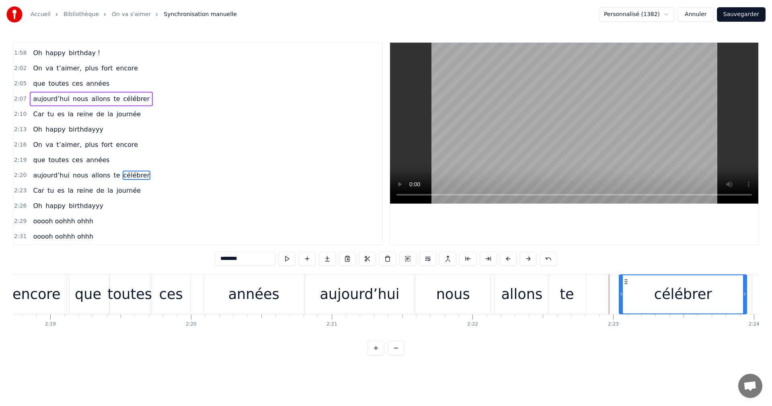
drag, startPoint x: 587, startPoint y: 292, endPoint x: 625, endPoint y: 293, distance: 38.2
click at [610, 293] on icon at bounding box center [620, 294] width 3 height 6
click at [558, 296] on div "te" at bounding box center [566, 294] width 37 height 40
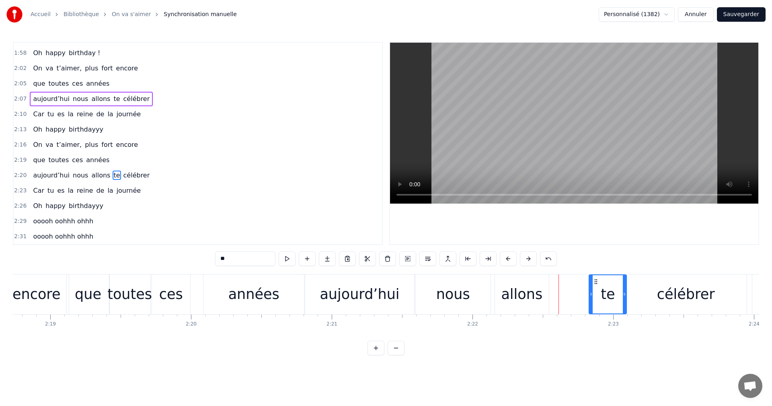
drag, startPoint x: 555, startPoint y: 279, endPoint x: 594, endPoint y: 282, distance: 39.1
click at [594, 282] on icon at bounding box center [595, 281] width 6 height 6
click at [521, 290] on div "allons" at bounding box center [521, 293] width 41 height 21
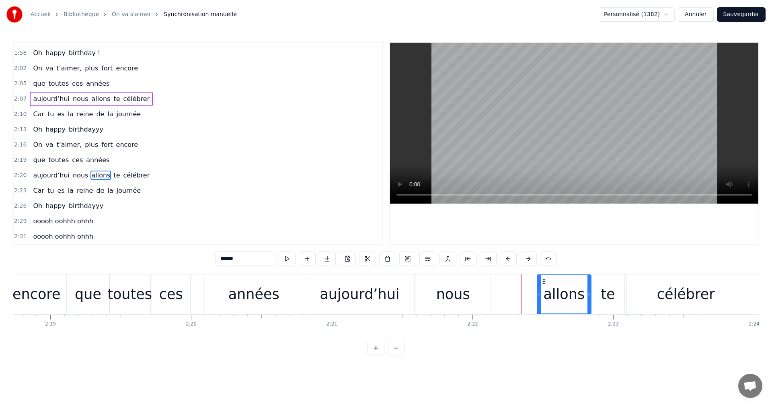
drag, startPoint x: 501, startPoint y: 281, endPoint x: 543, endPoint y: 283, distance: 42.3
click at [543, 283] on icon at bounding box center [544, 281] width 6 height 6
drag, startPoint x: 441, startPoint y: 293, endPoint x: 437, endPoint y: 289, distance: 5.7
click at [440, 293] on div "nous" at bounding box center [453, 293] width 34 height 21
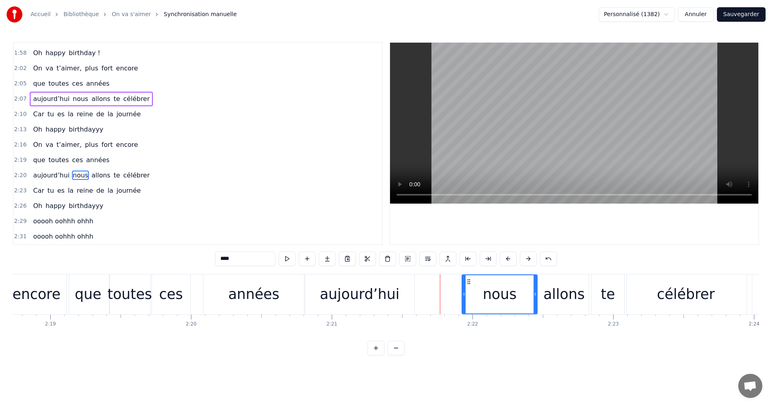
drag, startPoint x: 422, startPoint y: 281, endPoint x: 469, endPoint y: 285, distance: 46.8
click at [469, 285] on div "nous" at bounding box center [499, 294] width 74 height 38
click at [360, 289] on div "aujourd’hui" at bounding box center [360, 293] width 80 height 21
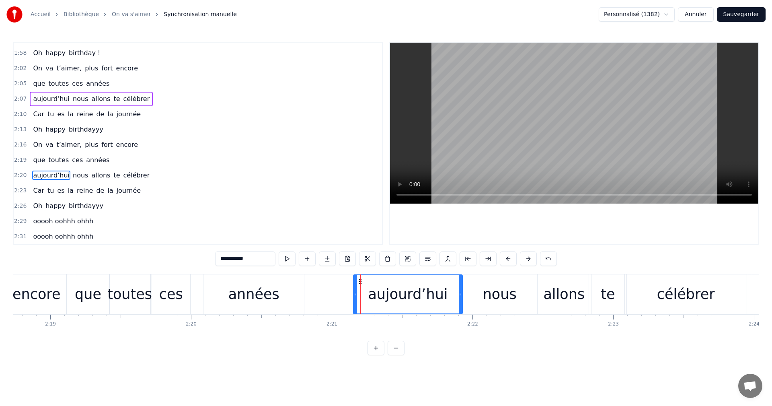
drag, startPoint x: 311, startPoint y: 280, endPoint x: 359, endPoint y: 283, distance: 48.3
click at [359, 283] on icon at bounding box center [360, 281] width 6 height 6
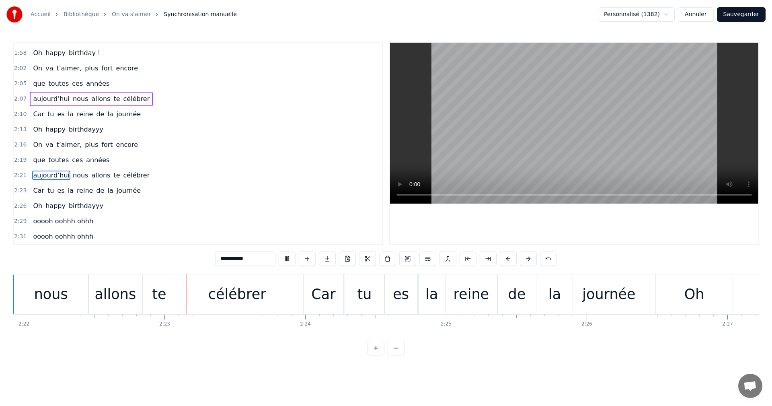
scroll to position [0, 19998]
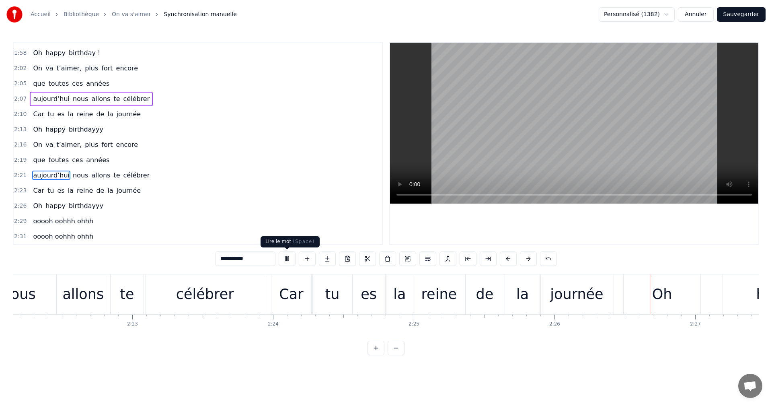
click at [285, 256] on button at bounding box center [287, 258] width 17 height 14
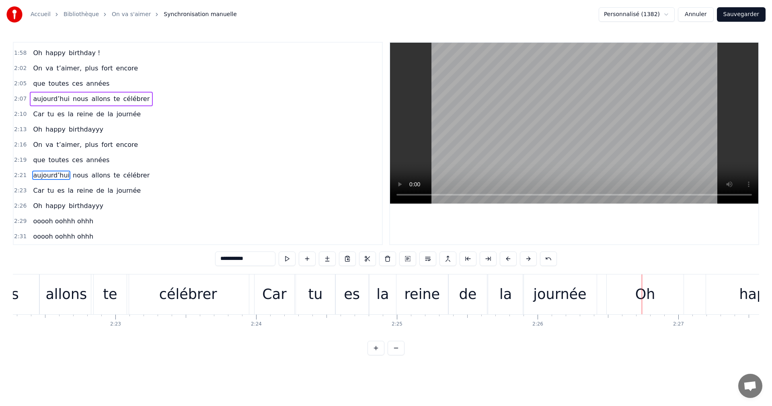
scroll to position [0, 20033]
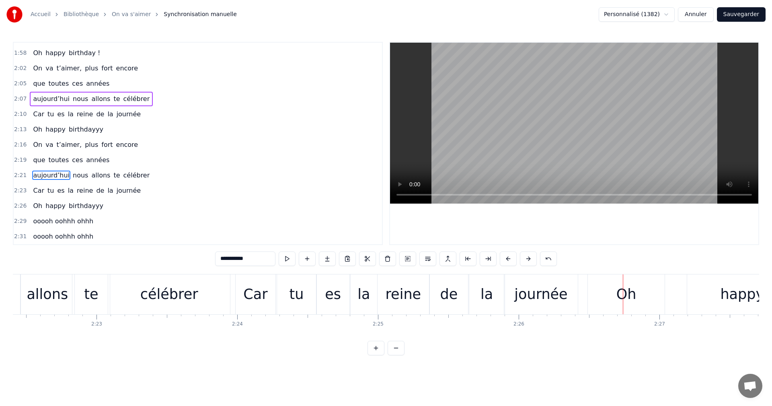
click at [266, 280] on div "Car" at bounding box center [256, 294] width 40 height 40
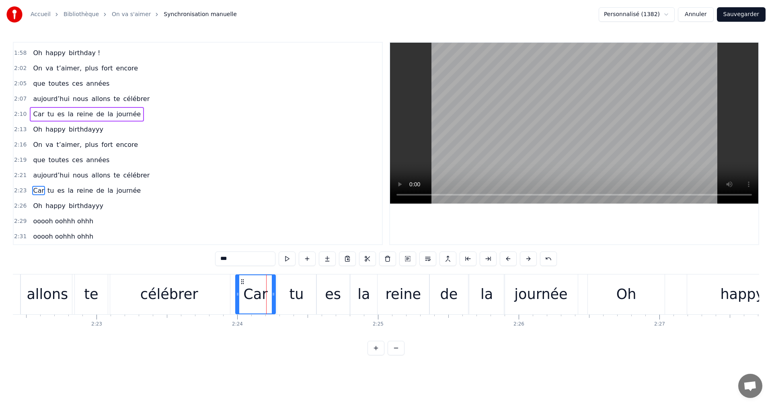
click at [297, 283] on div "tu" at bounding box center [296, 293] width 14 height 21
type input "**"
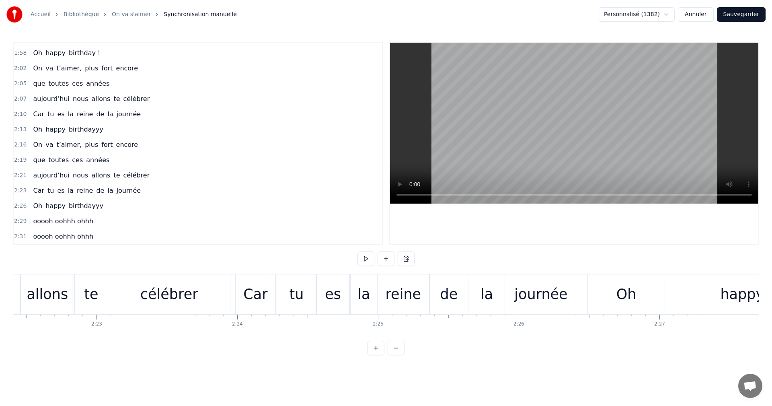
click at [268, 275] on div "Car" at bounding box center [256, 294] width 40 height 40
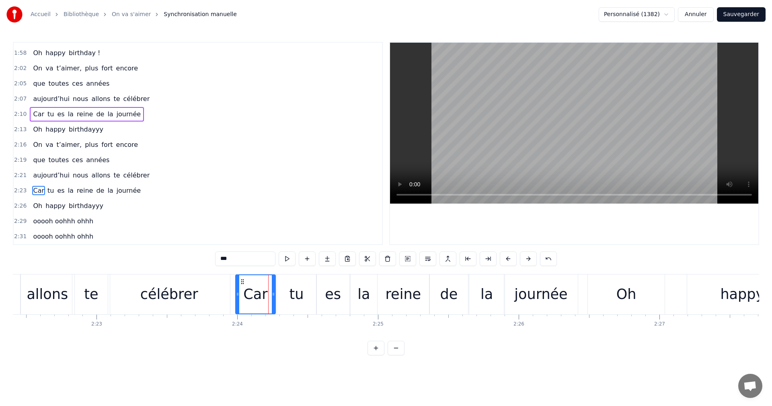
click at [293, 277] on div "tu" at bounding box center [296, 294] width 39 height 40
click at [332, 279] on div "es" at bounding box center [333, 294] width 33 height 40
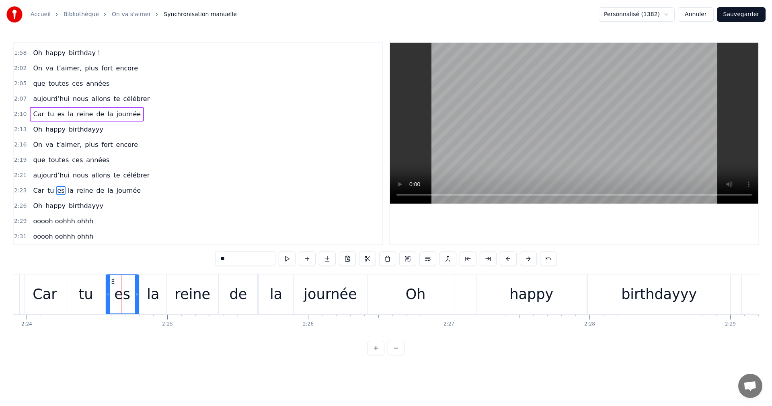
scroll to position [0, 20263]
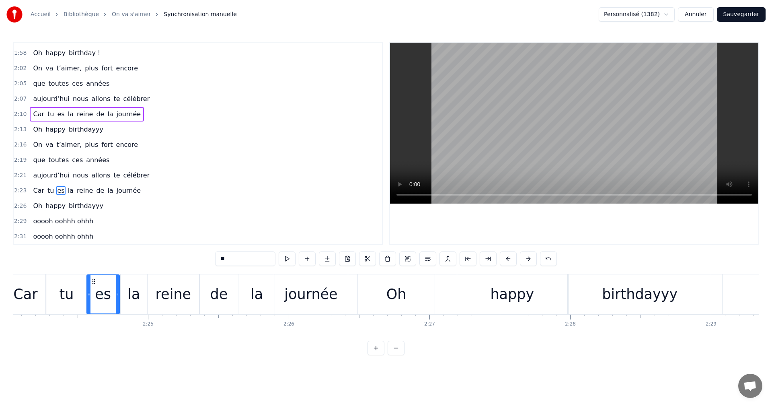
click at [416, 301] on div "Oh" at bounding box center [396, 294] width 77 height 40
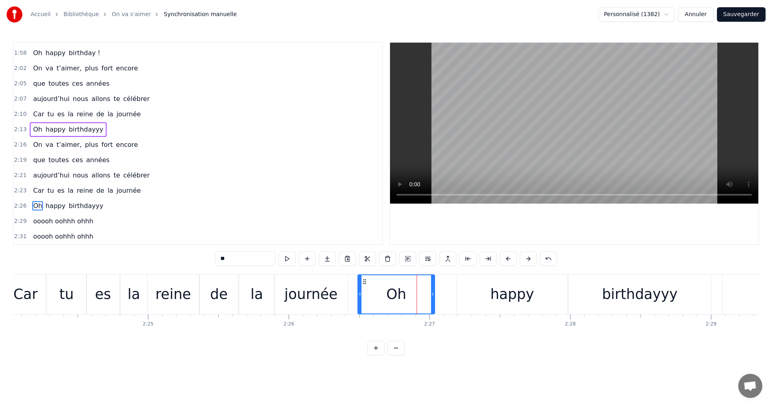
drag, startPoint x: 401, startPoint y: 274, endPoint x: 412, endPoint y: 276, distance: 11.0
click at [412, 276] on div "Oh" at bounding box center [396, 294] width 78 height 40
drag, startPoint x: 365, startPoint y: 281, endPoint x: 390, endPoint y: 282, distance: 25.8
click at [390, 282] on icon at bounding box center [390, 281] width 6 height 6
click at [492, 292] on div "happy" at bounding box center [512, 294] width 110 height 40
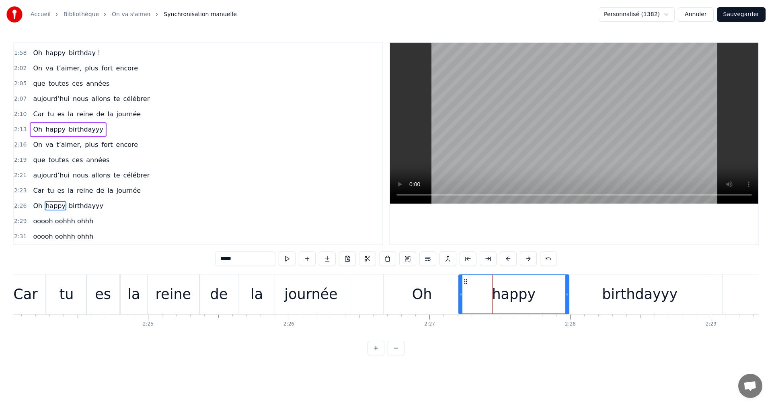
click at [466, 279] on icon at bounding box center [465, 281] width 6 height 6
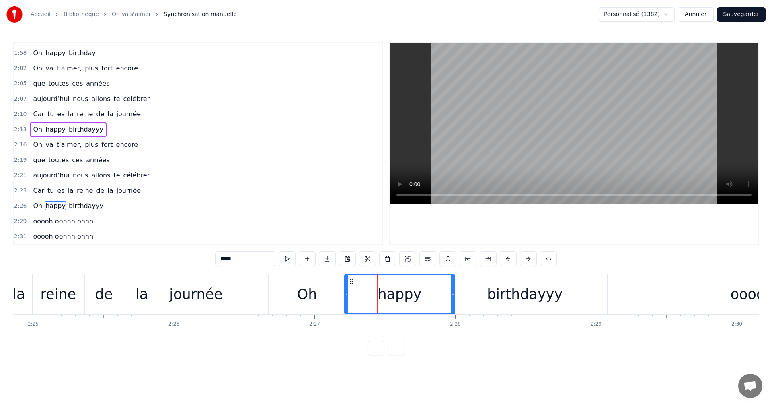
scroll to position [0, 20550]
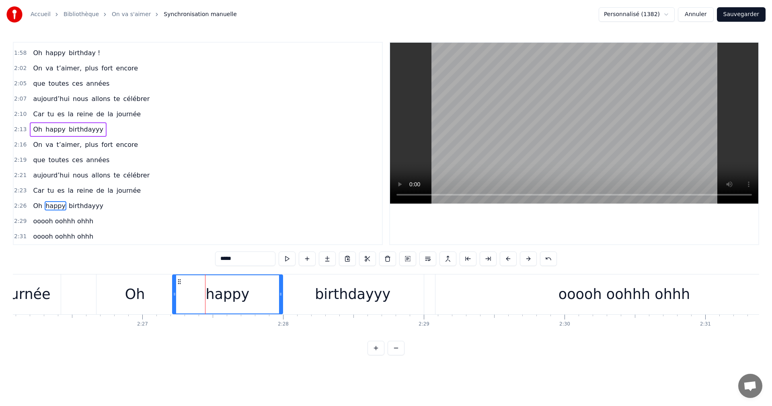
click at [419, 292] on div "birthdayyy" at bounding box center [352, 294] width 142 height 40
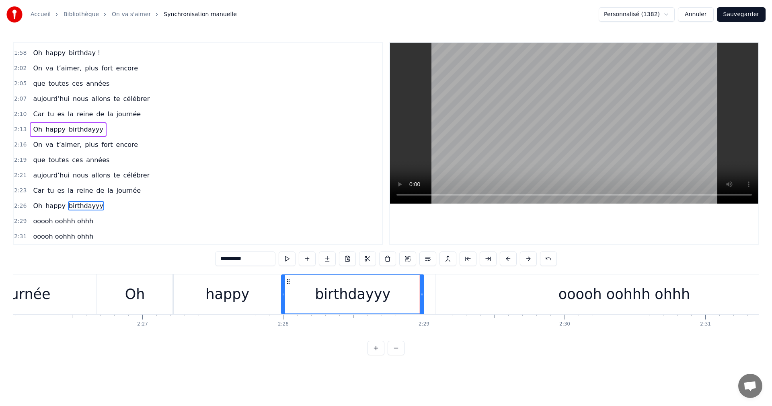
click at [470, 291] on div "ooooh oohhh ohhh" at bounding box center [623, 294] width 377 height 40
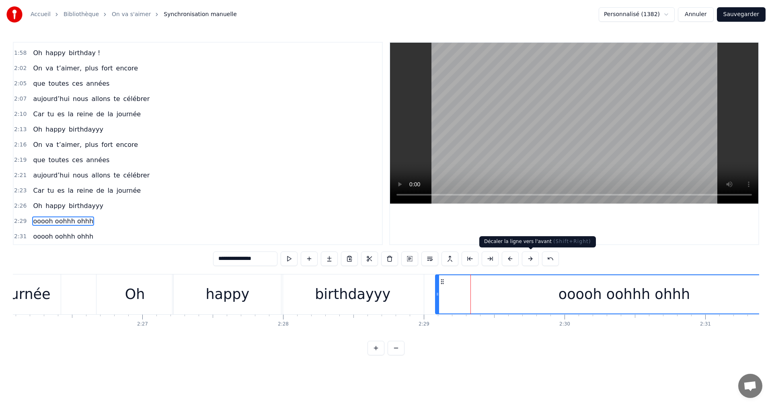
click at [529, 260] on button at bounding box center [530, 258] width 17 height 14
drag, startPoint x: 519, startPoint y: 275, endPoint x: 534, endPoint y: 275, distance: 14.5
click at [533, 275] on div "ooooh oohhh ohhh" at bounding box center [624, 294] width 377 height 38
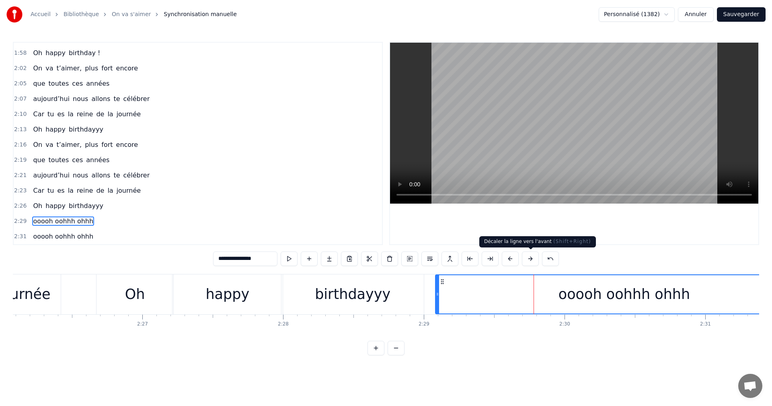
click at [525, 259] on button at bounding box center [530, 258] width 17 height 14
click at [463, 274] on div "ooooh oohhh ohhh" at bounding box center [624, 294] width 378 height 40
click at [525, 260] on button at bounding box center [530, 258] width 17 height 14
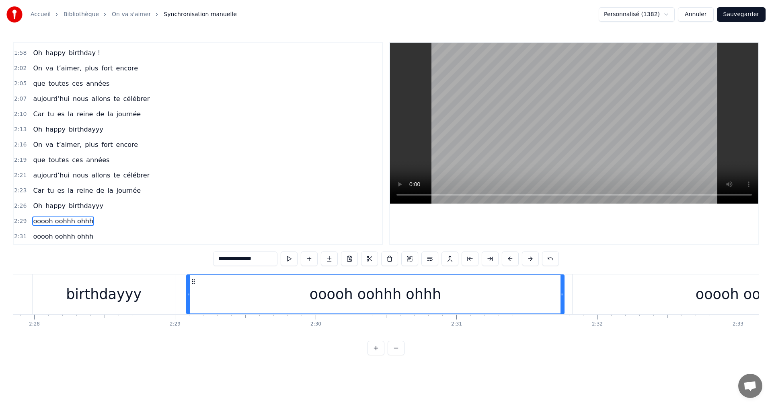
scroll to position [0, 20933]
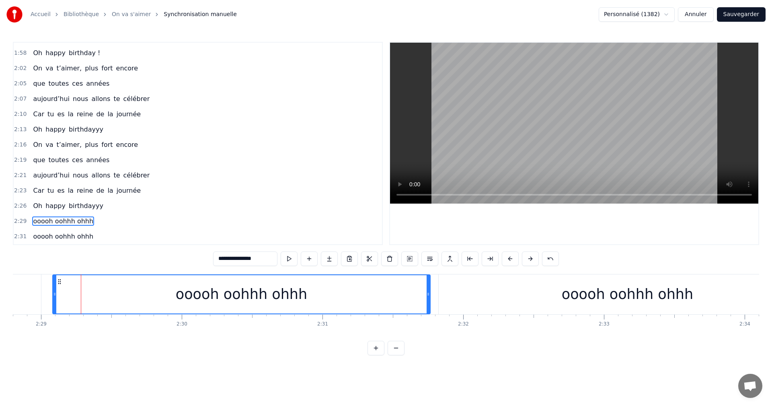
click at [485, 307] on div "ooooh oohhh ohhh" at bounding box center [627, 294] width 377 height 40
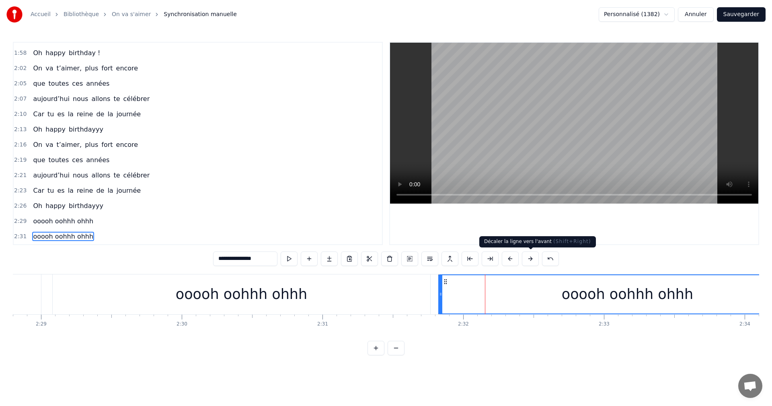
click at [527, 258] on button at bounding box center [530, 258] width 17 height 14
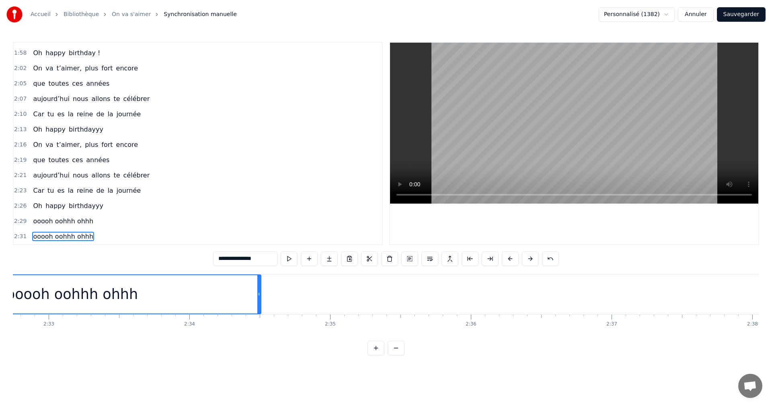
scroll to position [0, 21373]
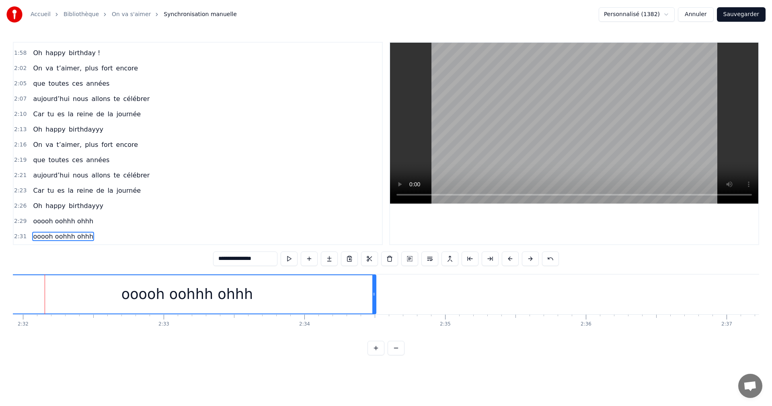
click at [378, 276] on div "0:15 Tu donnes tout 0:16 sans jamais compter 0:18 Toujours présente pour nous a…" at bounding box center [386, 198] width 746 height 313
click at [511, 258] on button at bounding box center [510, 258] width 17 height 14
click at [528, 260] on button at bounding box center [530, 258] width 17 height 14
click at [374, 288] on div at bounding box center [373, 294] width 3 height 38
click at [527, 255] on button at bounding box center [530, 258] width 17 height 14
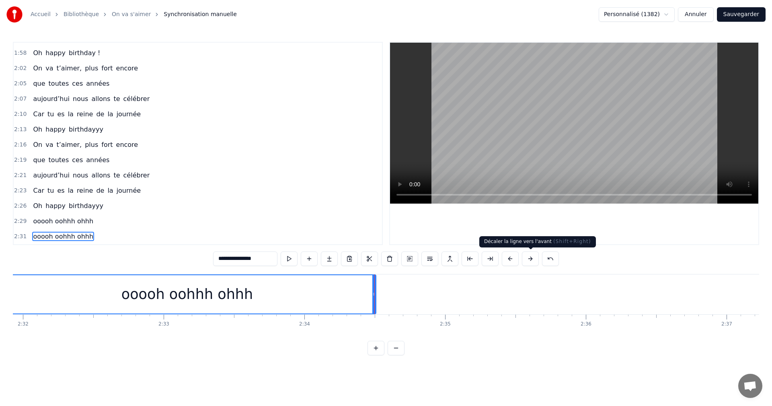
click at [527, 255] on button at bounding box center [530, 258] width 17 height 14
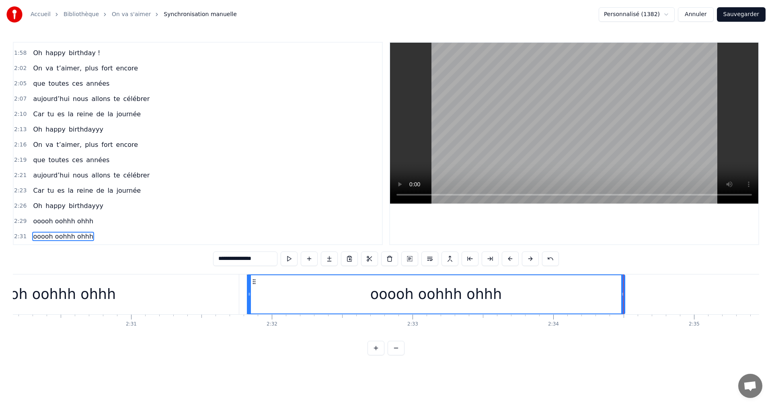
scroll to position [0, 20837]
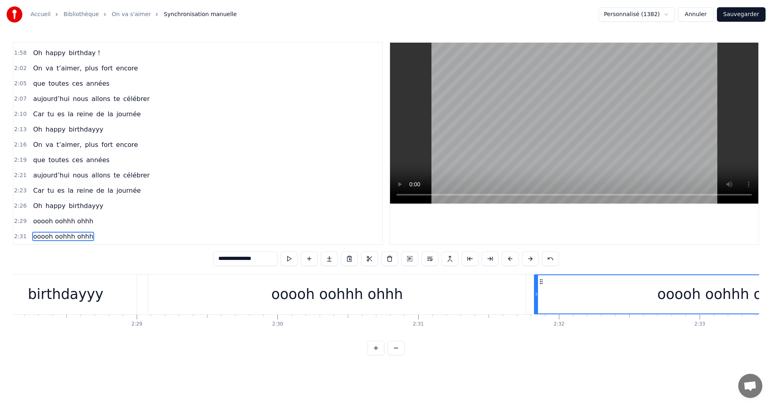
click at [437, 281] on div "ooooh oohhh ohhh" at bounding box center [336, 294] width 377 height 40
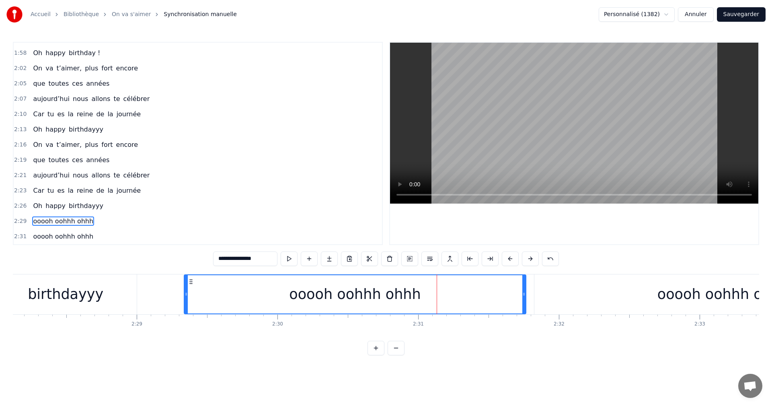
drag, startPoint x: 152, startPoint y: 293, endPoint x: 186, endPoint y: 294, distance: 34.6
click at [186, 294] on icon at bounding box center [185, 294] width 3 height 6
click at [560, 282] on div "ooooh oohhh ohhh" at bounding box center [722, 294] width 377 height 40
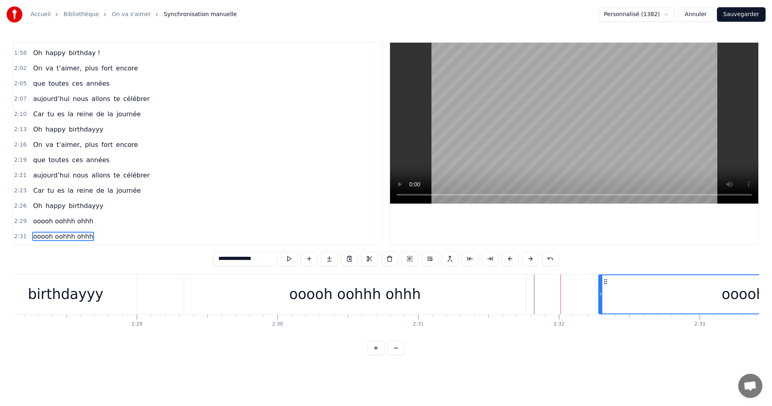
drag, startPoint x: 540, startPoint y: 279, endPoint x: 605, endPoint y: 277, distance: 64.3
click at [605, 277] on div "ooooh oohhh ohhh" at bounding box center [787, 294] width 377 height 38
click at [441, 281] on div "ooooh oohhh ohhh" at bounding box center [355, 294] width 342 height 40
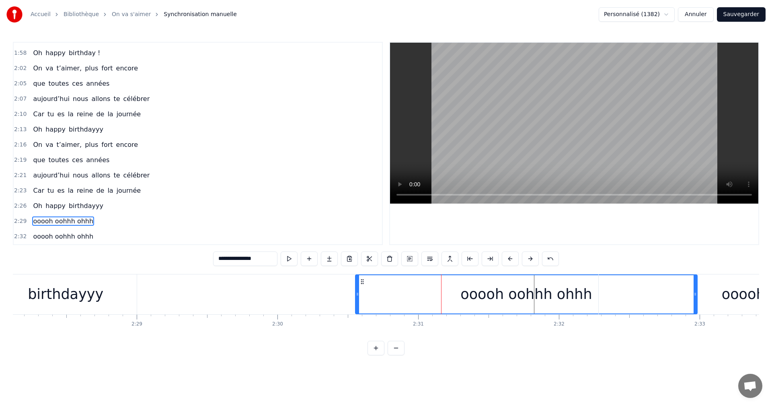
drag, startPoint x: 194, startPoint y: 280, endPoint x: 361, endPoint y: 285, distance: 167.7
click at [361, 285] on div "ooooh oohhh ohhh" at bounding box center [526, 294] width 341 height 38
click at [610, 294] on div "ooooh oohhh ohhh" at bounding box center [786, 293] width 131 height 21
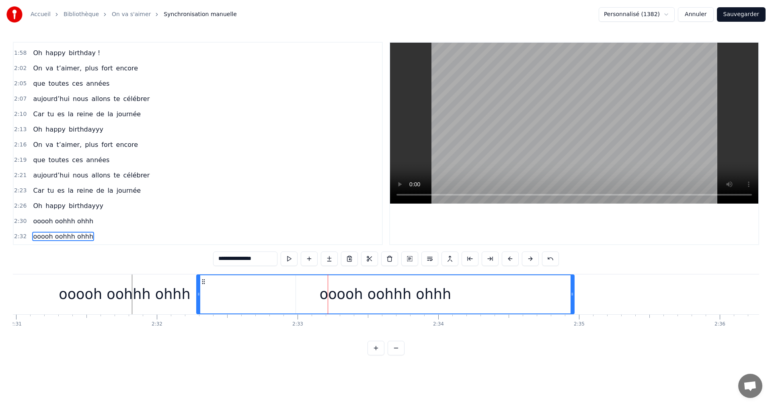
scroll to position [0, 21124]
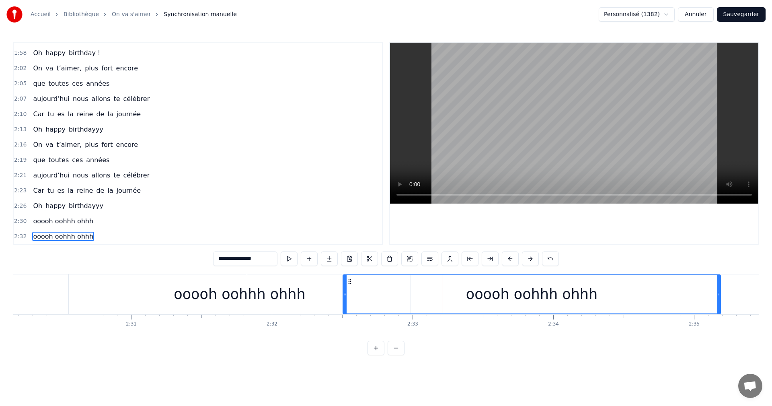
drag, startPoint x: 317, startPoint y: 280, endPoint x: 356, endPoint y: 282, distance: 39.0
click at [353, 282] on icon at bounding box center [349, 281] width 6 height 6
click at [275, 293] on div "ooooh oohhh ohhh" at bounding box center [239, 293] width 131 height 21
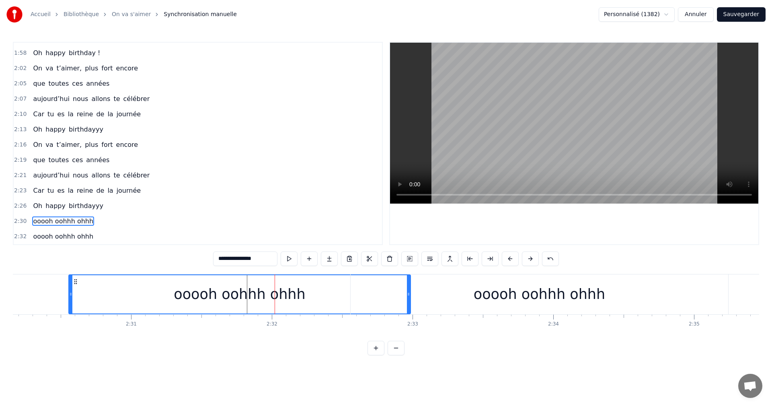
click at [452, 286] on div "ooooh oohhh ohhh" at bounding box center [538, 294] width 377 height 40
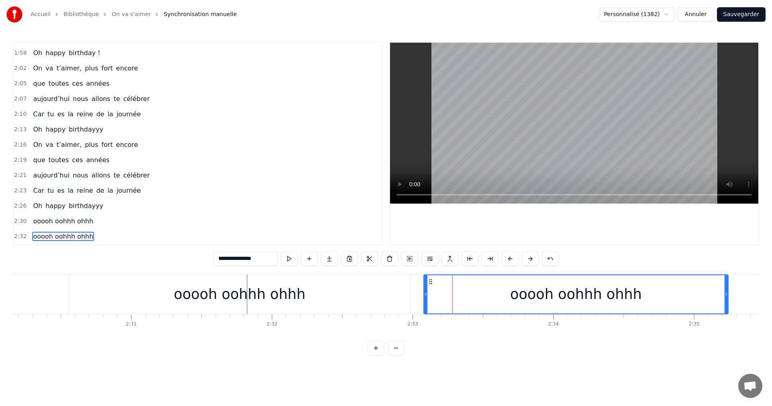
drag, startPoint x: 360, startPoint y: 295, endPoint x: 426, endPoint y: 295, distance: 65.5
click at [426, 295] on icon at bounding box center [425, 294] width 3 height 6
click at [369, 274] on div "ooooh oohhh ohhh" at bounding box center [239, 294] width 342 height 40
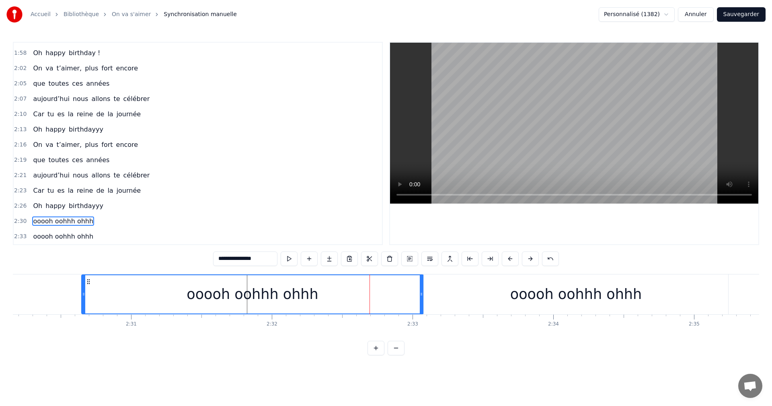
drag, startPoint x: 80, startPoint y: 282, endPoint x: 93, endPoint y: 289, distance: 15.3
click at [89, 284] on icon at bounding box center [88, 281] width 6 height 6
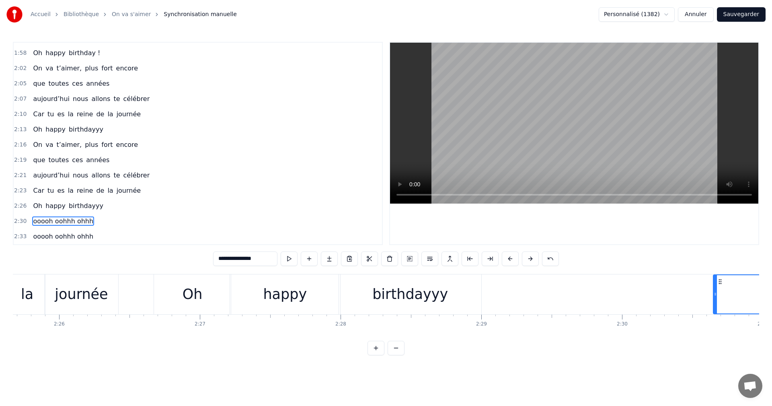
scroll to position [0, 20455]
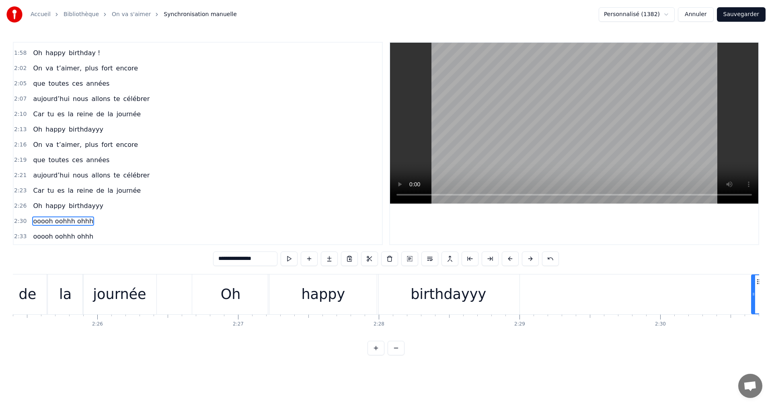
click at [471, 288] on div "birthdayyy" at bounding box center [448, 293] width 76 height 21
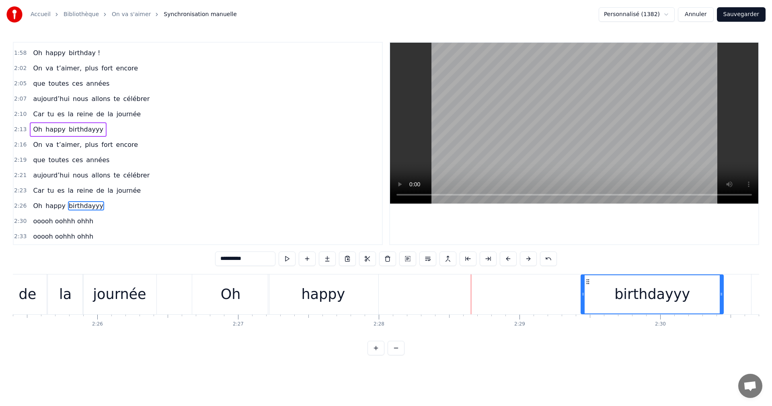
drag, startPoint x: 384, startPoint y: 279, endPoint x: 588, endPoint y: 277, distance: 204.2
click at [588, 277] on div "birthdayyy" at bounding box center [651, 294] width 141 height 38
click at [349, 295] on div "happy" at bounding box center [323, 294] width 110 height 40
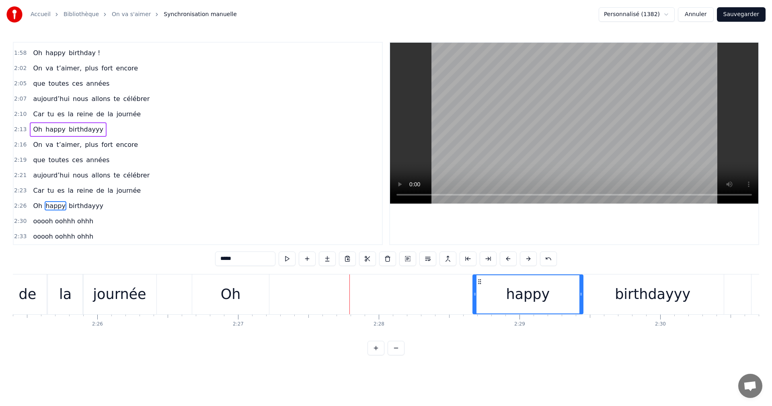
drag, startPoint x: 276, startPoint y: 280, endPoint x: 480, endPoint y: 283, distance: 204.6
click at [480, 283] on icon at bounding box center [479, 281] width 6 height 6
click at [241, 290] on div "Oh" at bounding box center [230, 294] width 77 height 40
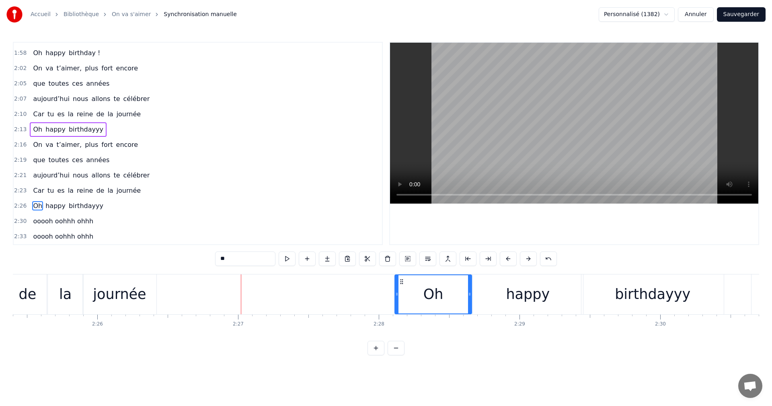
drag, startPoint x: 206, startPoint y: 280, endPoint x: 401, endPoint y: 287, distance: 195.1
click at [401, 287] on div "Oh" at bounding box center [433, 294] width 76 height 38
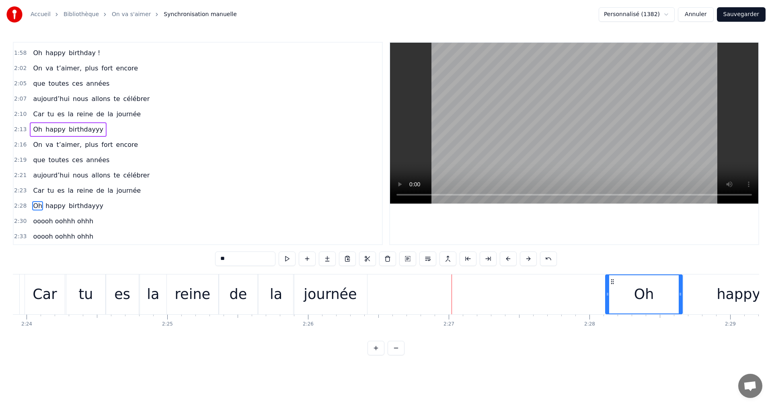
scroll to position [0, 20148]
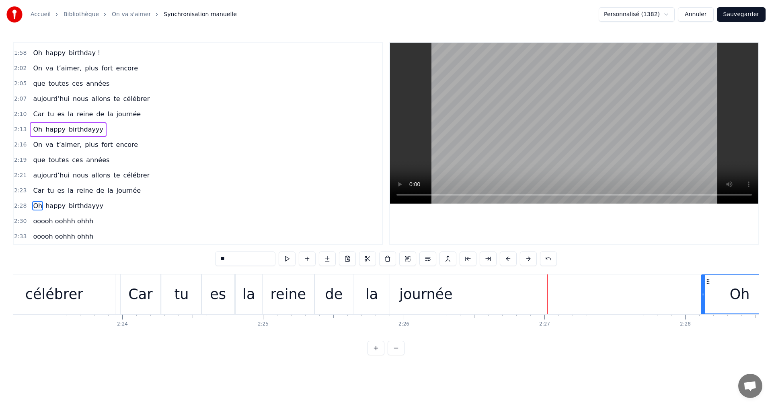
click at [447, 296] on div "journée" at bounding box center [425, 293] width 53 height 21
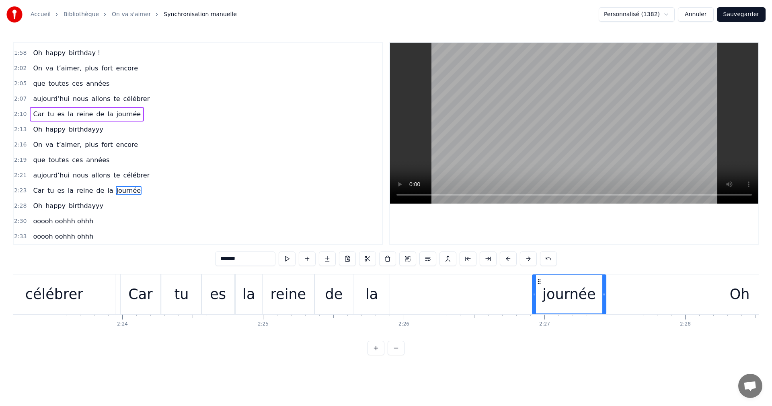
drag, startPoint x: 396, startPoint y: 280, endPoint x: 544, endPoint y: 286, distance: 148.5
click at [544, 286] on div "journée" at bounding box center [569, 294] width 73 height 38
click at [375, 292] on div "la" at bounding box center [371, 293] width 12 height 21
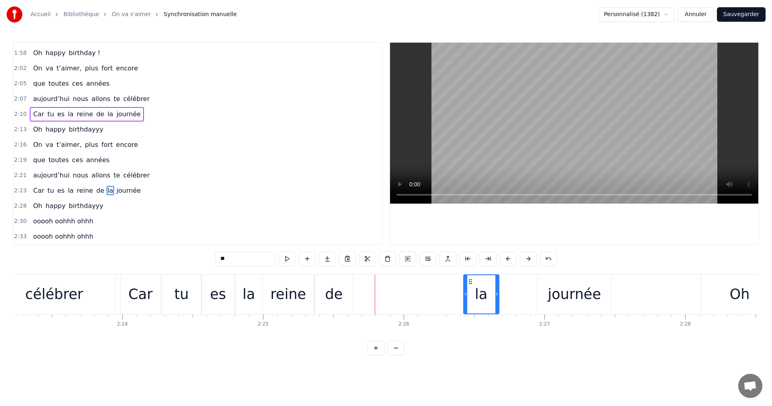
drag, startPoint x: 361, startPoint y: 279, endPoint x: 471, endPoint y: 284, distance: 109.8
click at [471, 284] on icon at bounding box center [470, 281] width 6 height 6
click at [539, 291] on div "journée" at bounding box center [574, 294] width 74 height 40
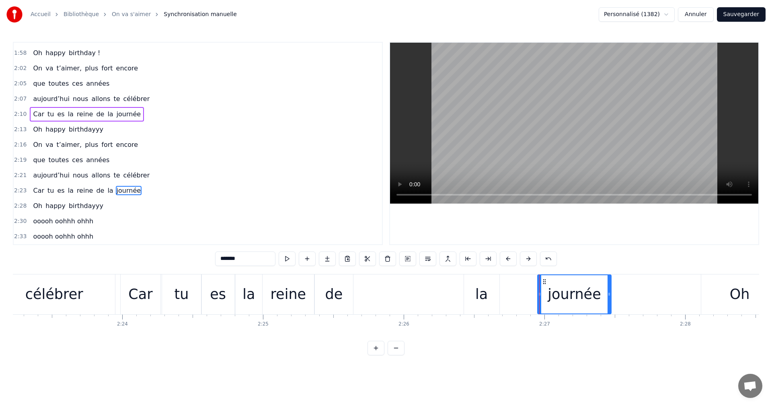
click at [478, 287] on div "la" at bounding box center [481, 293] width 12 height 21
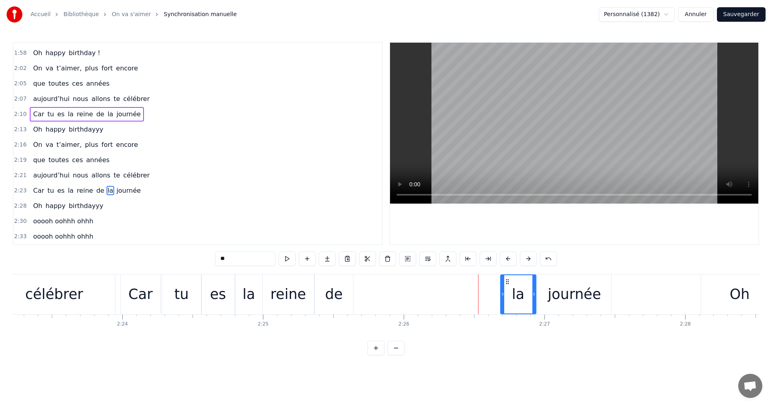
drag, startPoint x: 469, startPoint y: 279, endPoint x: 508, endPoint y: 282, distance: 38.4
click at [508, 282] on icon at bounding box center [507, 281] width 6 height 6
click at [340, 299] on div "de" at bounding box center [334, 293] width 18 height 21
drag, startPoint x: 322, startPoint y: 279, endPoint x: 470, endPoint y: 279, distance: 148.7
click at [470, 279] on icon at bounding box center [470, 281] width 6 height 6
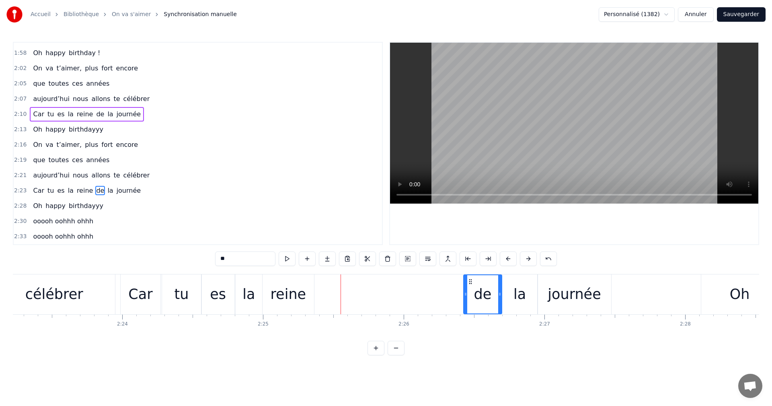
click at [284, 289] on div "reine" at bounding box center [289, 293] width 36 height 21
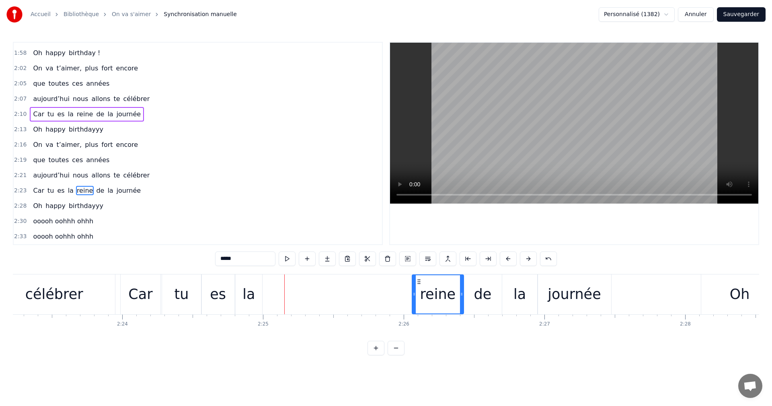
drag, startPoint x: 268, startPoint y: 280, endPoint x: 418, endPoint y: 292, distance: 150.0
click at [418, 292] on div "reine" at bounding box center [437, 294] width 51 height 38
click at [233, 291] on div "es" at bounding box center [218, 294] width 33 height 40
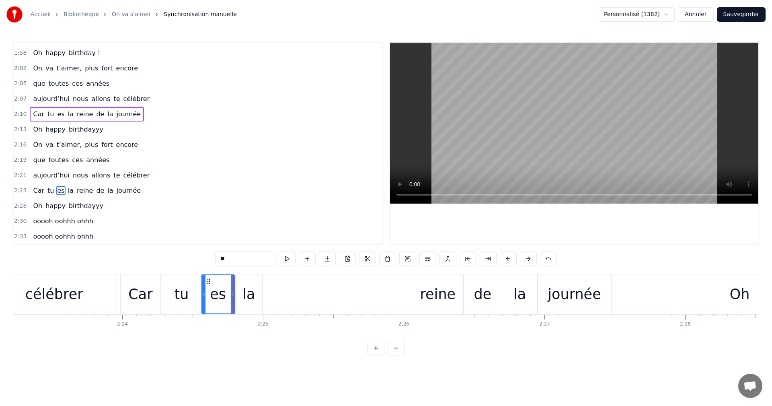
click at [241, 289] on div "la" at bounding box center [249, 294] width 27 height 40
drag, startPoint x: 242, startPoint y: 280, endPoint x: 392, endPoint y: 283, distance: 149.6
click at [392, 283] on icon at bounding box center [392, 281] width 6 height 6
click at [226, 285] on div "es" at bounding box center [218, 294] width 33 height 40
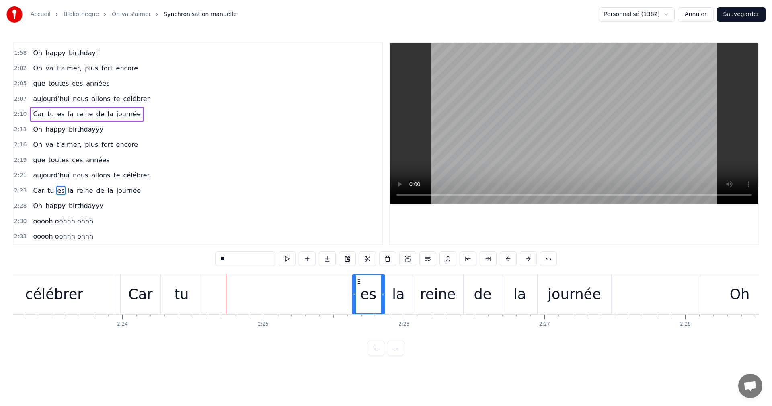
drag, startPoint x: 208, startPoint y: 279, endPoint x: 359, endPoint y: 289, distance: 150.7
click at [359, 289] on div "es" at bounding box center [368, 294] width 32 height 38
click at [197, 289] on div "tu" at bounding box center [181, 294] width 39 height 40
drag, startPoint x: 169, startPoint y: 280, endPoint x: 320, endPoint y: 291, distance: 151.2
click at [320, 291] on div "tu" at bounding box center [332, 294] width 38 height 38
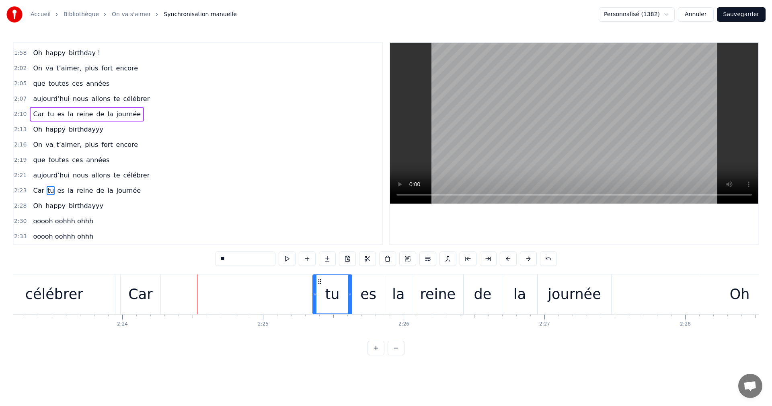
click at [156, 287] on div "Car" at bounding box center [141, 294] width 40 height 40
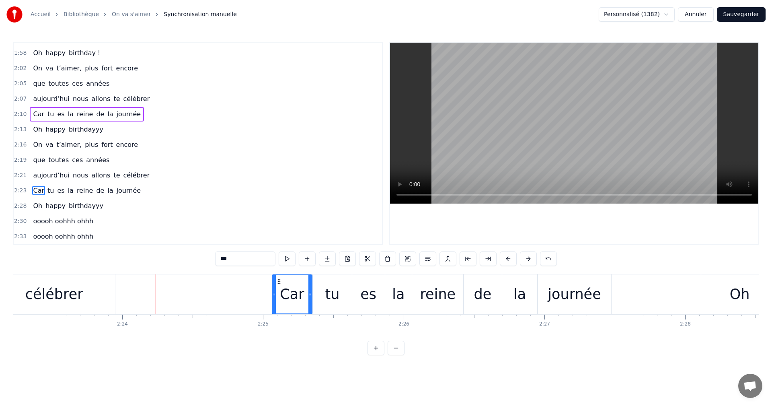
drag, startPoint x: 127, startPoint y: 280, endPoint x: 279, endPoint y: 296, distance: 152.4
click at [279, 296] on div "Car" at bounding box center [292, 294] width 39 height 38
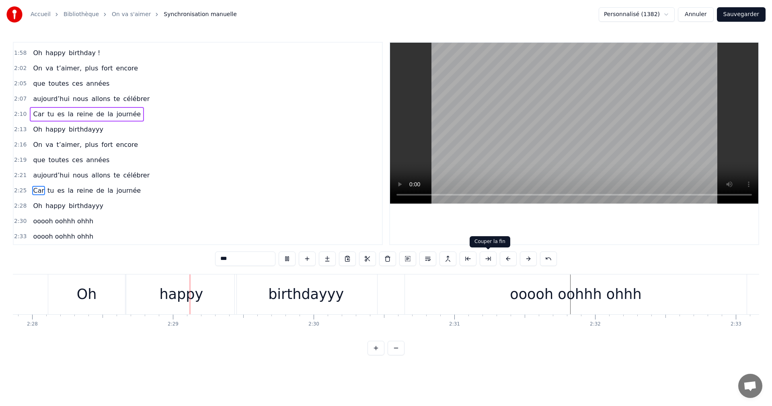
scroll to position [0, 20842]
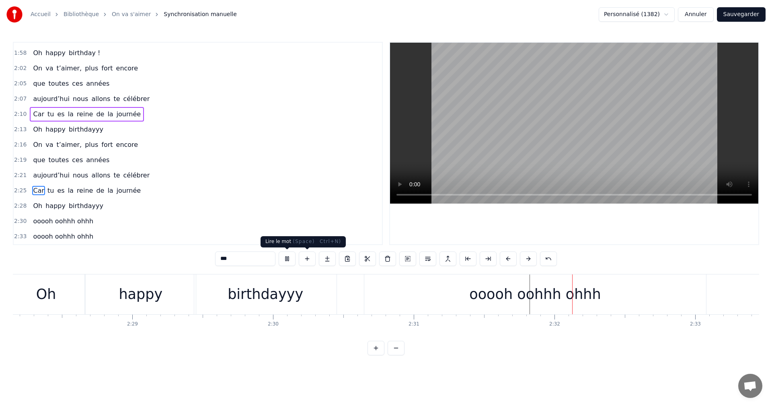
click at [285, 260] on button at bounding box center [287, 258] width 17 height 14
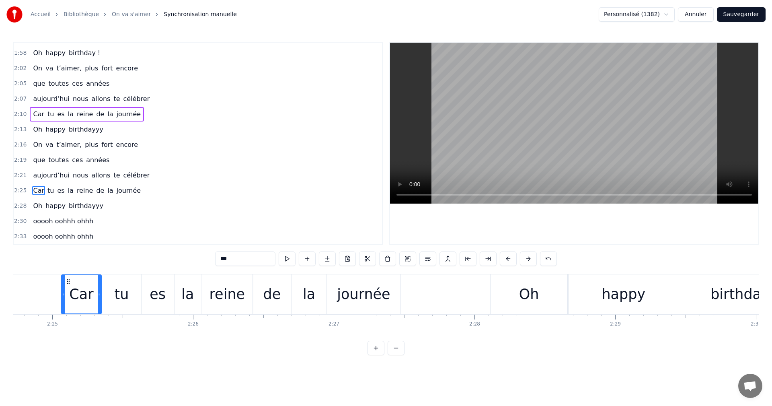
scroll to position [0, 20206]
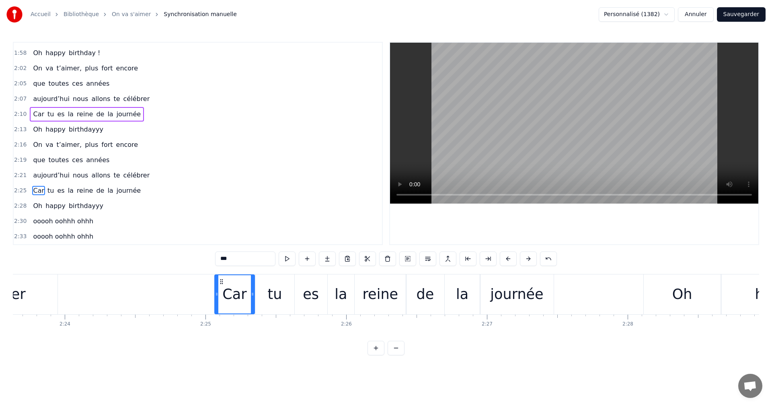
click at [610, 295] on div "Oh" at bounding box center [682, 294] width 77 height 40
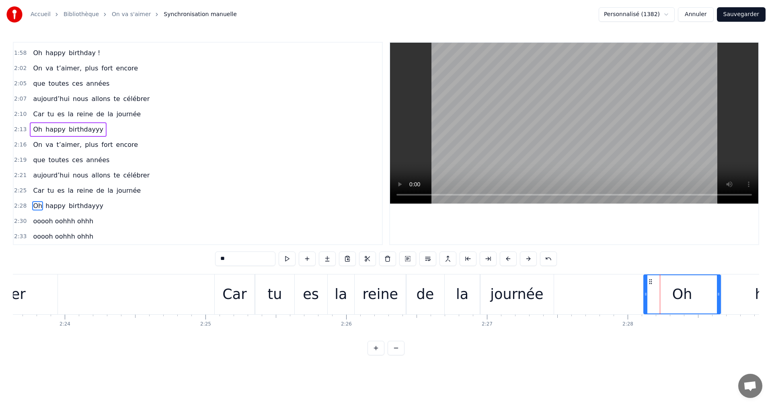
click at [531, 292] on div "journée" at bounding box center [516, 293] width 53 height 21
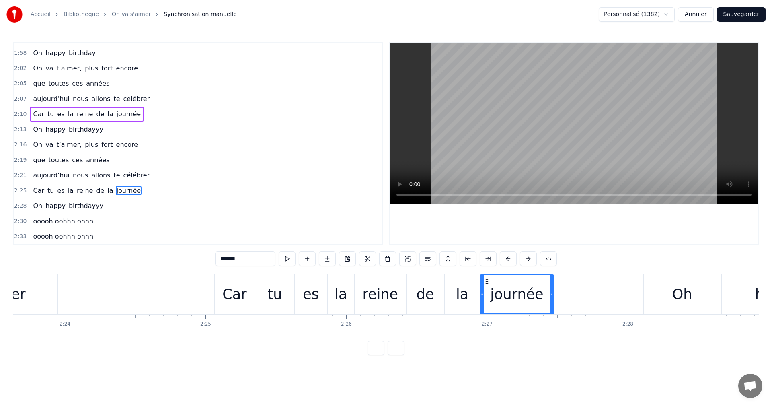
click at [610, 287] on div "Oh" at bounding box center [682, 294] width 77 height 40
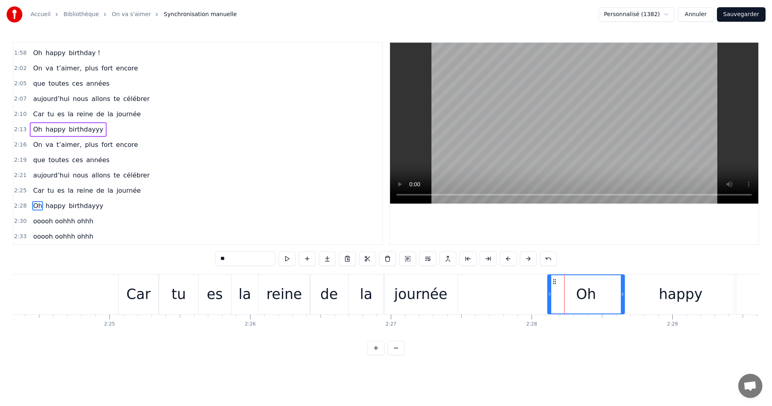
scroll to position [0, 20435]
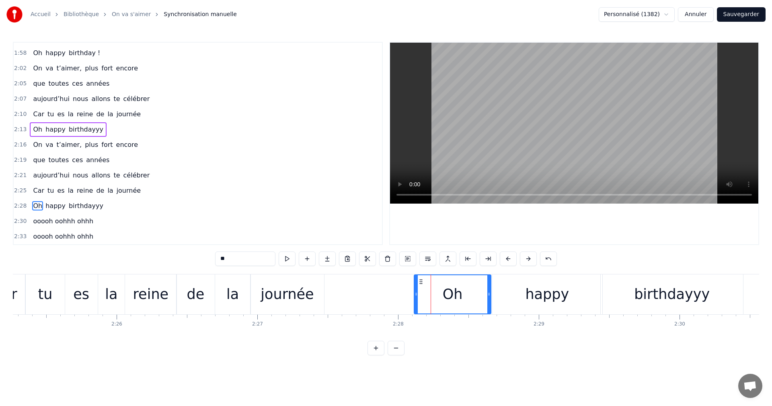
click at [528, 299] on div "happy" at bounding box center [547, 293] width 44 height 21
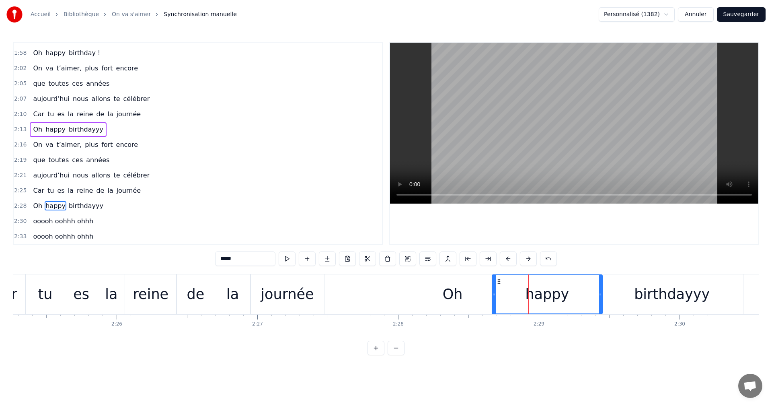
click at [610, 299] on div "birthdayyy" at bounding box center [671, 294] width 142 height 40
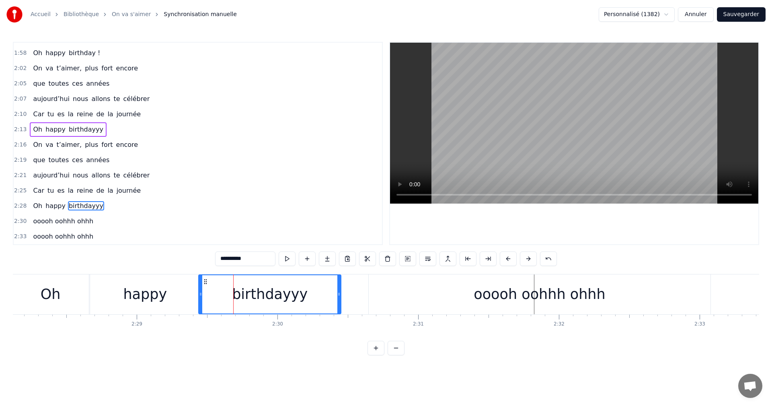
scroll to position [0, 20914]
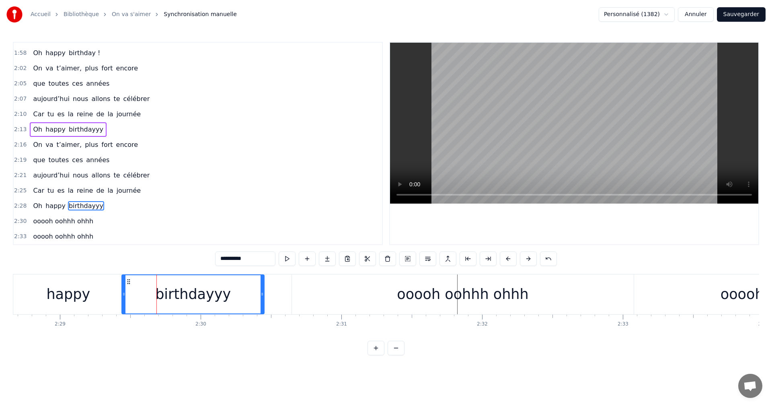
click at [445, 297] on div "ooooh oohhh ohhh" at bounding box center [462, 293] width 131 height 21
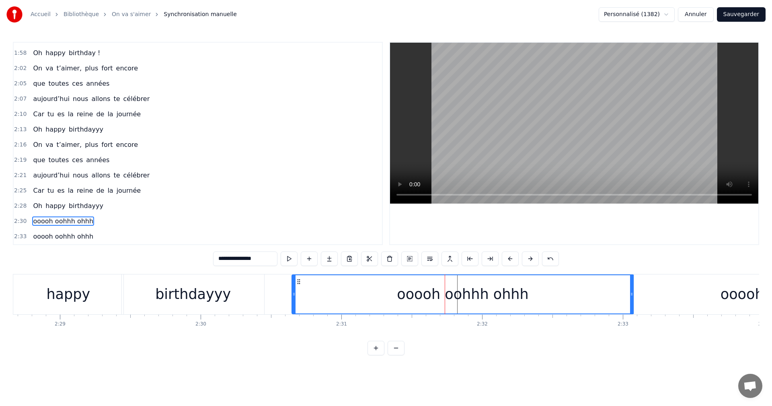
click at [610, 294] on div "ooooh oohhh ohhh" at bounding box center [786, 294] width 304 height 40
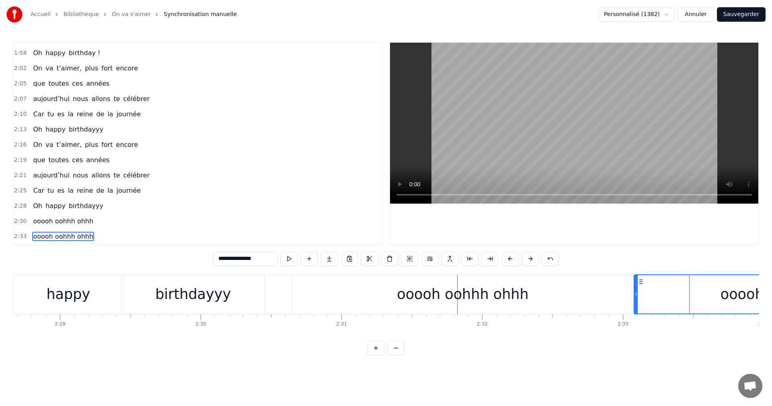
click at [247, 299] on div "birthdayyy" at bounding box center [193, 294] width 142 height 40
type input "**********"
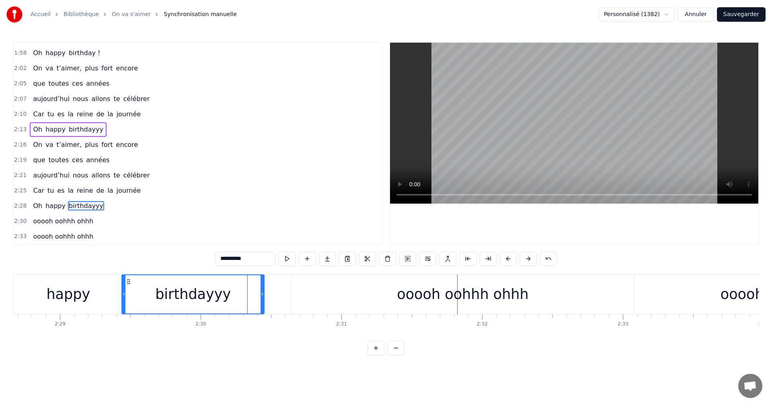
click at [95, 135] on div "Oh happy birthdayyy" at bounding box center [68, 129] width 76 height 14
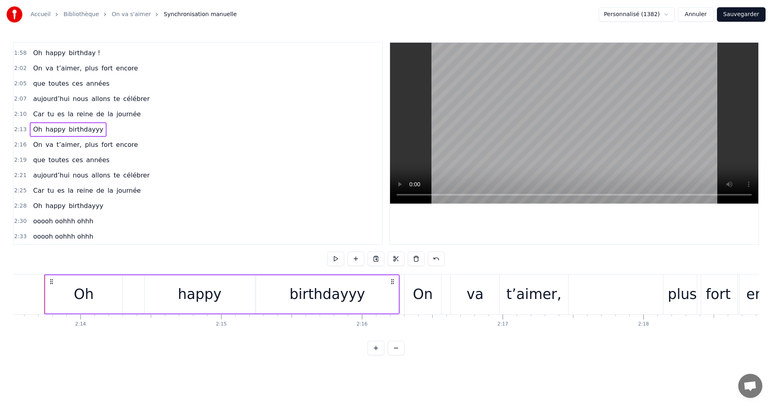
scroll to position [0, 18774]
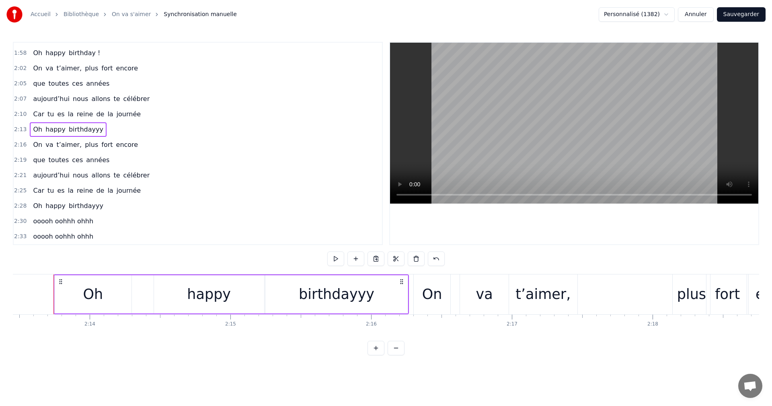
click at [316, 312] on div "birthdayyy" at bounding box center [336, 294] width 142 height 38
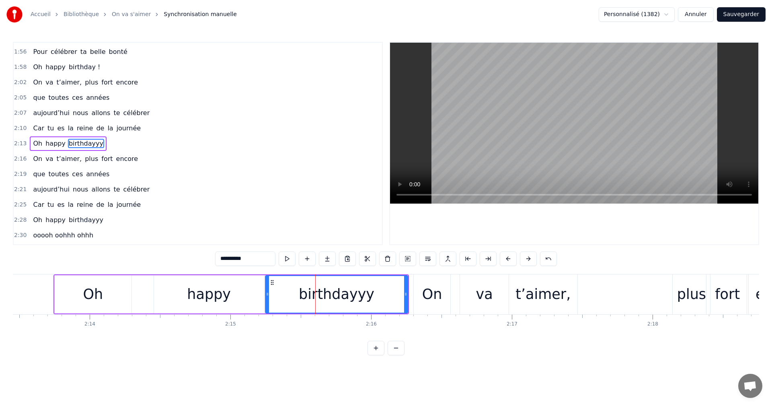
click at [236, 301] on div "happy" at bounding box center [209, 294] width 110 height 38
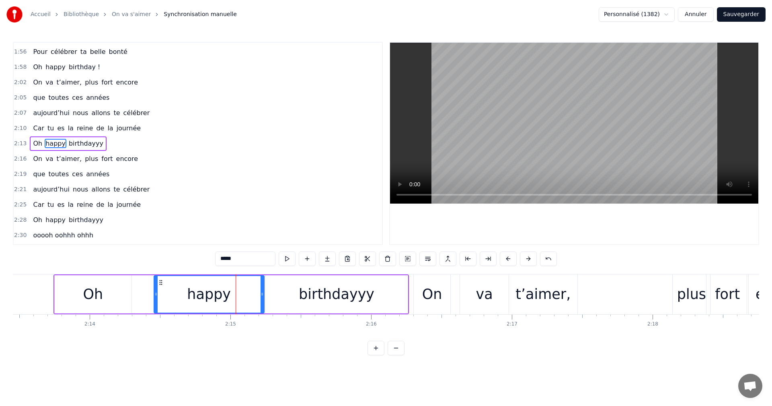
click at [440, 298] on div "On" at bounding box center [432, 293] width 20 height 21
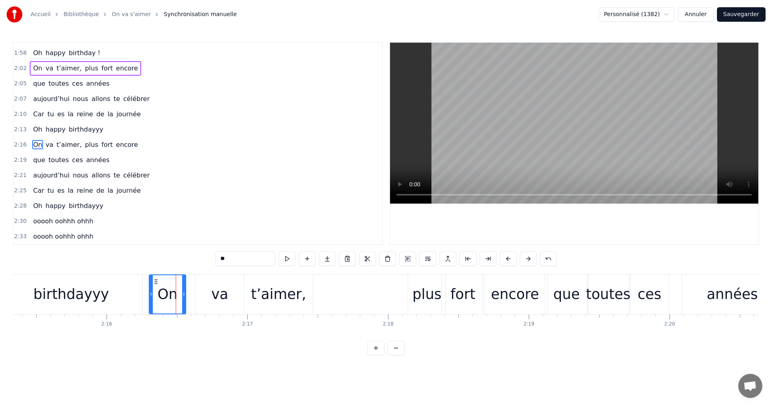
scroll to position [0, 19211]
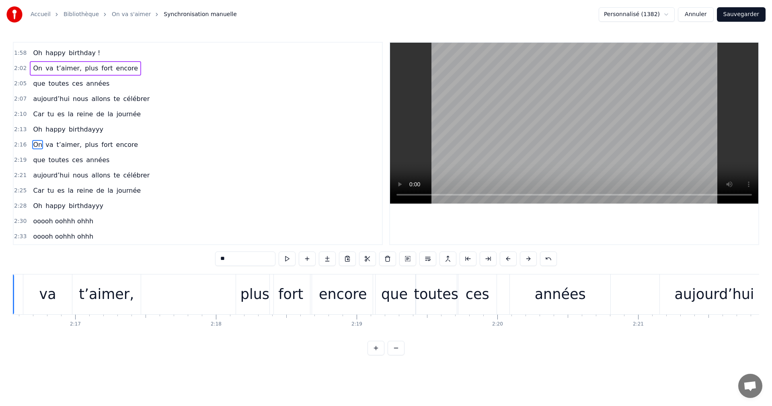
click at [540, 291] on div "années" at bounding box center [560, 293] width 51 height 21
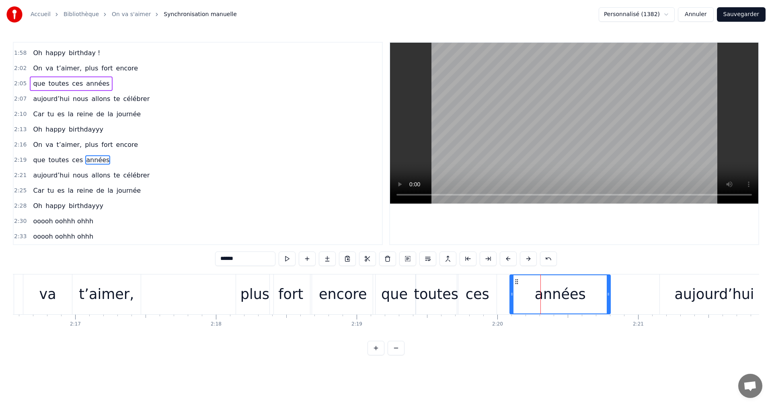
click at [610, 297] on div "aujourd’hui" at bounding box center [714, 293] width 80 height 21
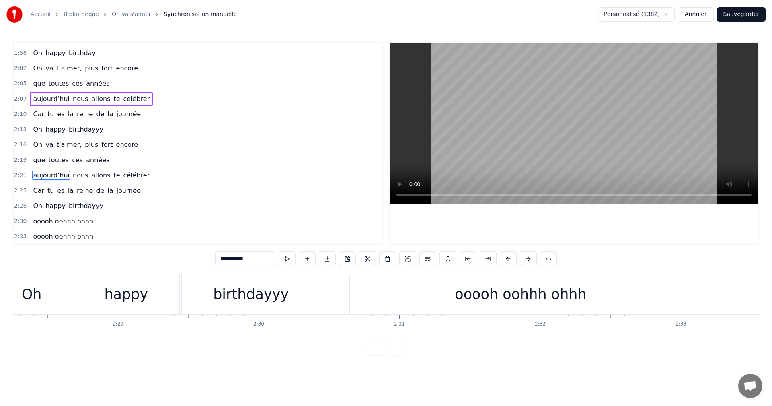
scroll to position [0, 20875]
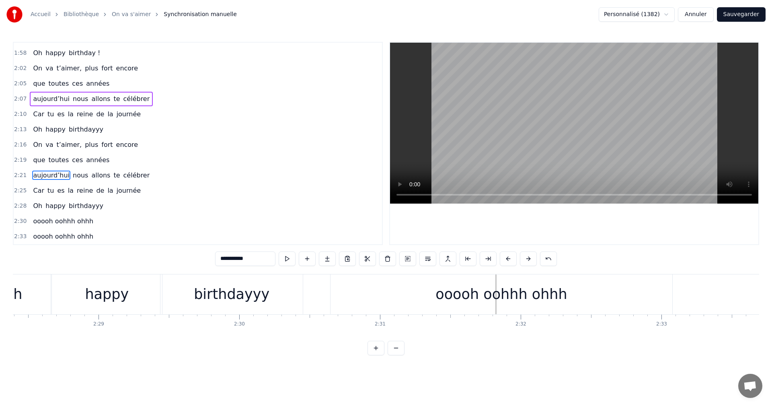
click at [461, 297] on div "ooooh oohhh ohhh" at bounding box center [500, 293] width 131 height 21
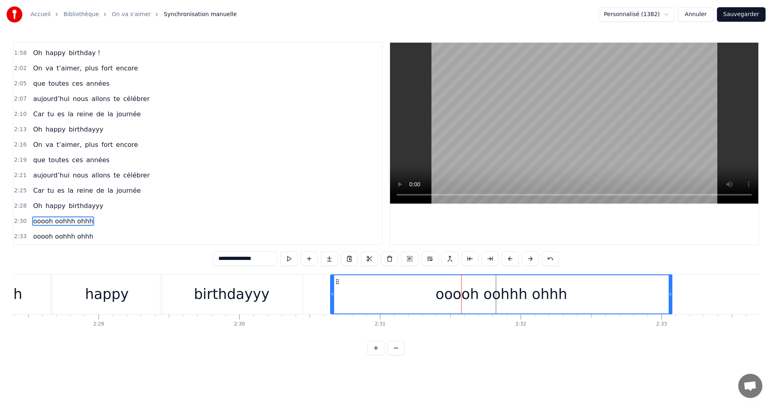
scroll to position [0, 21182]
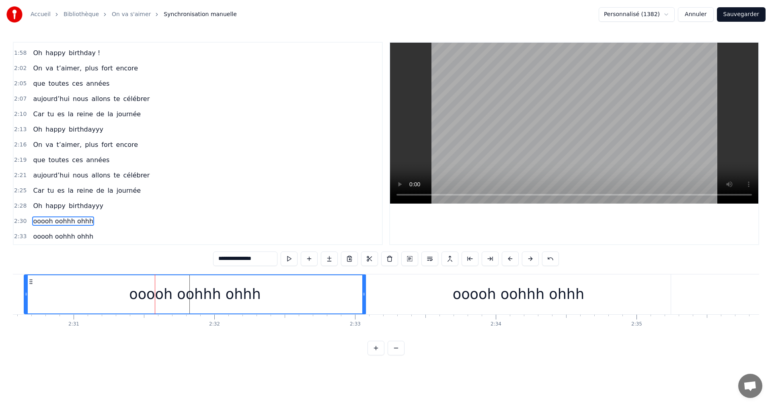
click at [492, 305] on div "ooooh oohhh ohhh" at bounding box center [518, 294] width 304 height 40
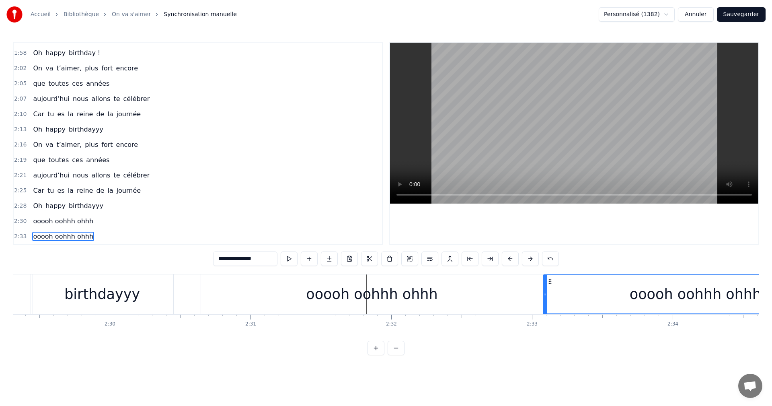
scroll to position [0, 21148]
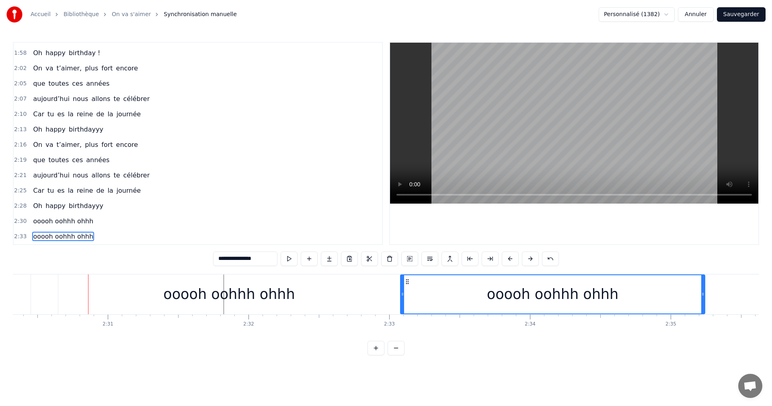
click at [228, 287] on div "ooooh oohhh ohhh" at bounding box center [228, 293] width 131 height 21
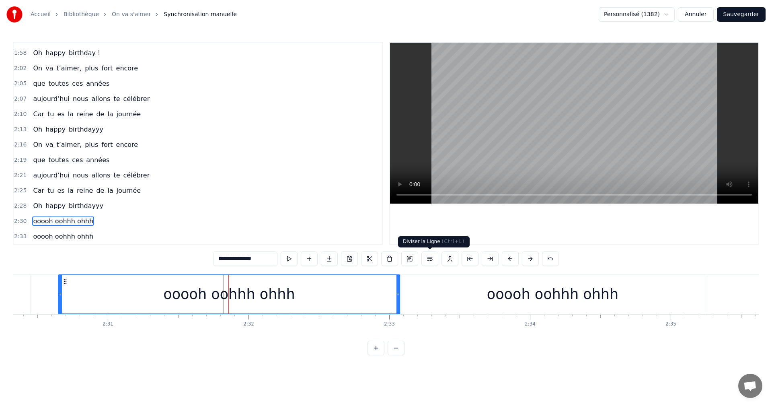
click at [429, 257] on button at bounding box center [429, 258] width 17 height 14
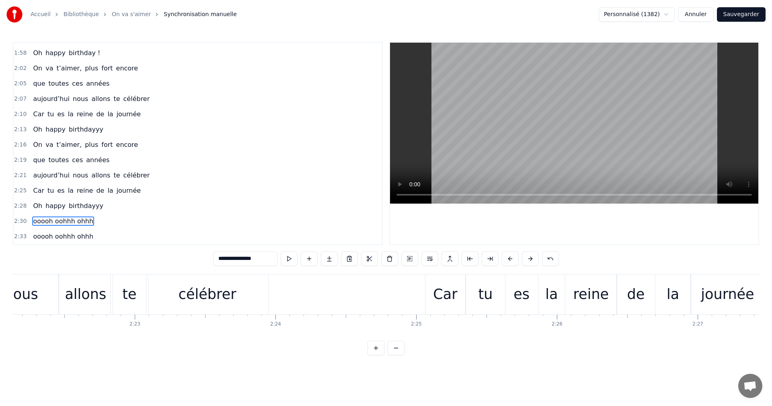
scroll to position [0, 19938]
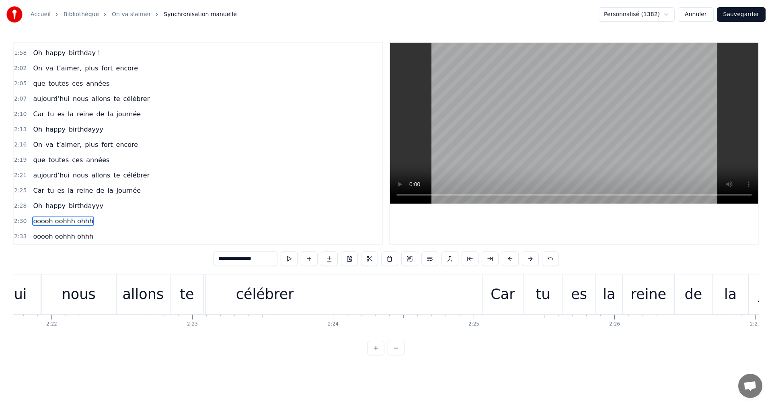
click at [494, 304] on div "Car" at bounding box center [502, 293] width 24 height 21
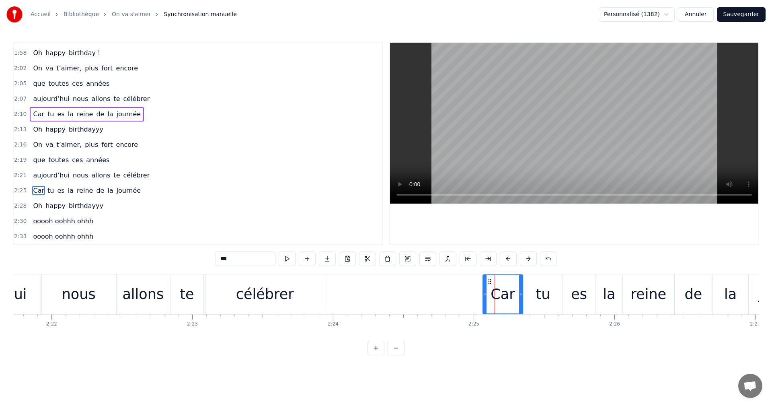
click at [536, 303] on div "tu" at bounding box center [542, 294] width 39 height 40
click at [572, 303] on div "es" at bounding box center [579, 293] width 16 height 21
click at [609, 306] on div "la" at bounding box center [609, 294] width 27 height 40
click at [610, 306] on div "la" at bounding box center [609, 294] width 26 height 38
click at [585, 303] on div "es" at bounding box center [579, 293] width 16 height 21
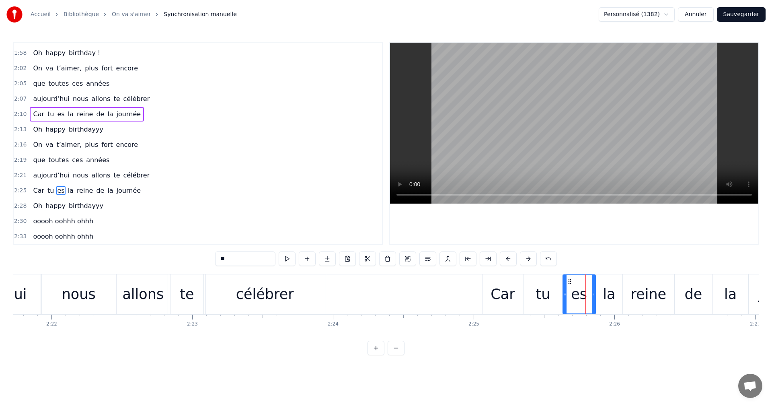
click at [554, 303] on div "tu" at bounding box center [542, 294] width 39 height 40
click at [575, 305] on div "es" at bounding box center [579, 294] width 33 height 40
click at [545, 304] on div "tu" at bounding box center [543, 293] width 14 height 21
click at [568, 279] on div "es" at bounding box center [579, 294] width 33 height 40
click at [387, 258] on button at bounding box center [387, 258] width 17 height 14
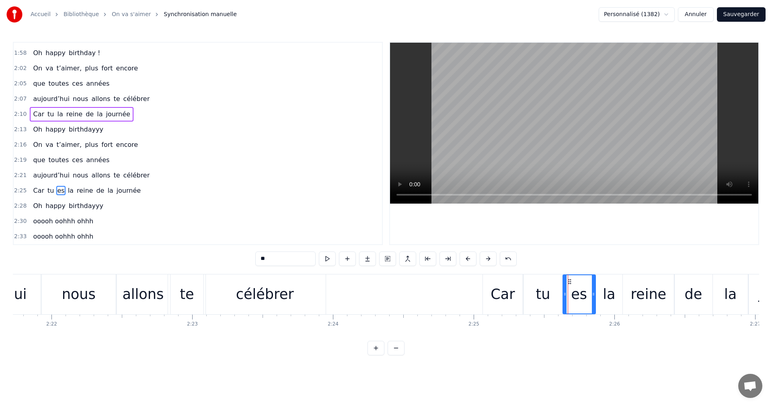
click at [570, 279] on circle at bounding box center [570, 279] width 0 height 0
click at [553, 290] on div "tu" at bounding box center [542, 294] width 39 height 40
click at [581, 293] on div "es" at bounding box center [579, 293] width 16 height 21
click at [610, 297] on div "la" at bounding box center [609, 294] width 27 height 40
click at [584, 295] on div "es" at bounding box center [579, 293] width 16 height 21
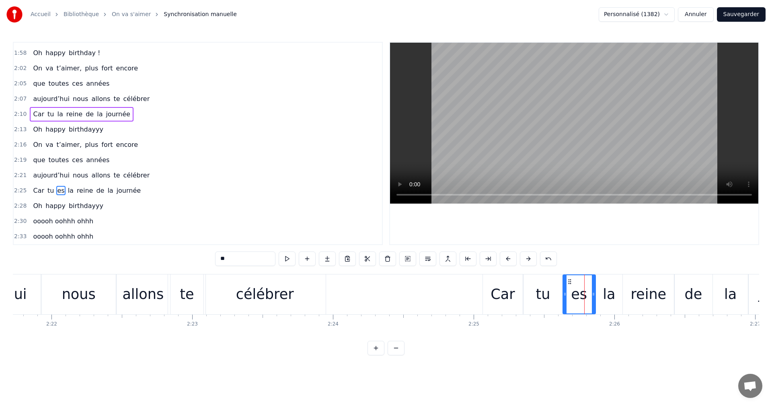
click at [606, 295] on div "la" at bounding box center [609, 293] width 12 height 21
click at [512, 299] on div "Car" at bounding box center [502, 293] width 24 height 21
type input "***"
click at [501, 274] on div "Car" at bounding box center [502, 294] width 41 height 40
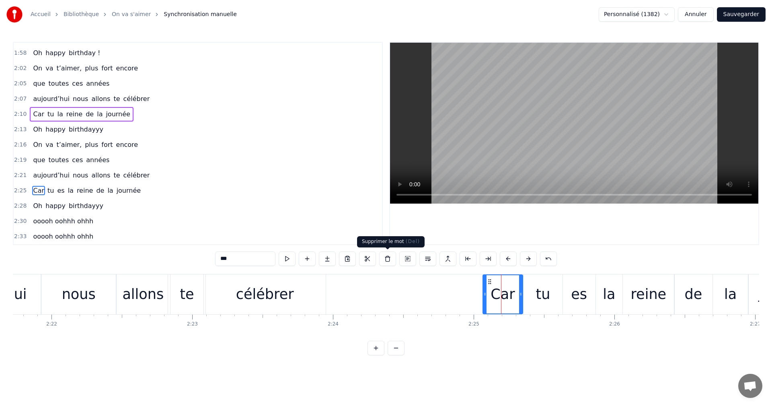
click at [386, 258] on button at bounding box center [387, 258] width 17 height 14
click at [489, 277] on div "Car" at bounding box center [502, 294] width 39 height 38
click at [389, 259] on button at bounding box center [387, 258] width 17 height 14
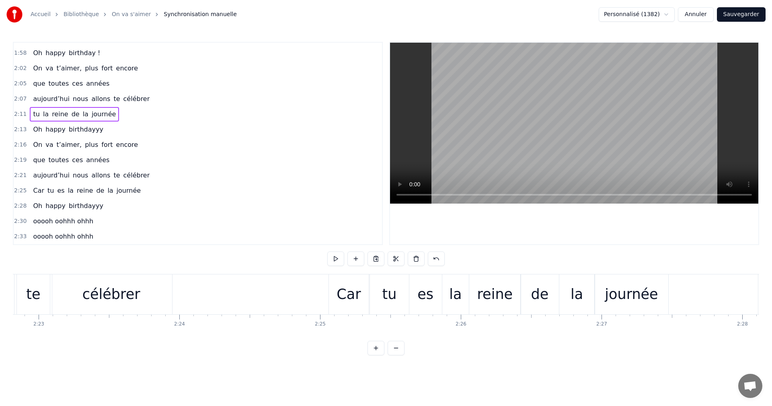
scroll to position [0, 20129]
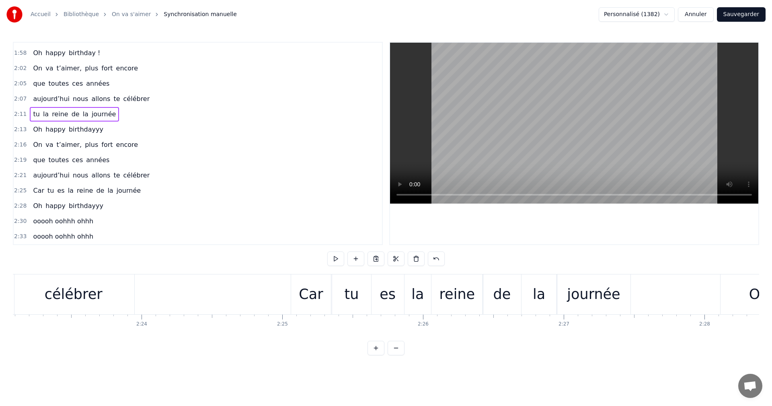
click at [325, 308] on div "Car" at bounding box center [311, 294] width 40 height 40
click at [363, 307] on div "tu" at bounding box center [351, 294] width 39 height 40
click at [394, 300] on div "es" at bounding box center [387, 294] width 33 height 40
click at [419, 303] on div "la" at bounding box center [417, 293] width 12 height 21
click at [396, 299] on div "es" at bounding box center [387, 294] width 33 height 40
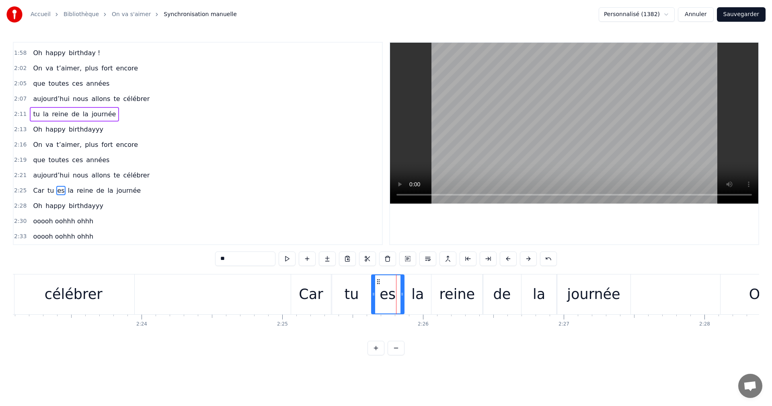
click at [411, 297] on div "la" at bounding box center [417, 294] width 27 height 40
click at [410, 281] on circle at bounding box center [410, 281] width 0 height 0
click at [410, 281] on icon at bounding box center [411, 281] width 6 height 6
click at [412, 281] on icon at bounding box center [411, 281] width 6 height 6
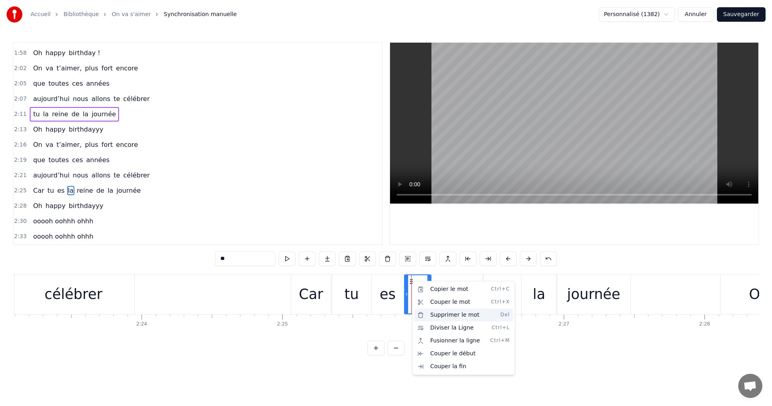
click at [474, 314] on div "Supprimer le mot Del" at bounding box center [463, 314] width 99 height 13
click at [395, 291] on html "Accueil Bibliothèque On va s'aimer Synchronisation manuelle Personnalisé (1382)…" at bounding box center [386, 184] width 772 height 368
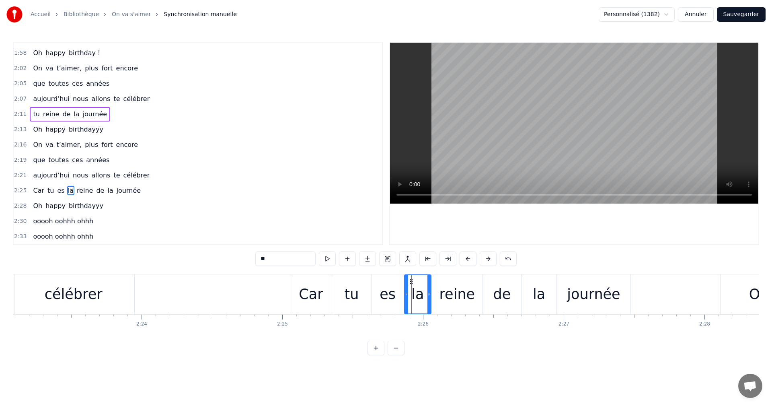
click at [381, 280] on div "es" at bounding box center [387, 294] width 33 height 40
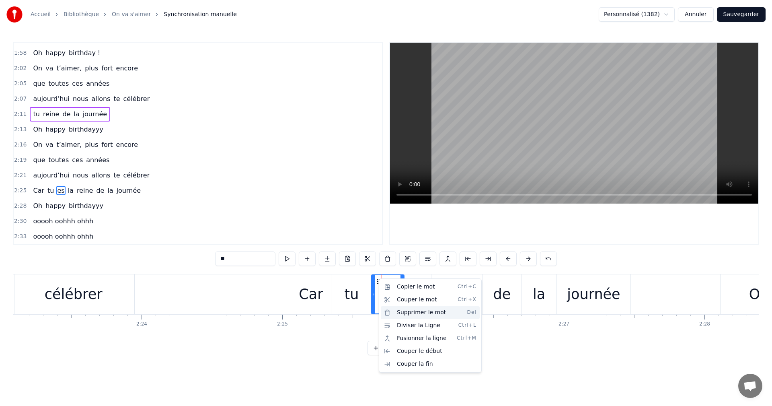
click at [425, 309] on div "Supprimer le mot Del" at bounding box center [430, 312] width 99 height 13
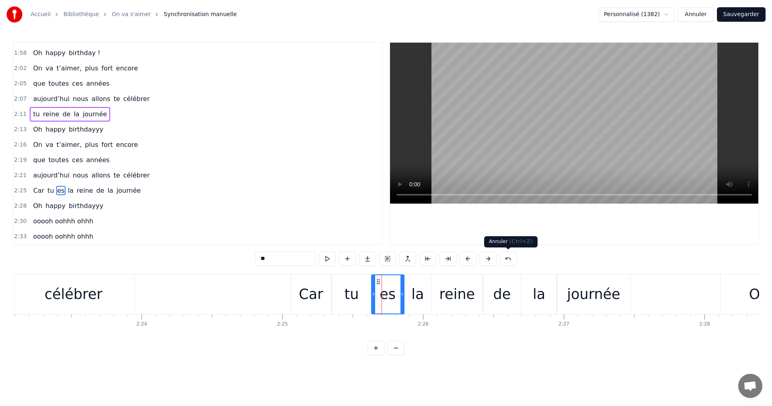
click at [506, 260] on button at bounding box center [508, 258] width 17 height 14
click at [500, 258] on button at bounding box center [498, 258] width 17 height 14
click at [499, 259] on button at bounding box center [498, 258] width 17 height 14
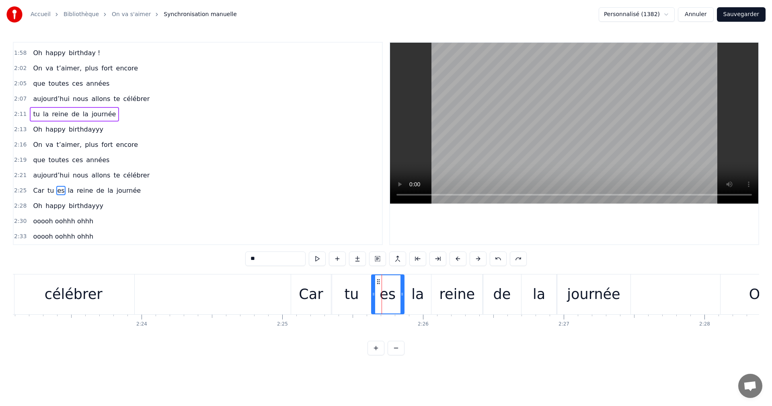
click at [499, 258] on button at bounding box center [498, 258] width 17 height 14
click at [362, 295] on div "tu" at bounding box center [351, 294] width 39 height 40
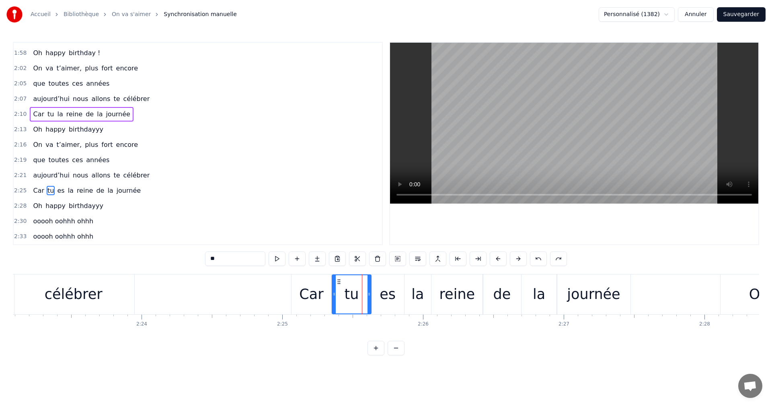
click at [581, 295] on div "journée" at bounding box center [593, 293] width 53 height 21
type input "*******"
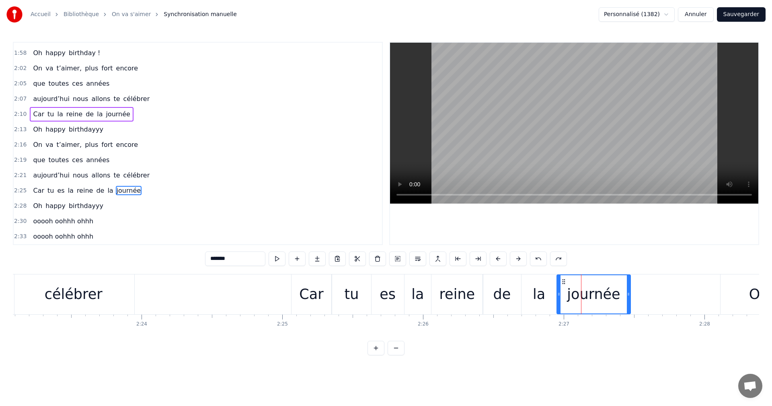
click at [87, 195] on div "Car tu [PERSON_NAME] de la journée" at bounding box center [87, 190] width 114 height 14
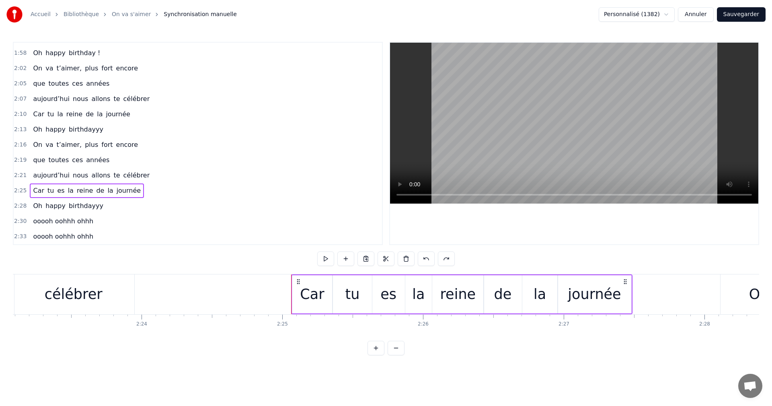
click at [610, 312] on div "Oh" at bounding box center [758, 294] width 77 height 40
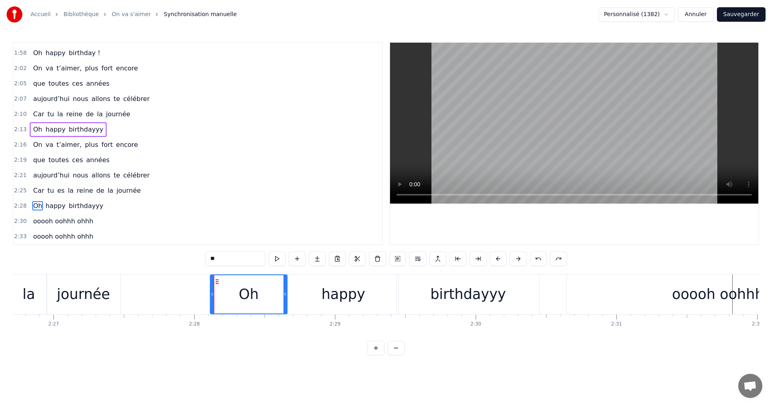
scroll to position [0, 20800]
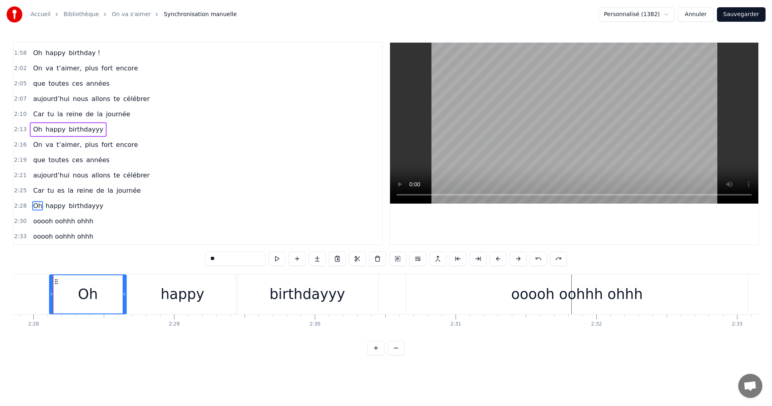
click at [78, 211] on div "Oh happy birthdayyy" at bounding box center [68, 206] width 76 height 14
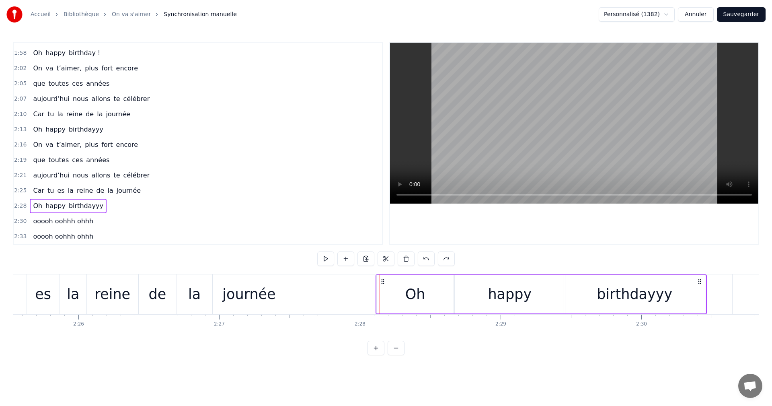
scroll to position [0, 20397]
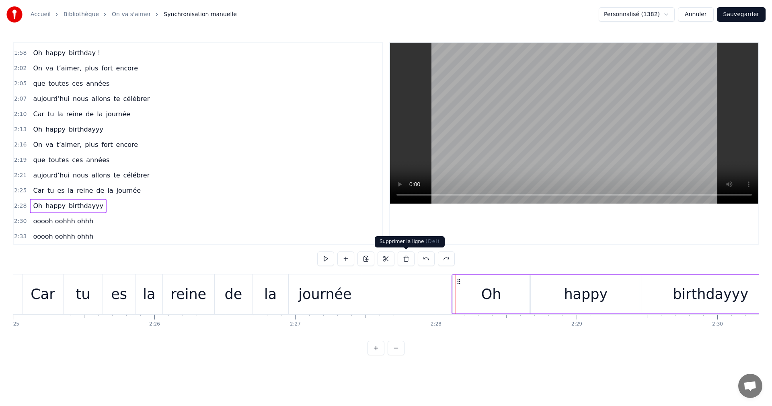
click at [406, 257] on button at bounding box center [406, 258] width 17 height 14
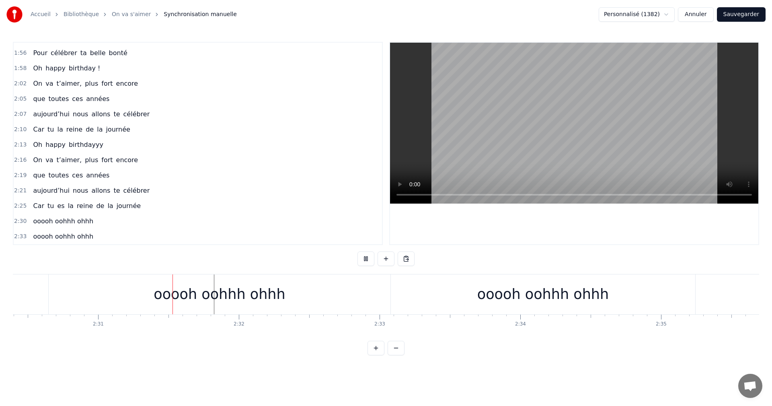
scroll to position [0, 21176]
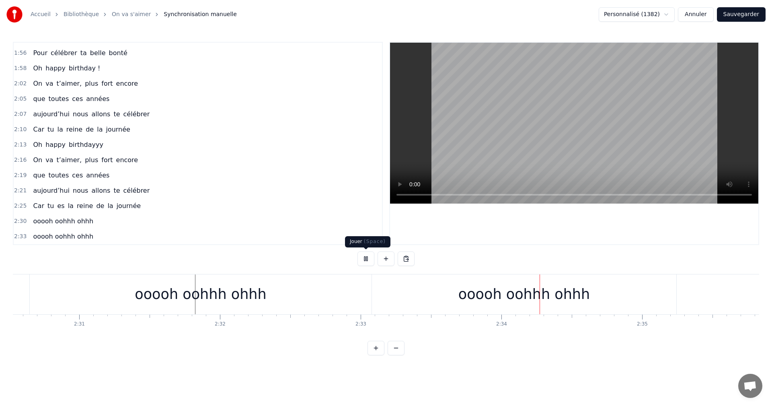
click at [367, 260] on button at bounding box center [365, 258] width 17 height 14
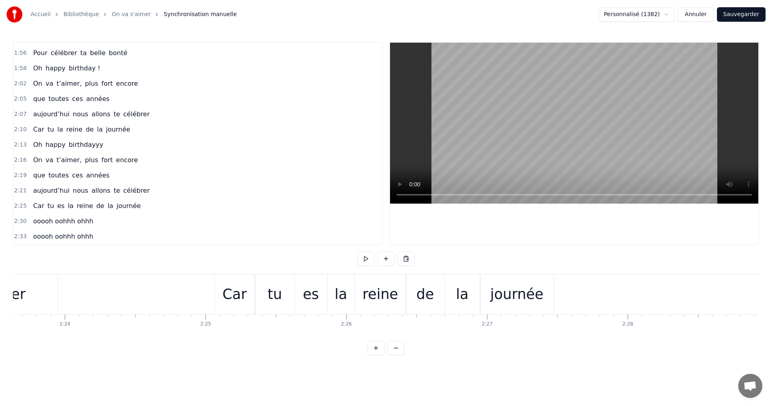
scroll to position [0, 20168]
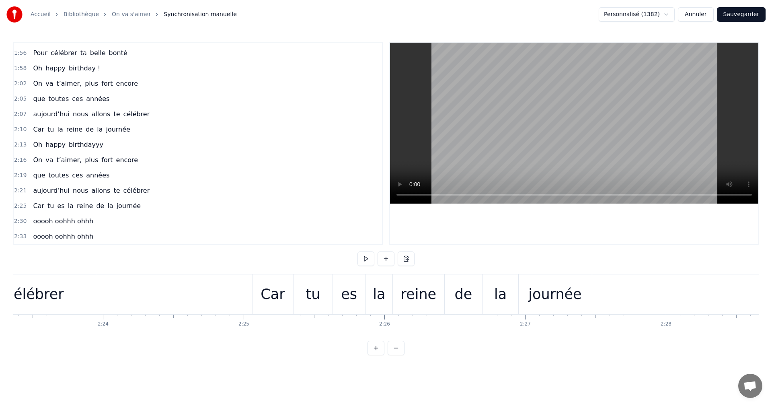
click at [89, 223] on div "ooooh oohhh ohhh" at bounding box center [63, 221] width 67 height 14
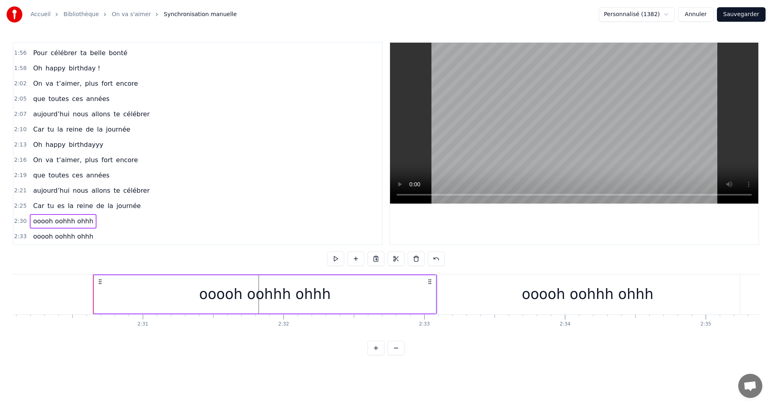
scroll to position [0, 21152]
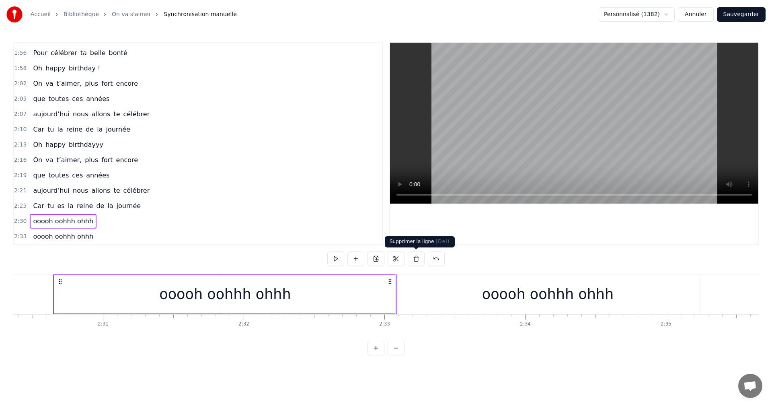
click at [412, 260] on button at bounding box center [416, 258] width 17 height 14
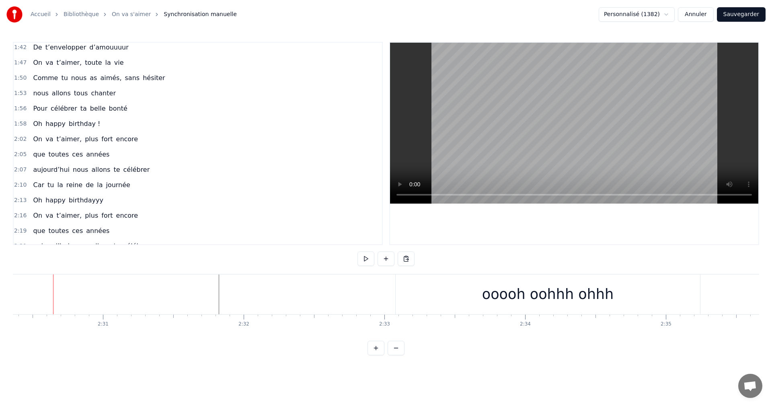
scroll to position [516, 0]
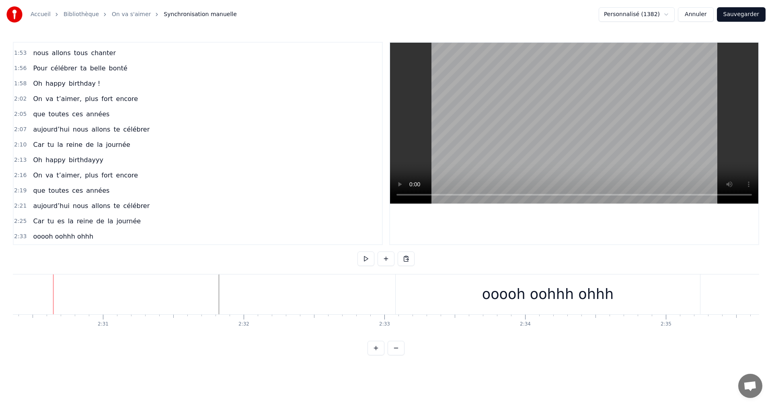
click at [88, 238] on div "ooooh oohhh ohhh" at bounding box center [63, 236] width 67 height 14
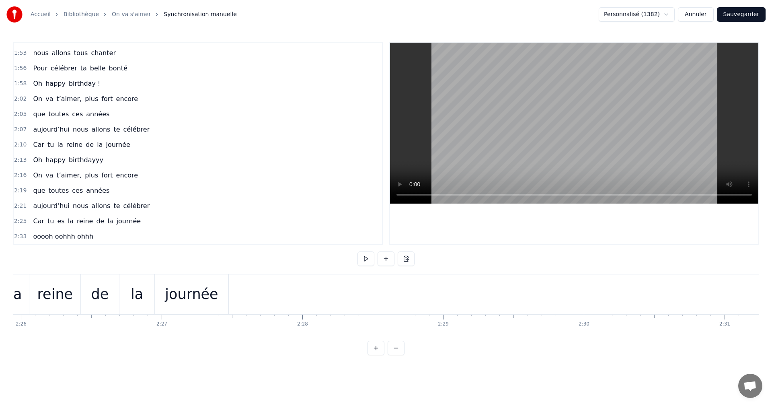
scroll to position [0, 20473]
click at [93, 164] on span "birthdayyy" at bounding box center [86, 159] width 36 height 9
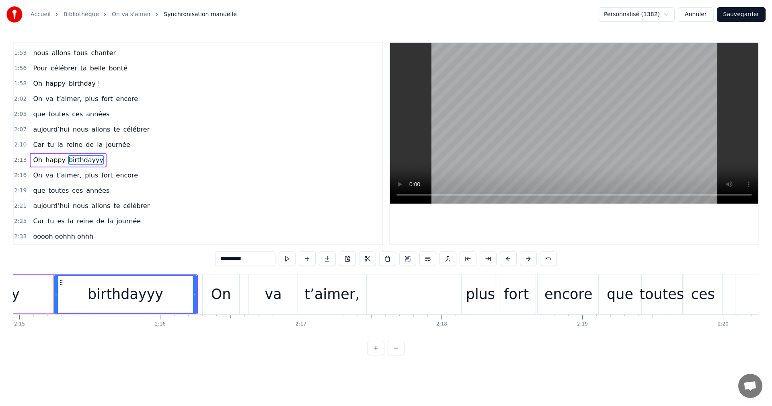
click at [94, 166] on div "Oh happy birthdayyy" at bounding box center [68, 160] width 76 height 14
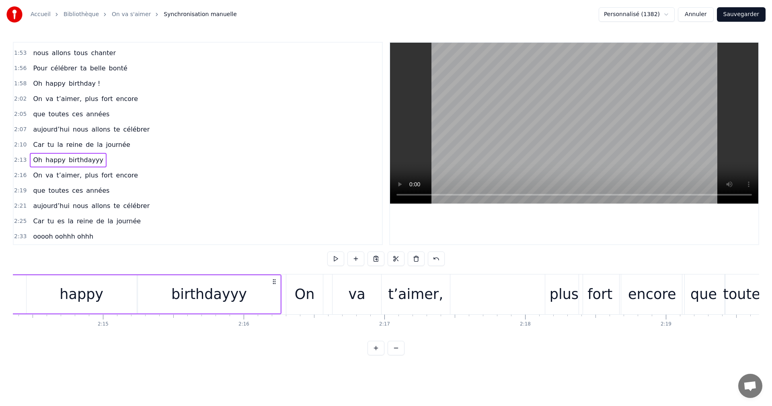
scroll to position [0, 18774]
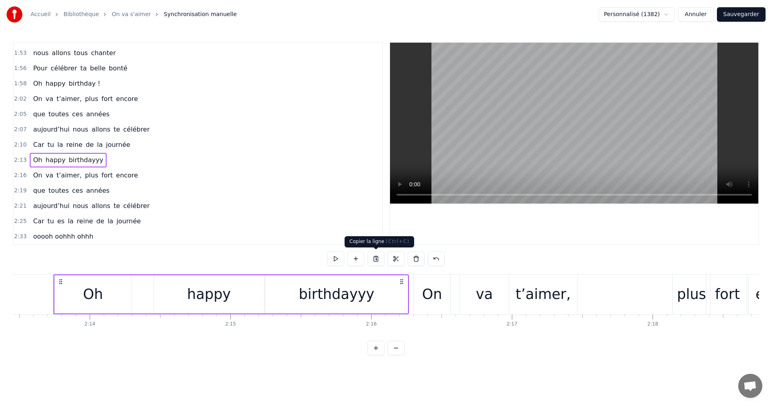
click at [378, 257] on button at bounding box center [375, 258] width 17 height 14
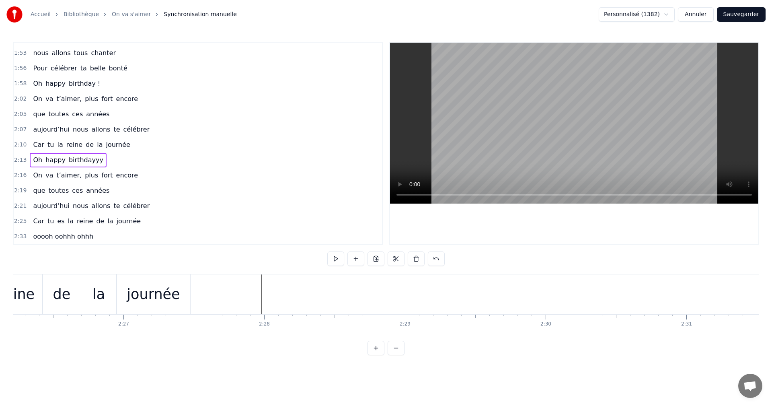
scroll to position [0, 20531]
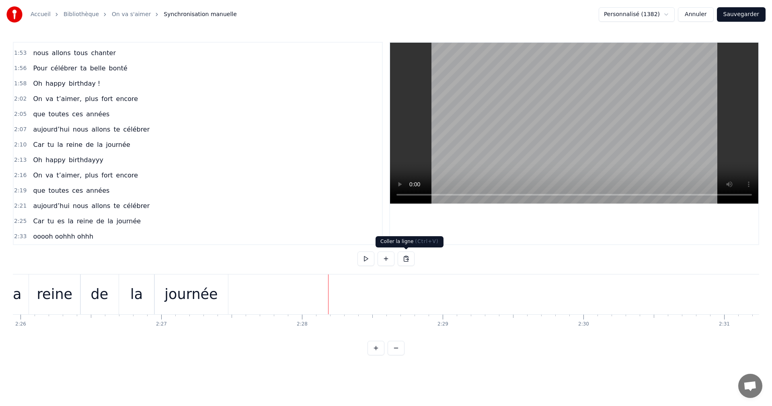
click at [408, 260] on button at bounding box center [406, 258] width 17 height 14
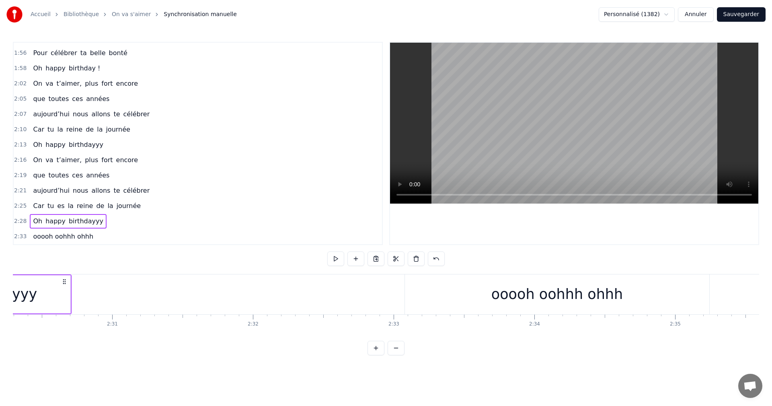
scroll to position [0, 21010]
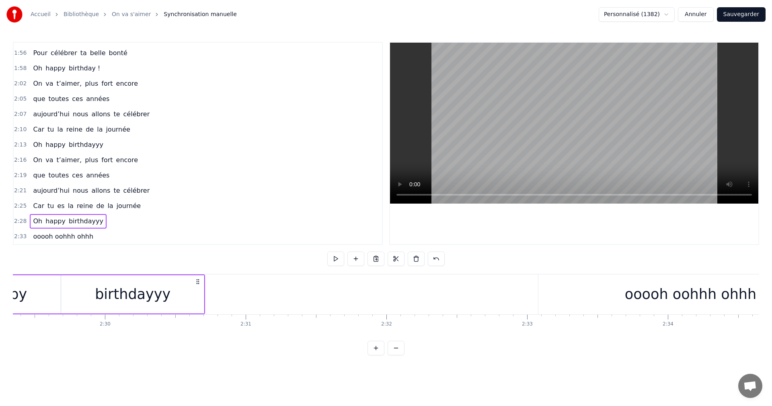
click at [583, 273] on div "0:15 Tu donnes tout 0:16 sans jamais compter 0:18 Toujours présente pour nous a…" at bounding box center [386, 198] width 746 height 313
click at [568, 286] on div "ooooh oohhh ohhh" at bounding box center [690, 294] width 304 height 40
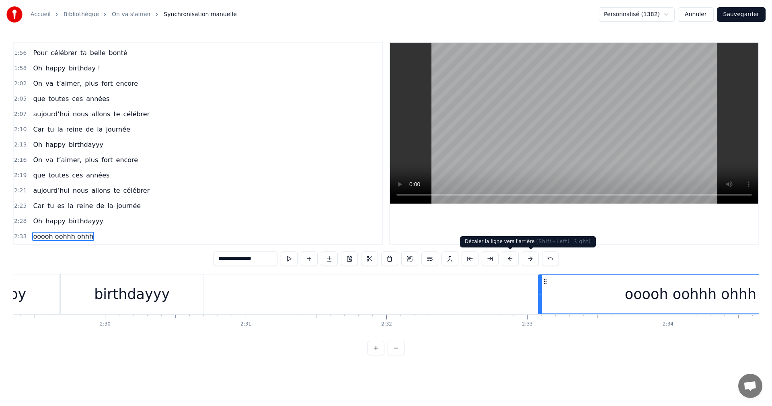
click at [509, 260] on button at bounding box center [510, 258] width 17 height 14
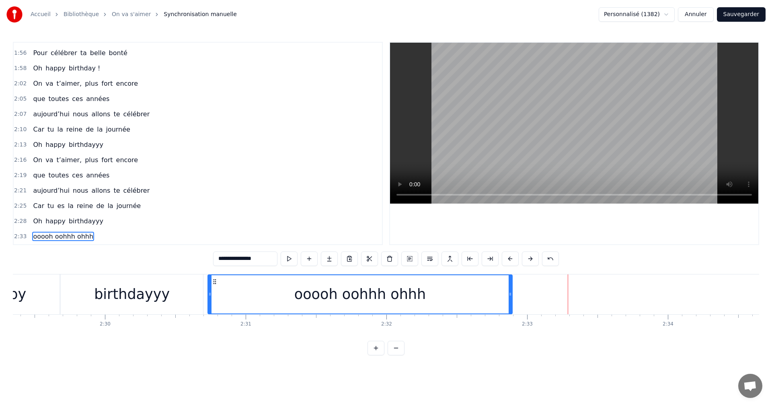
drag, startPoint x: 540, startPoint y: 281, endPoint x: 214, endPoint y: 299, distance: 326.1
click at [214, 299] on div "ooooh oohhh ohhh" at bounding box center [359, 294] width 303 height 38
click at [493, 274] on div "ooooh oohhh ohhh" at bounding box center [359, 294] width 305 height 40
click at [351, 258] on button at bounding box center [349, 258] width 17 height 14
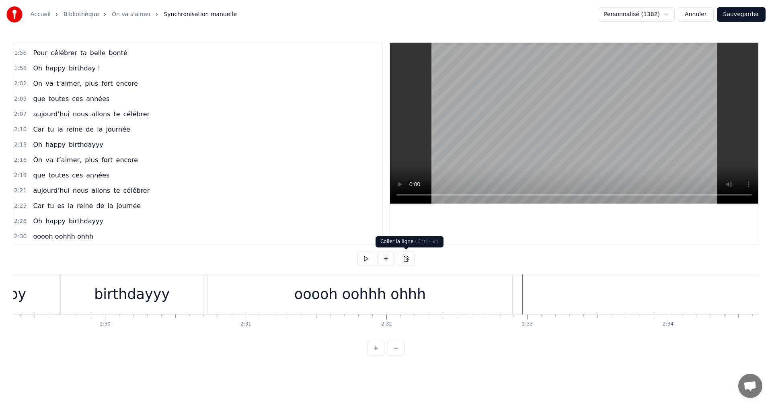
click at [406, 258] on button at bounding box center [406, 258] width 17 height 14
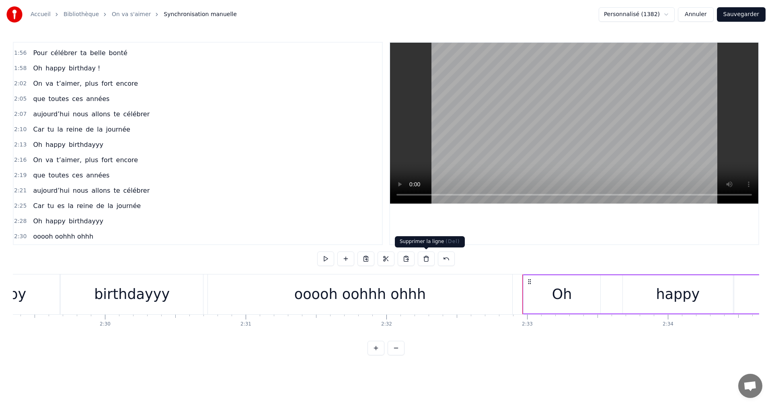
click at [425, 259] on button at bounding box center [426, 258] width 17 height 14
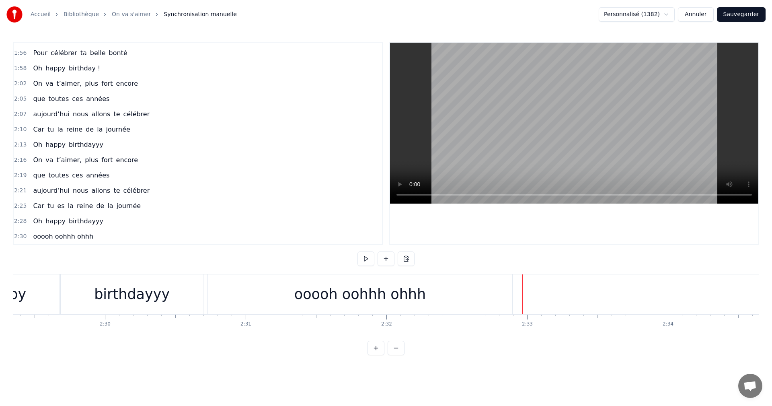
click at [322, 294] on div "ooooh oohhh ohhh" at bounding box center [359, 293] width 131 height 21
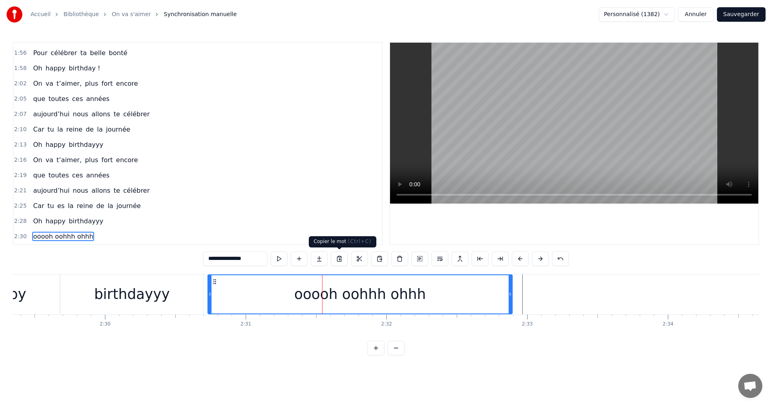
click at [338, 257] on button at bounding box center [339, 258] width 17 height 14
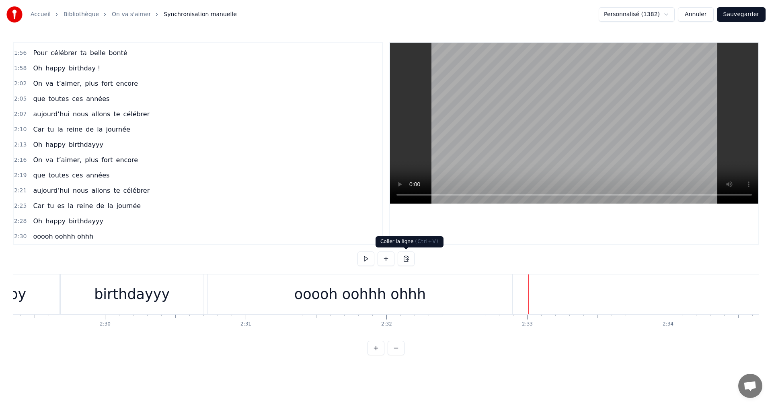
click at [405, 260] on button at bounding box center [406, 258] width 17 height 14
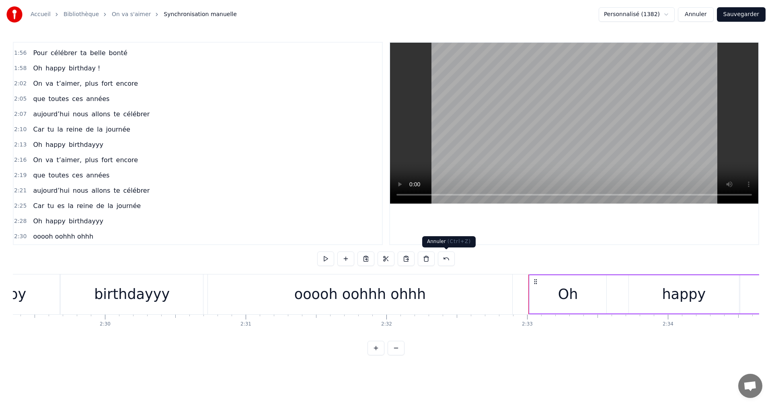
click at [448, 259] on button at bounding box center [446, 258] width 17 height 14
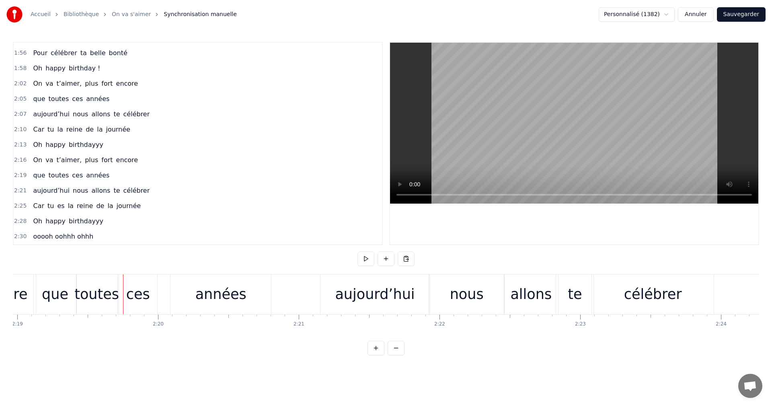
scroll to position [0, 19553]
click at [610, 14] on button "Sauvegarder" at bounding box center [741, 14] width 49 height 14
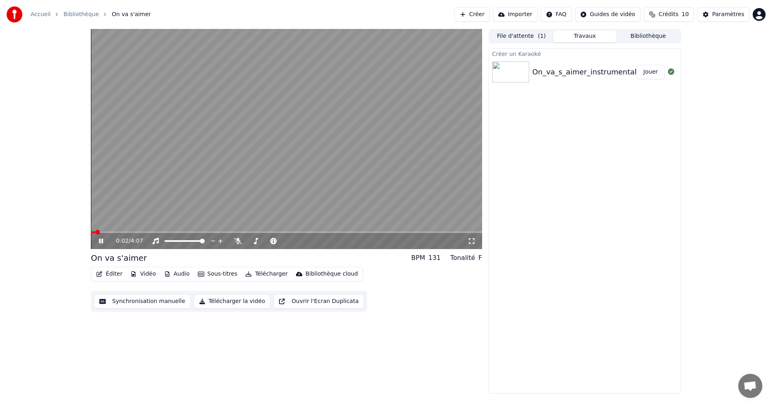
click at [102, 241] on icon at bounding box center [101, 240] width 4 height 5
